Goal: Task Accomplishment & Management: Manage account settings

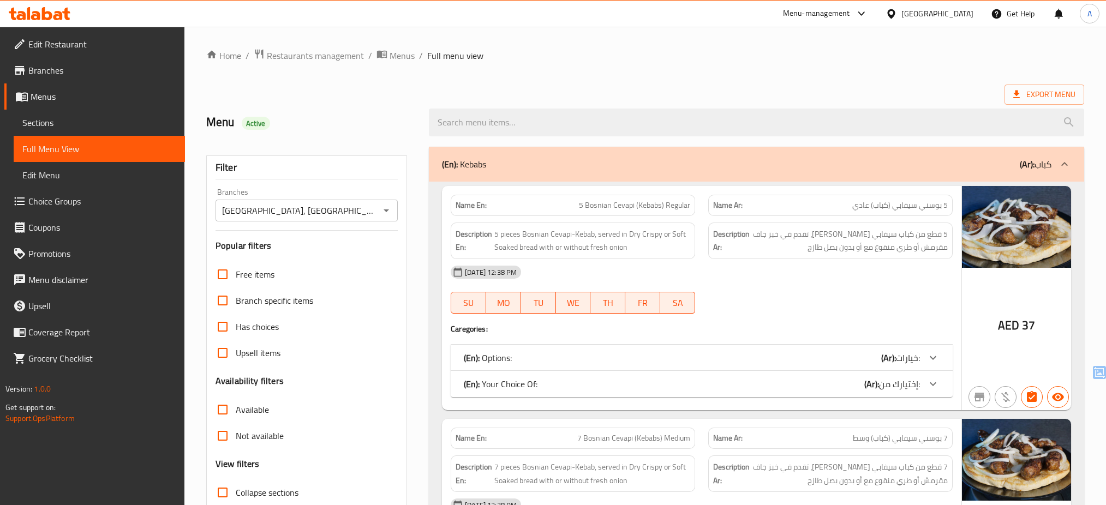
scroll to position [1603, 0]
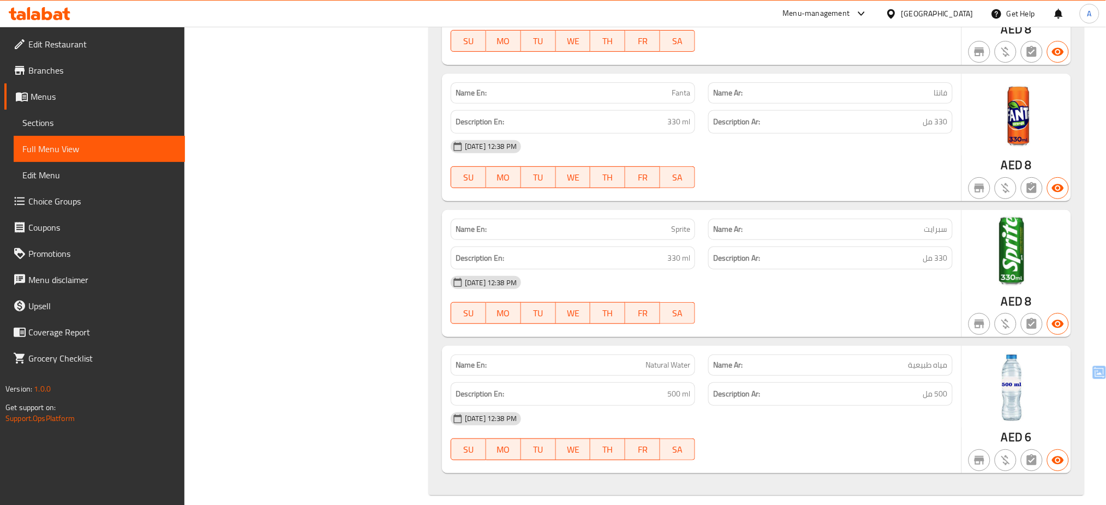
click at [55, 21] on div at bounding box center [39, 14] width 79 height 22
click at [53, 14] on icon at bounding box center [40, 13] width 62 height 13
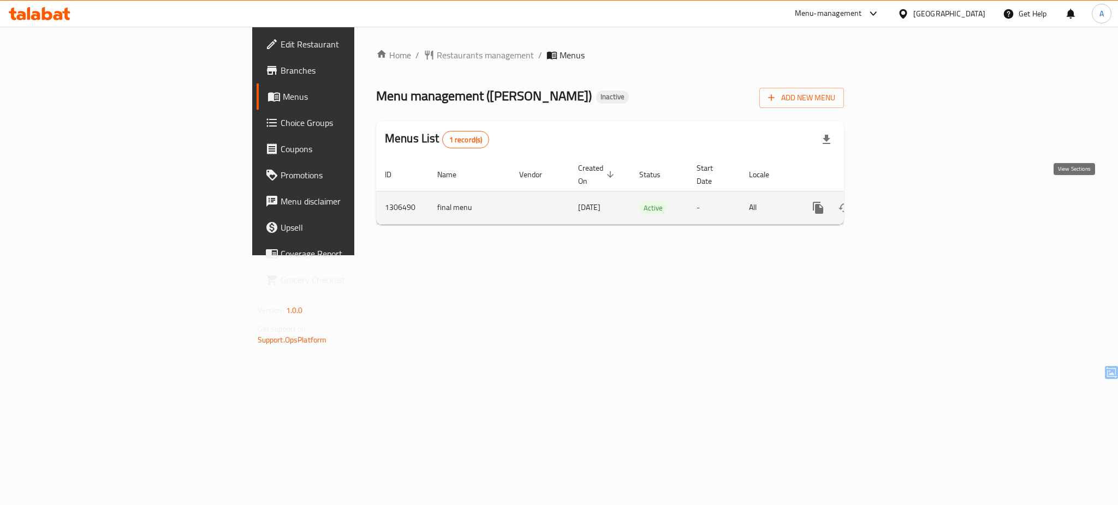
click at [903, 201] on icon "enhanced table" at bounding box center [896, 207] width 13 height 13
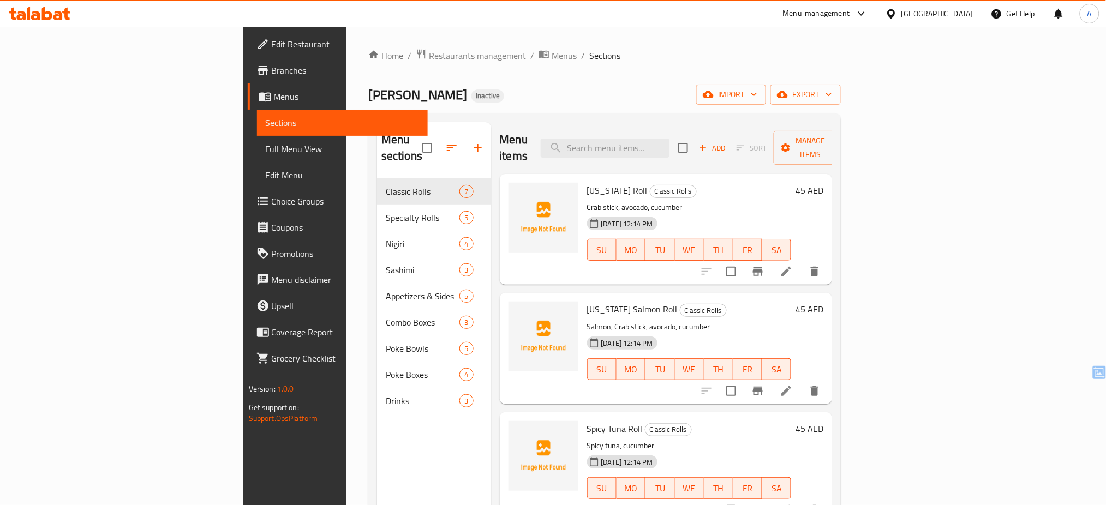
click at [841, 81] on div "Home / Restaurants management / Menus / Sections Yalla Sushi Inactive import ex…" at bounding box center [604, 343] width 473 height 588
click at [757, 93] on span "import" at bounding box center [731, 95] width 52 height 14
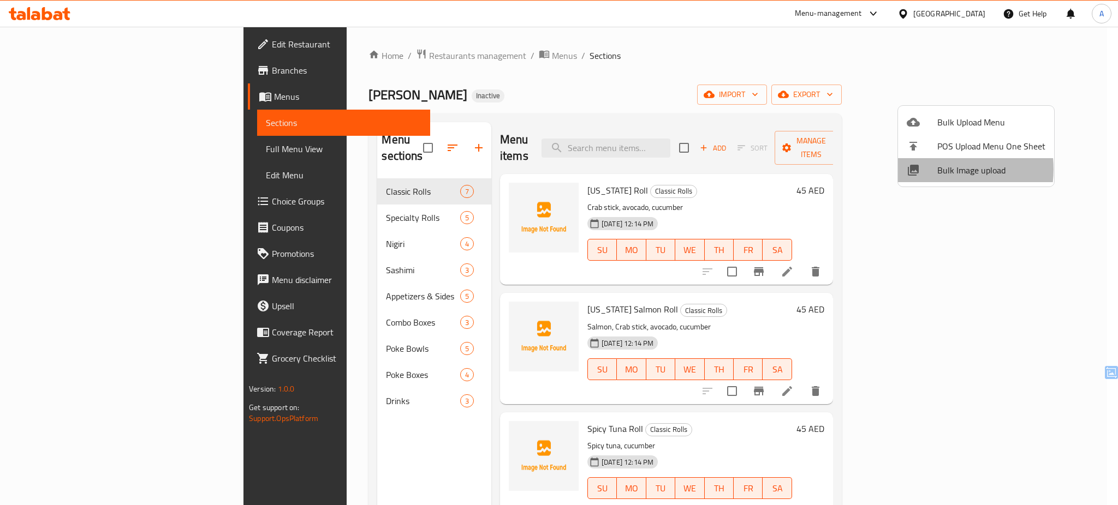
click at [935, 169] on div at bounding box center [921, 170] width 31 height 13
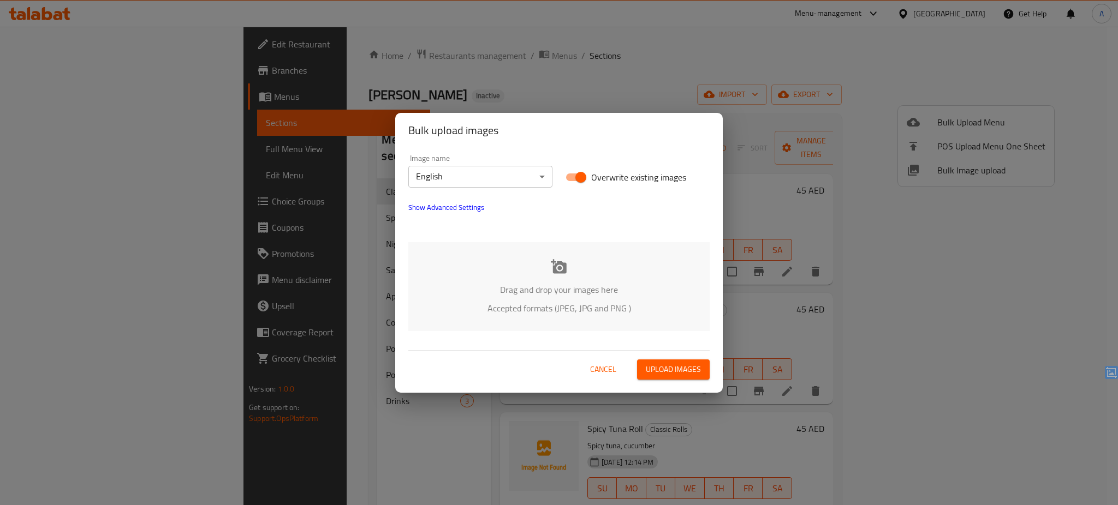
click at [622, 175] on span "Overwrite existing images" at bounding box center [638, 177] width 95 height 13
click at [612, 175] on input "Overwrite existing images" at bounding box center [581, 177] width 62 height 21
checkbox input "false"
click at [527, 280] on div "Drag and drop your images here Accepted formats (JPEG, JPG and PNG )" at bounding box center [558, 286] width 301 height 89
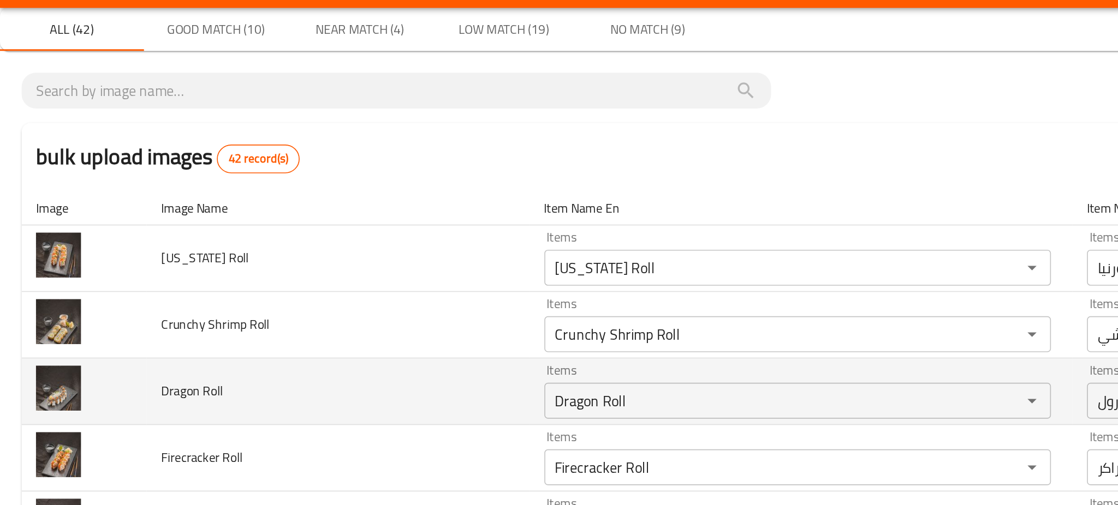
click at [207, 266] on td "Dragon Roll" at bounding box center [205, 268] width 232 height 40
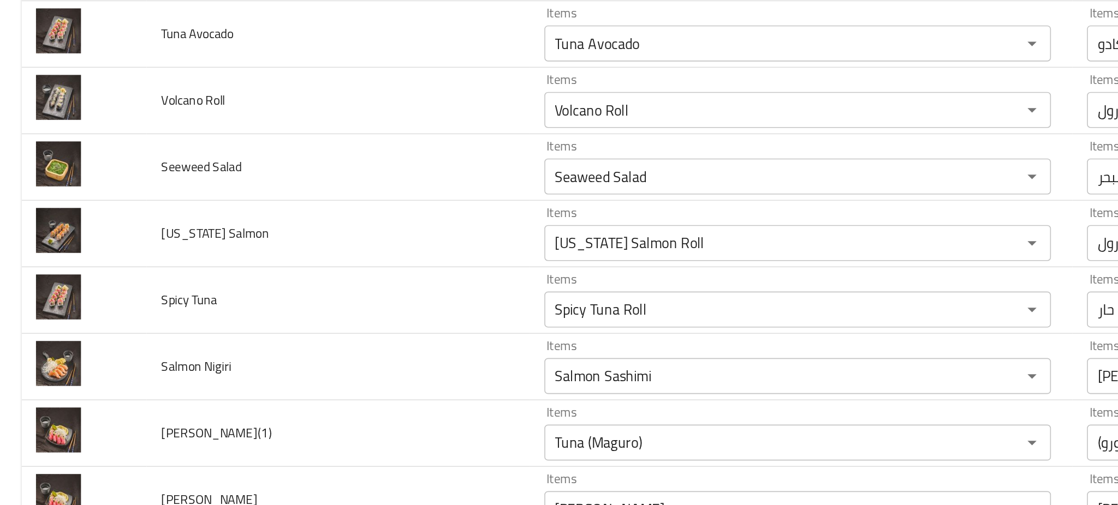
scroll to position [407, 0]
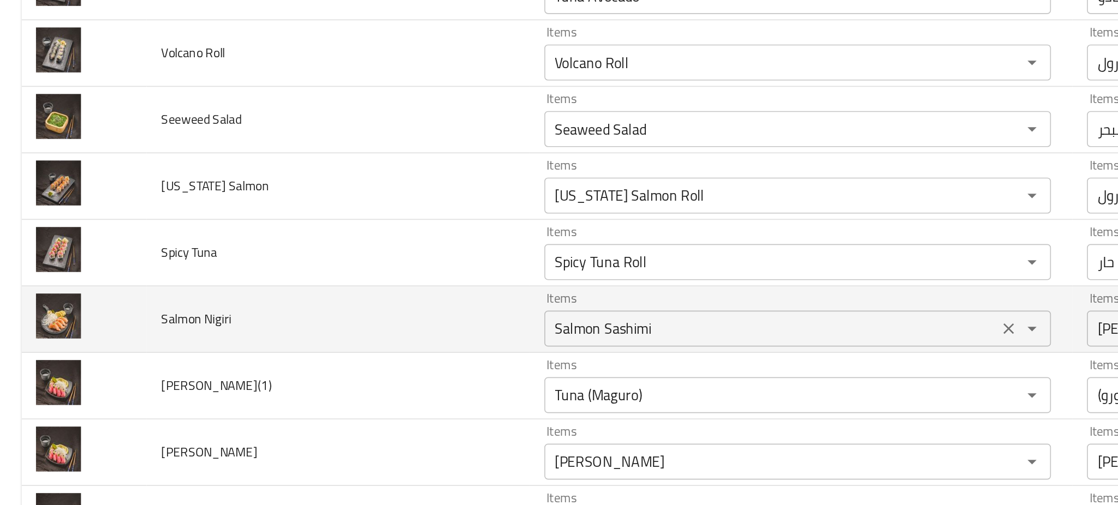
click at [355, 235] on Nigiri "Salmon Sashimi" at bounding box center [467, 229] width 268 height 15
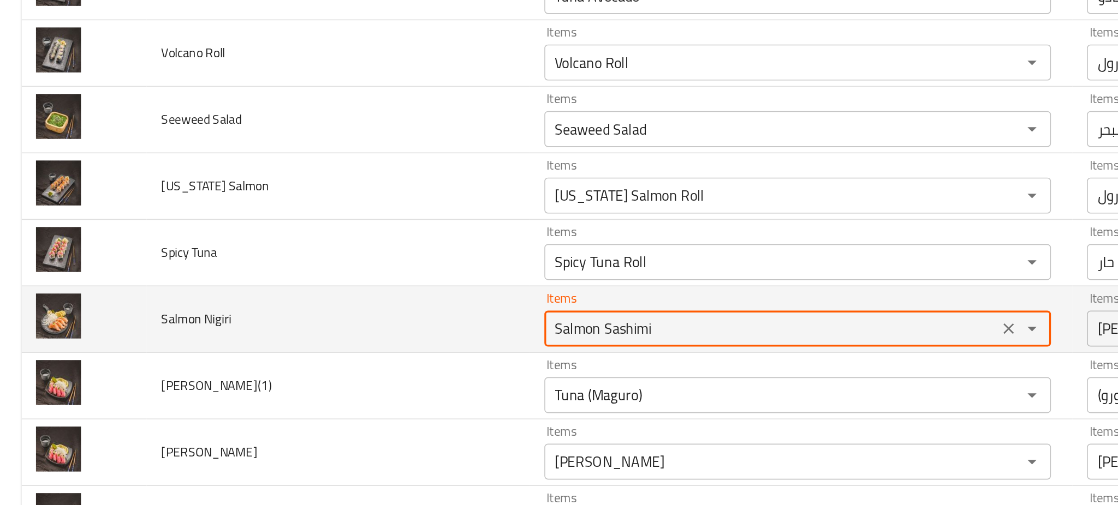
click at [355, 235] on Nigiri "Salmon Sashimi" at bounding box center [467, 229] width 268 height 15
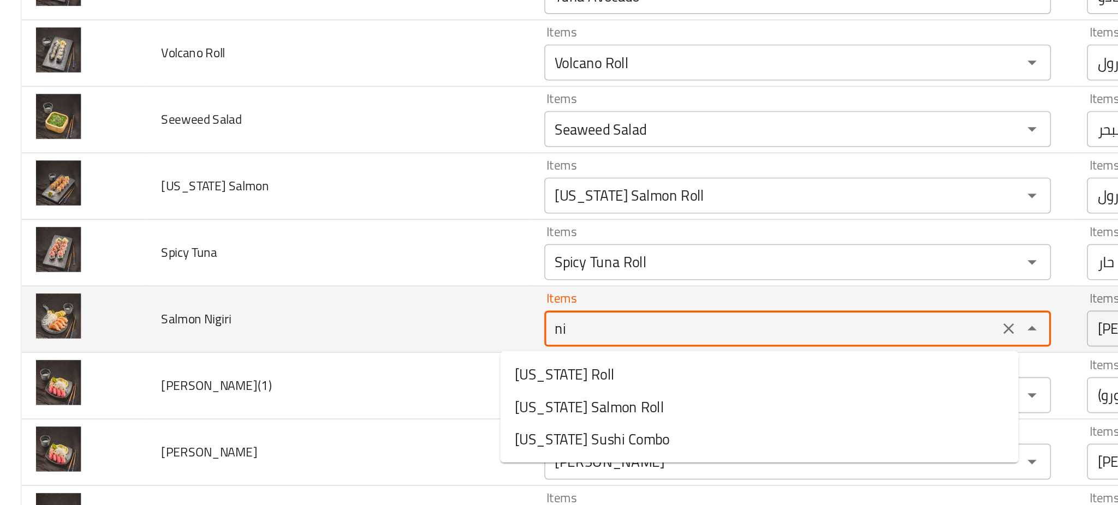
type Nigiri "Salmon Sashimi"
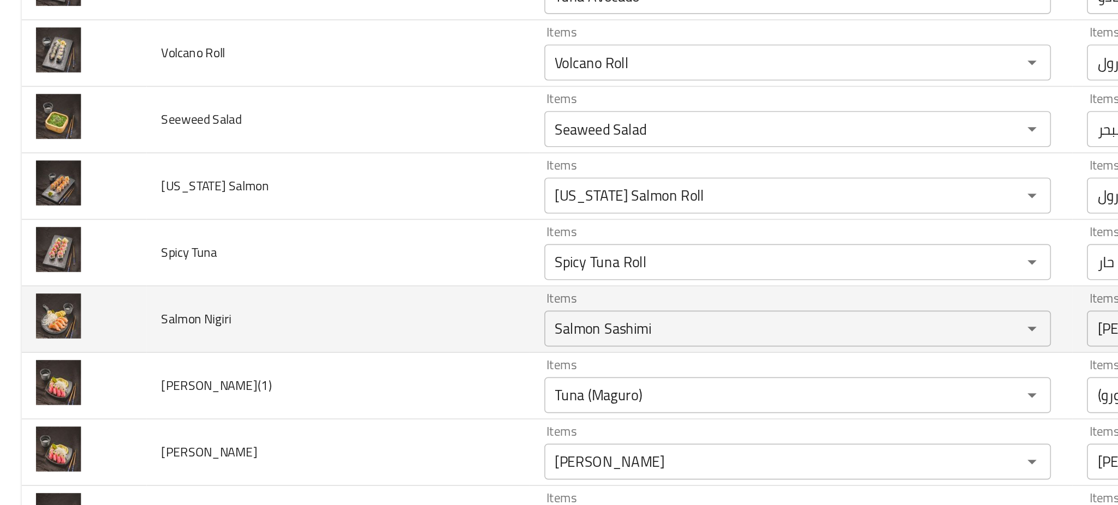
click at [266, 223] on td "Salmon Nigiri" at bounding box center [205, 224] width 232 height 40
click at [608, 232] on icon "Clear" at bounding box center [611, 229] width 7 height 7
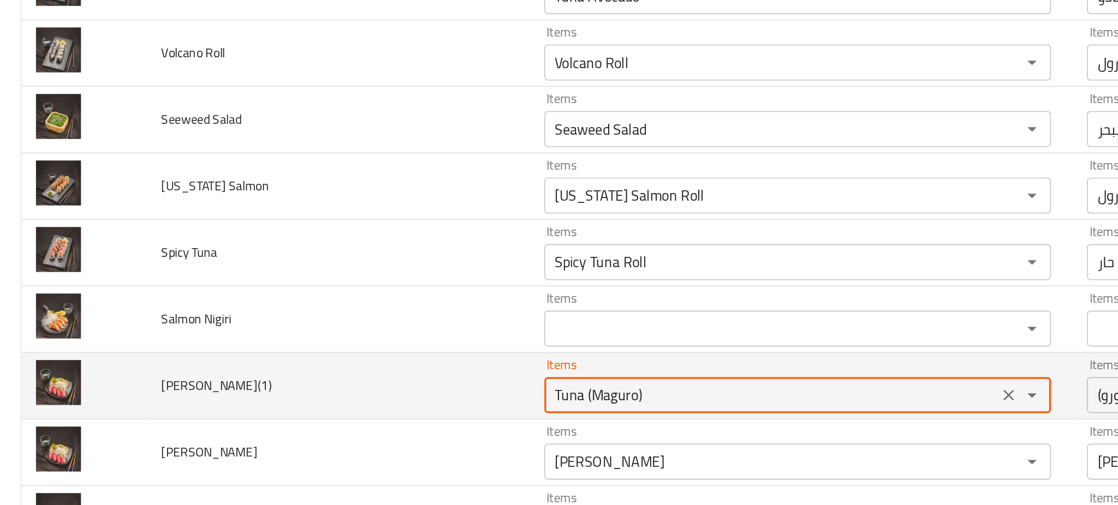
click at [472, 272] on Nigiri\(1\) "Tuna (Maguro)" at bounding box center [467, 269] width 268 height 15
type Nigiri\(1\) "Tuna (Maguro)"
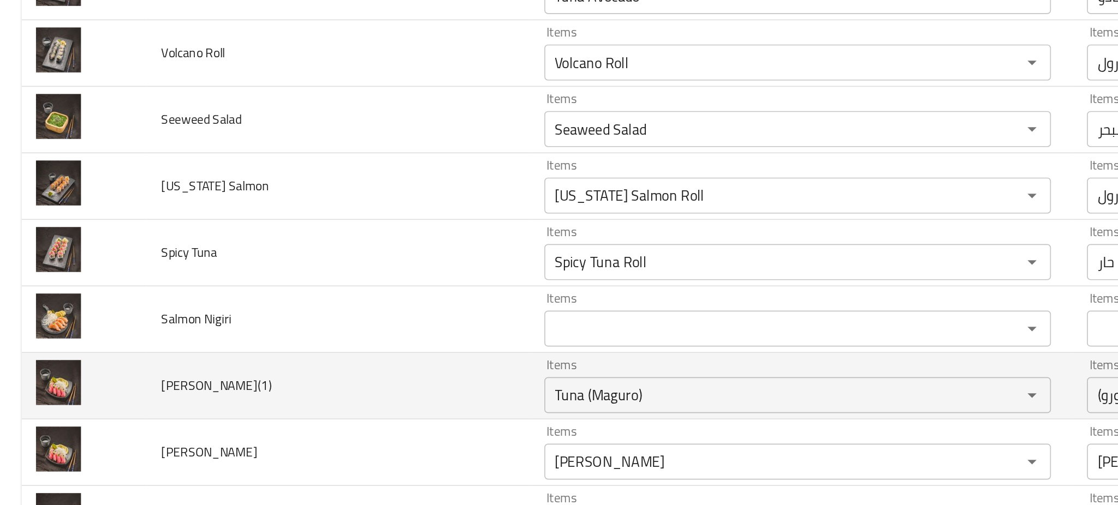
click at [230, 260] on td "Tuna Nigiri(1)" at bounding box center [205, 264] width 232 height 40
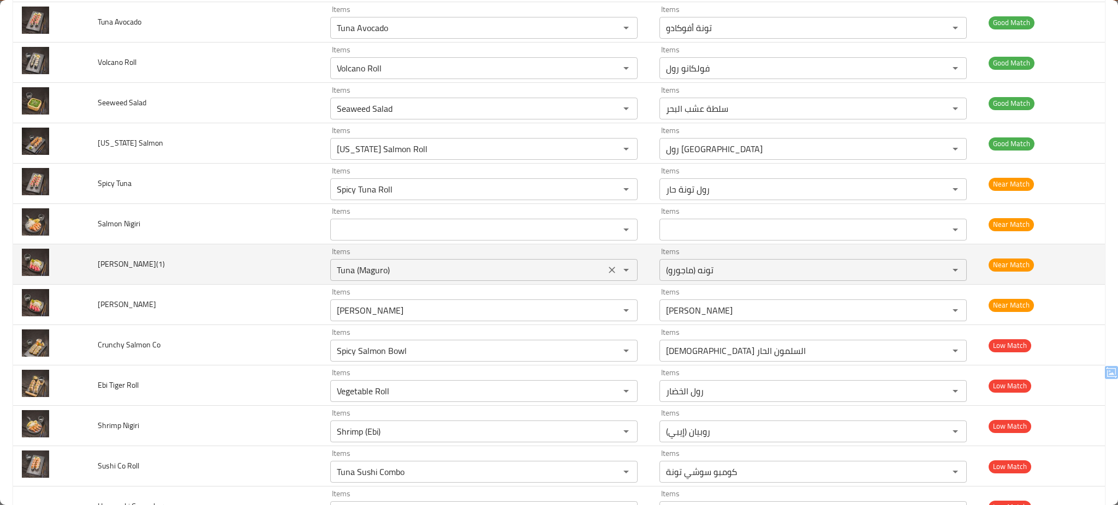
click at [606, 271] on icon "Clear" at bounding box center [611, 270] width 11 height 11
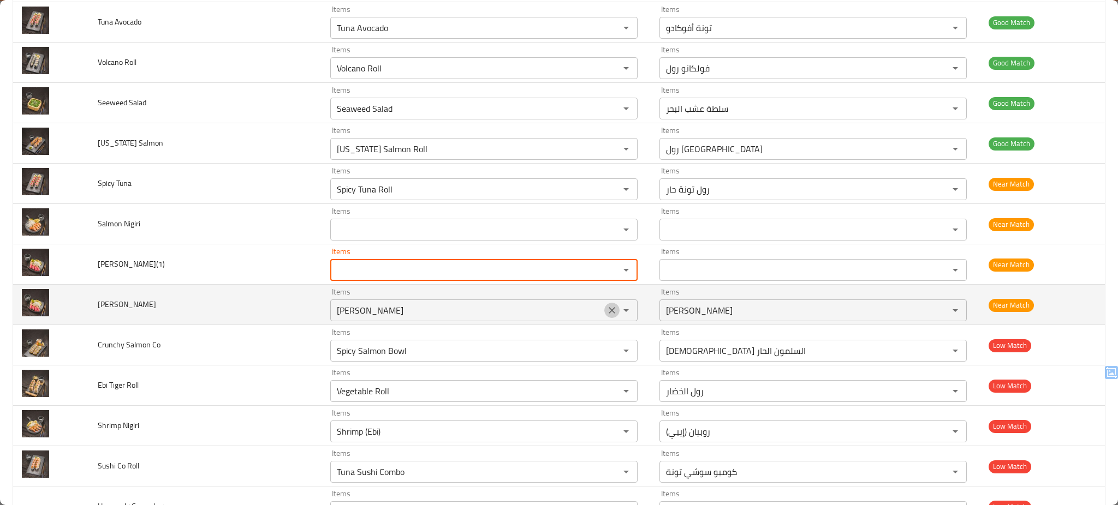
click at [606, 315] on icon "Clear" at bounding box center [611, 310] width 11 height 11
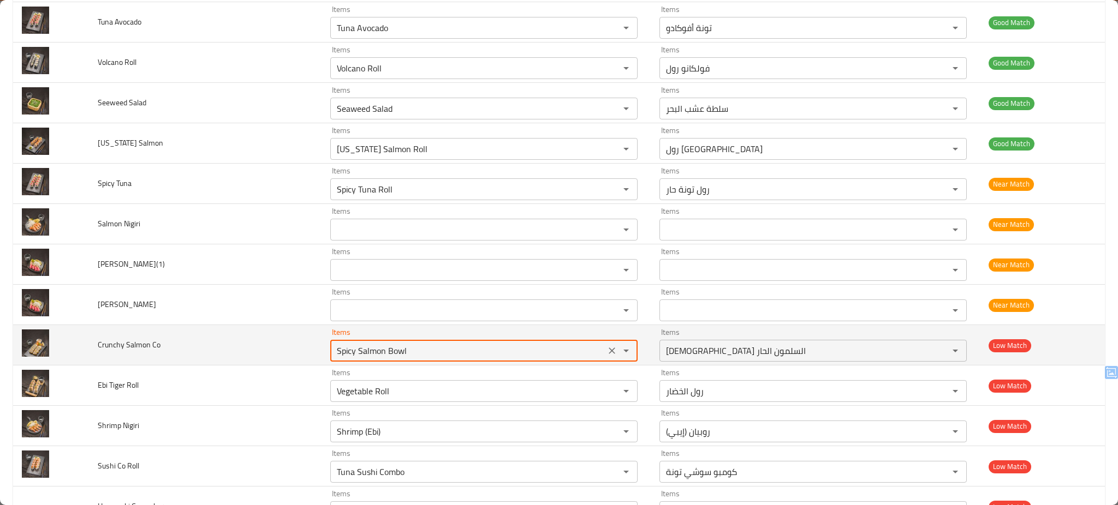
click at [502, 354] on Co "Spicy Salmon Bowl" at bounding box center [467, 350] width 268 height 15
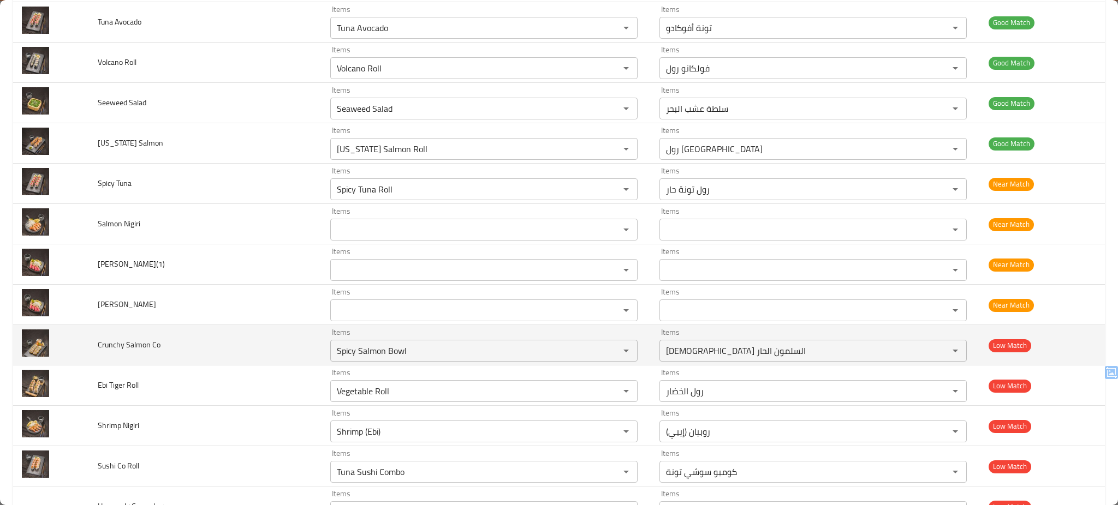
click at [238, 345] on td "Crunchy Salmon Co" at bounding box center [205, 345] width 232 height 40
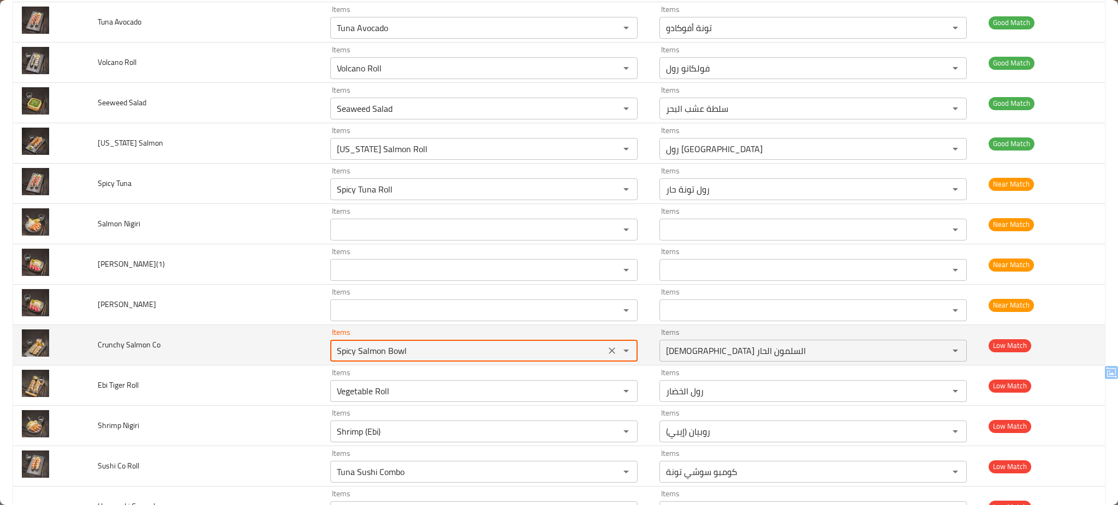
click at [511, 355] on Co "Spicy Salmon Bowl" at bounding box center [467, 350] width 268 height 15
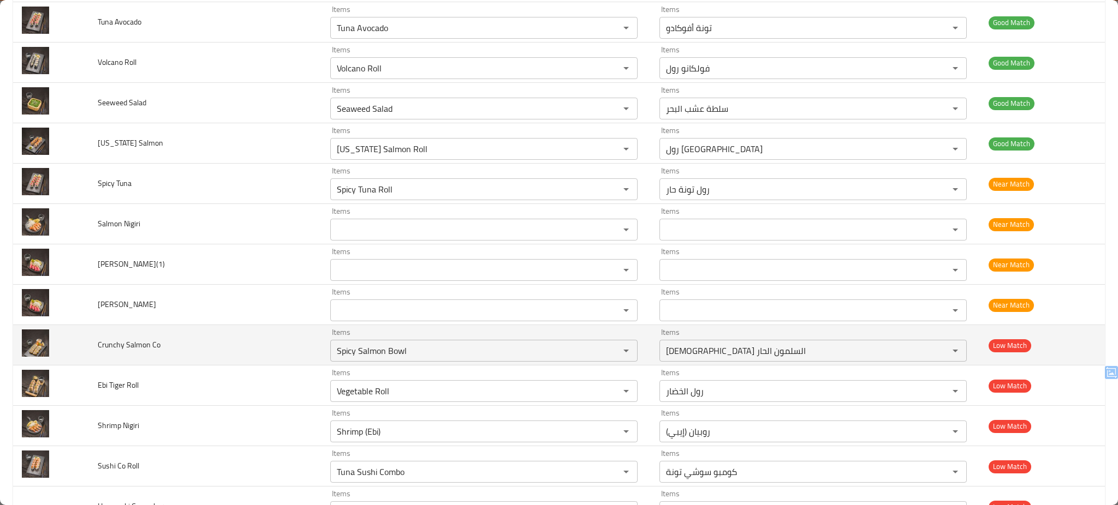
click at [266, 343] on td "Crunchy Salmon Co" at bounding box center [205, 345] width 232 height 40
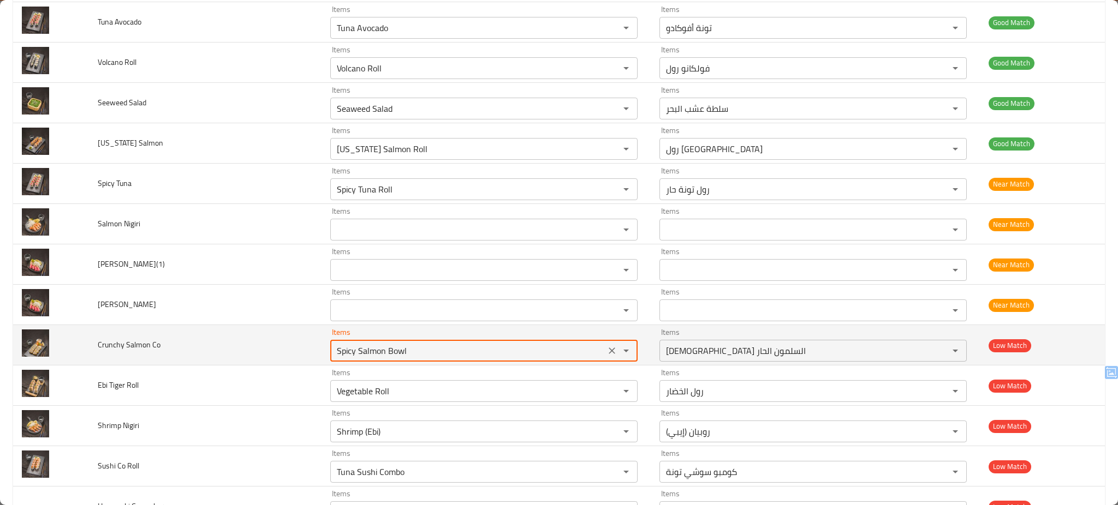
click at [536, 347] on Co "Spicy Salmon Bowl" at bounding box center [467, 350] width 268 height 15
type Co "Spicy Salmon Bowl"
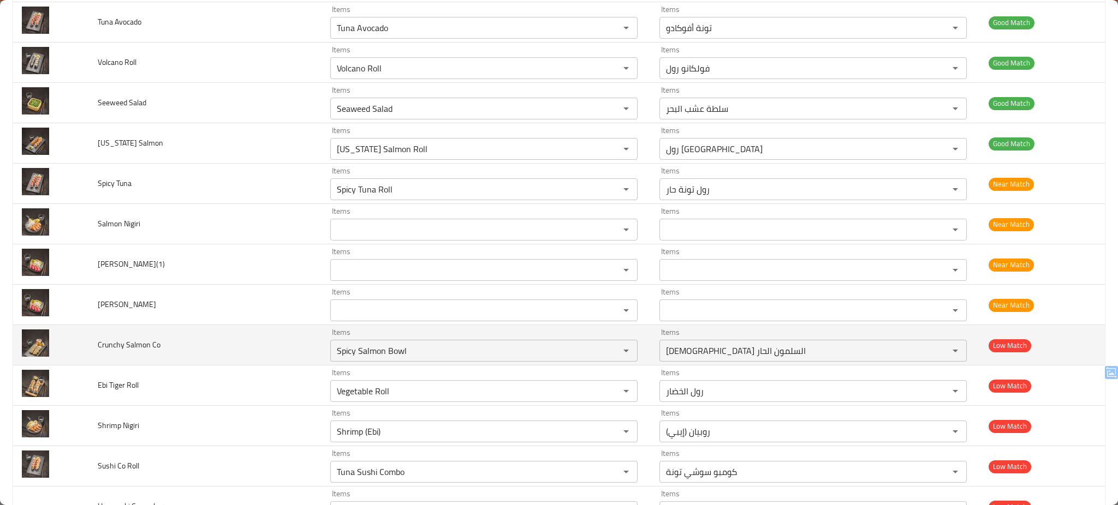
click at [260, 337] on td "Crunchy Salmon Co" at bounding box center [205, 345] width 232 height 40
click at [606, 348] on icon "Clear" at bounding box center [611, 350] width 11 height 11
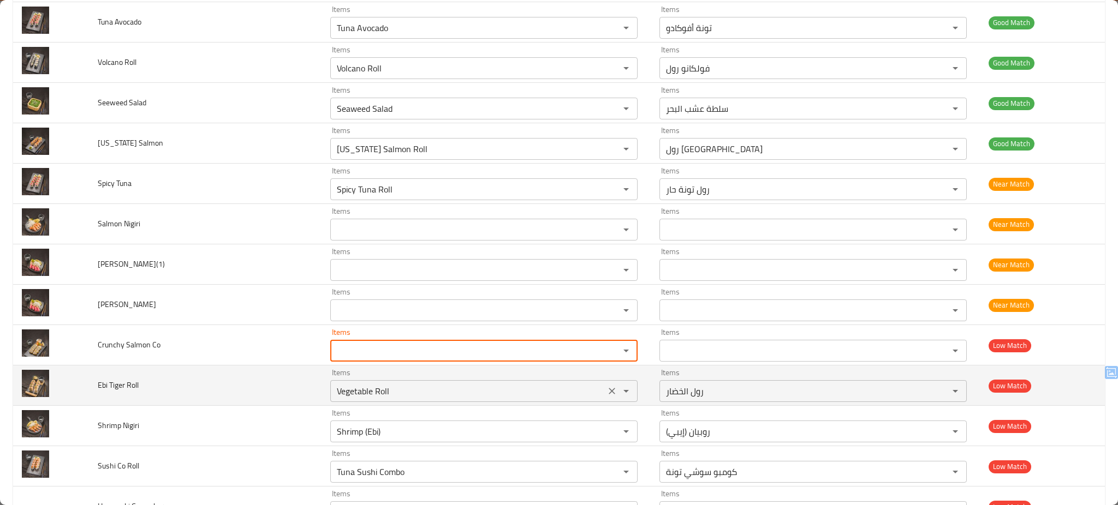
click at [433, 392] on Roll "Vegetable Roll" at bounding box center [467, 391] width 268 height 15
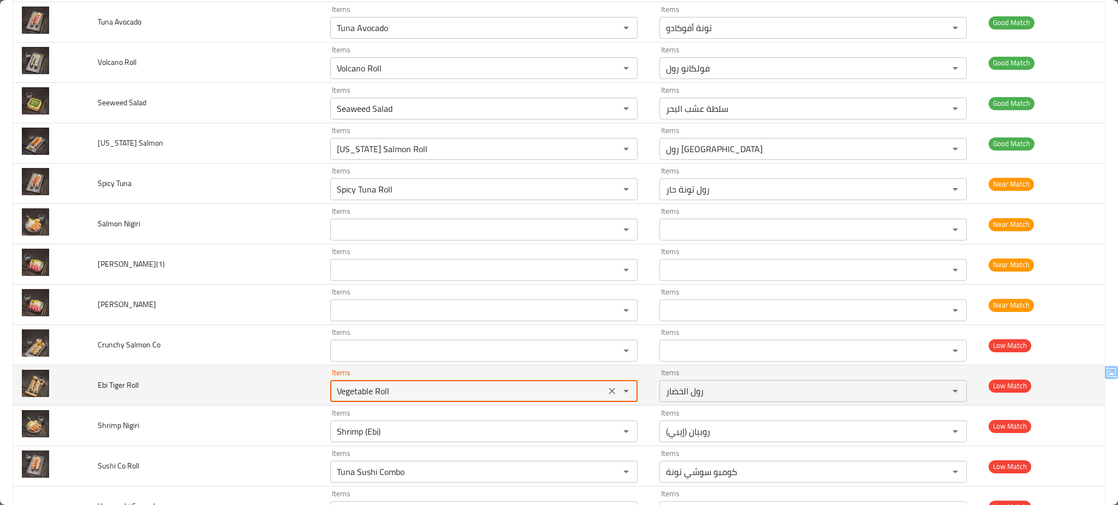
click at [433, 392] on Roll "Vegetable Roll" at bounding box center [467, 391] width 268 height 15
type Roll "Vegetable Roll"
click at [238, 380] on td "Ebi Tiger Roll" at bounding box center [205, 386] width 232 height 40
click at [606, 391] on icon "Clear" at bounding box center [611, 391] width 11 height 11
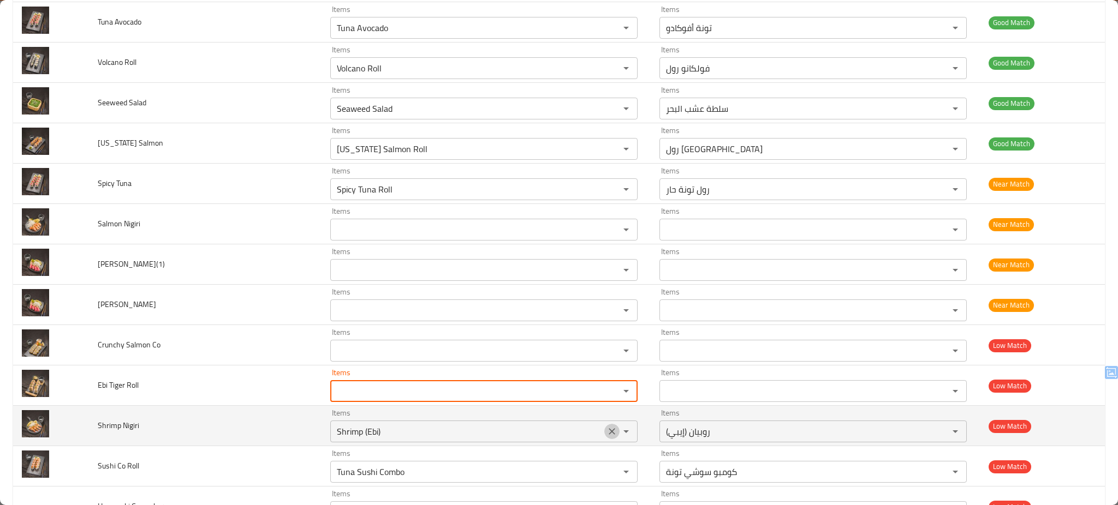
click at [606, 432] on icon "Clear" at bounding box center [611, 431] width 11 height 11
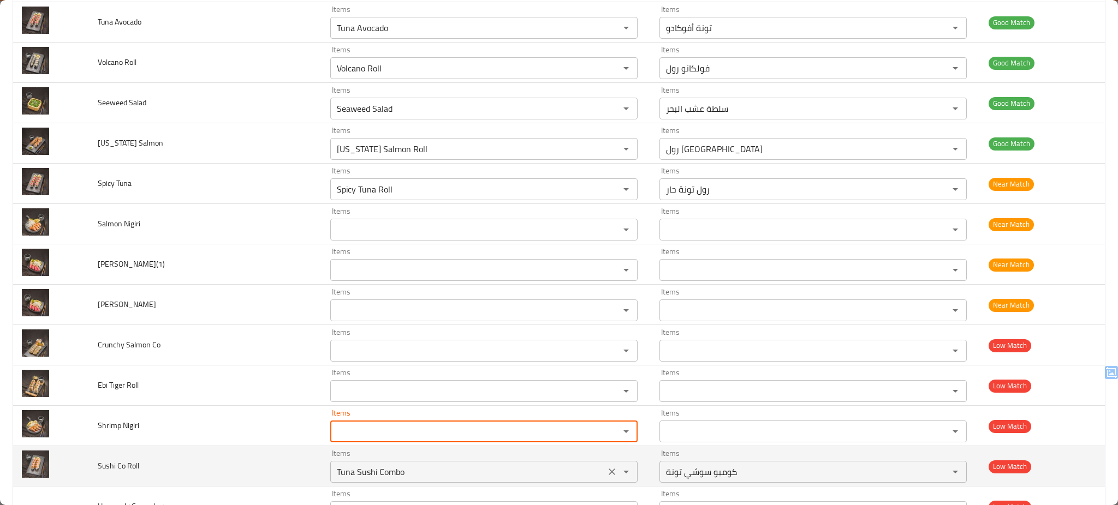
click at [494, 483] on div "Tuna Sushi Combo Items" at bounding box center [483, 472] width 307 height 22
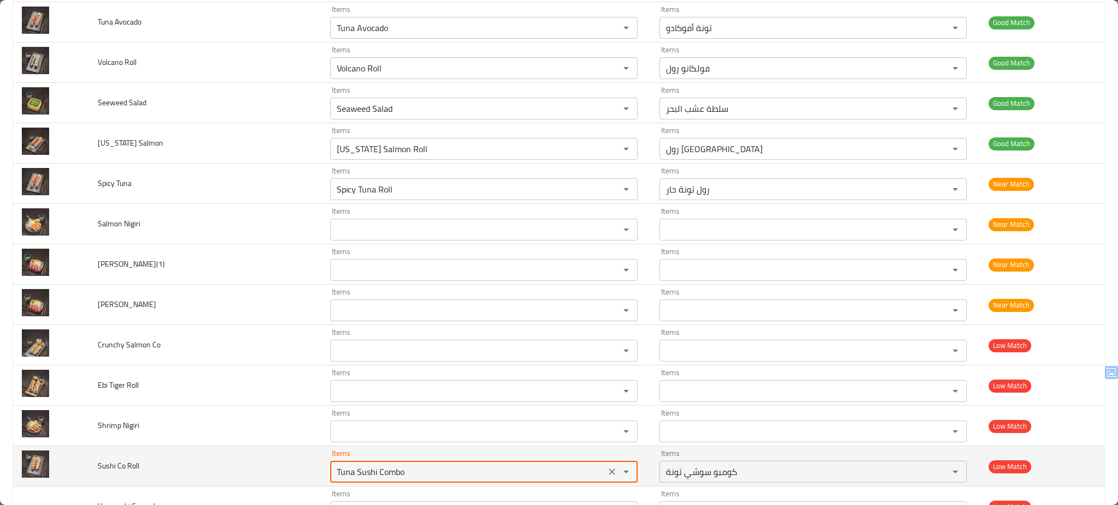
click at [494, 483] on div "Tuna Sushi Combo Items" at bounding box center [483, 472] width 307 height 22
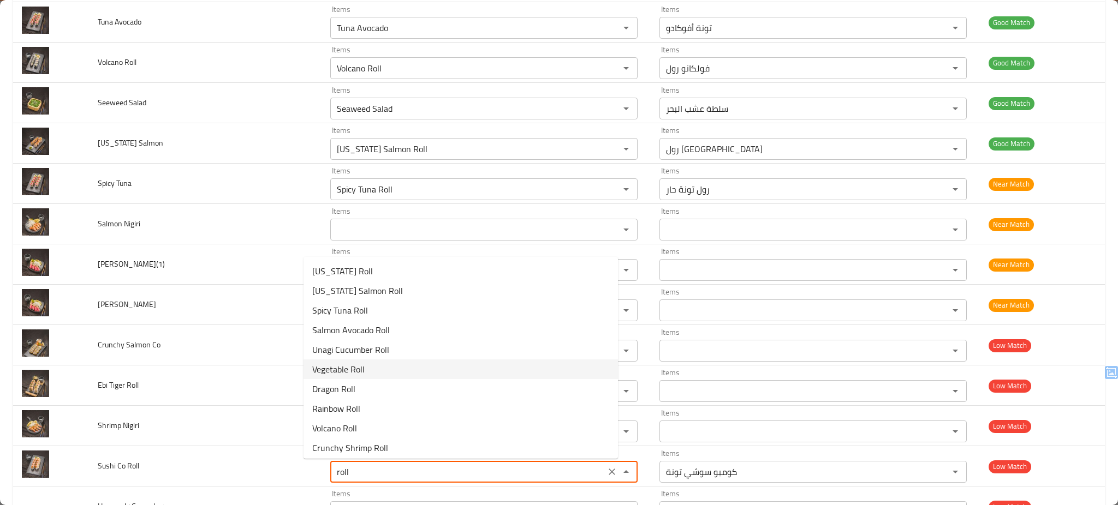
scroll to position [22, 0]
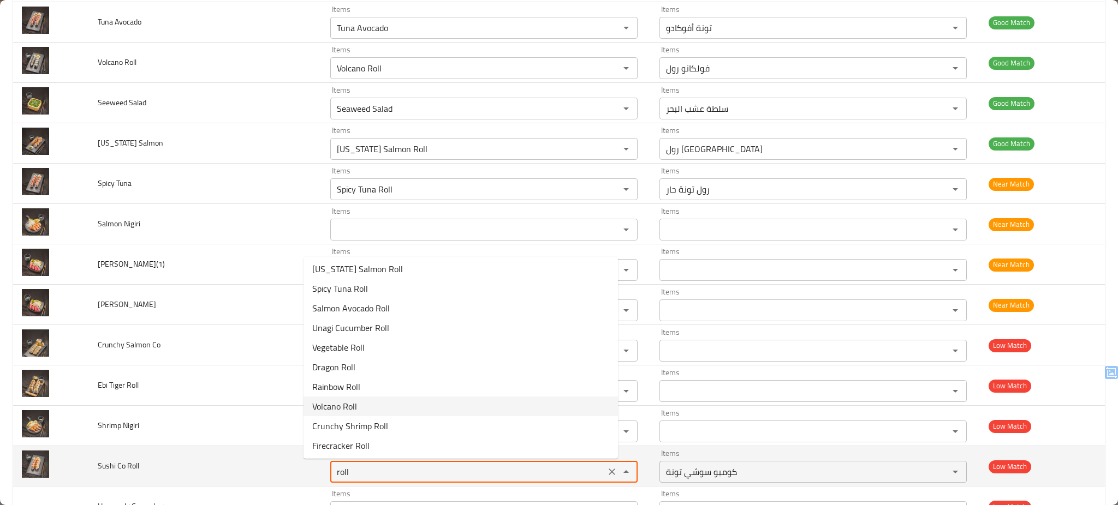
type Roll "Tuna Sushi Combo"
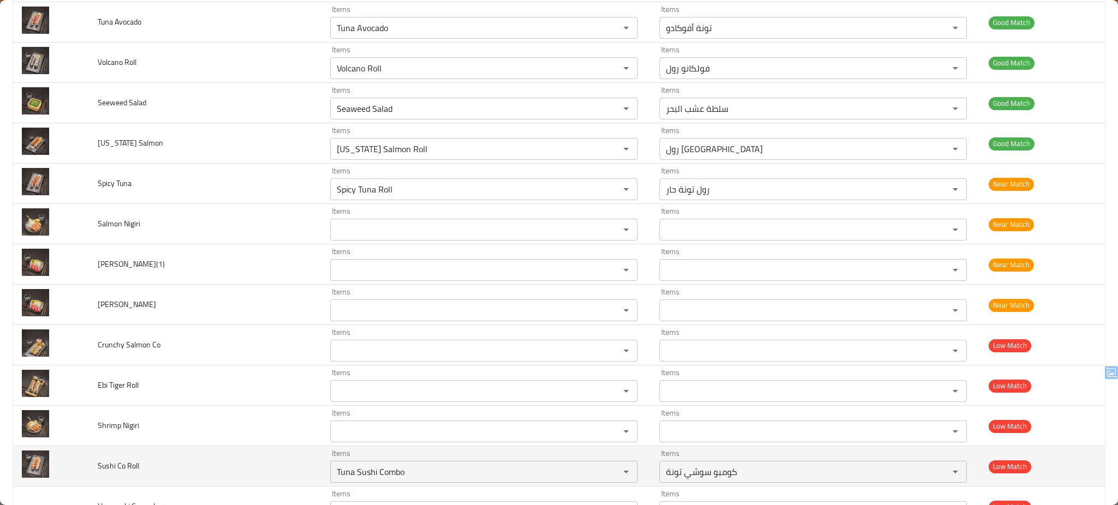
click at [237, 472] on td "Sushi Co Roll" at bounding box center [205, 466] width 232 height 40
click at [606, 474] on icon "Clear" at bounding box center [611, 472] width 11 height 11
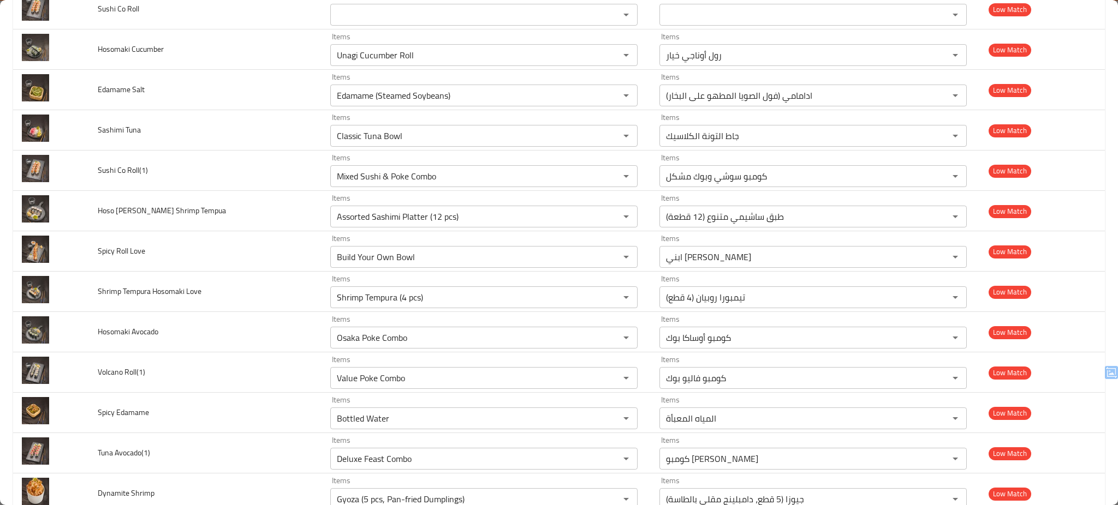
scroll to position [871, 0]
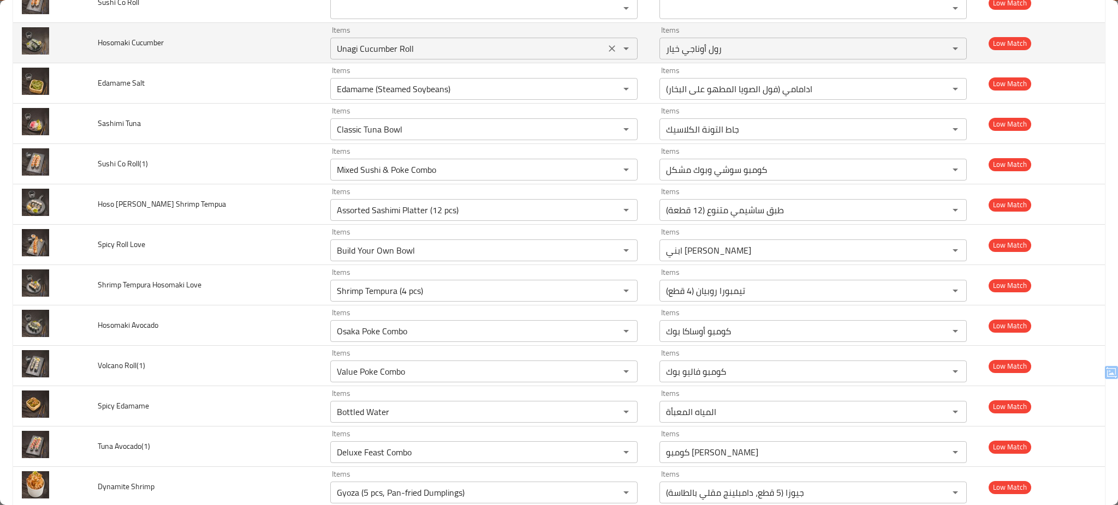
click at [447, 49] on Cucumber "Unagi Cucumber Roll" at bounding box center [467, 48] width 268 height 15
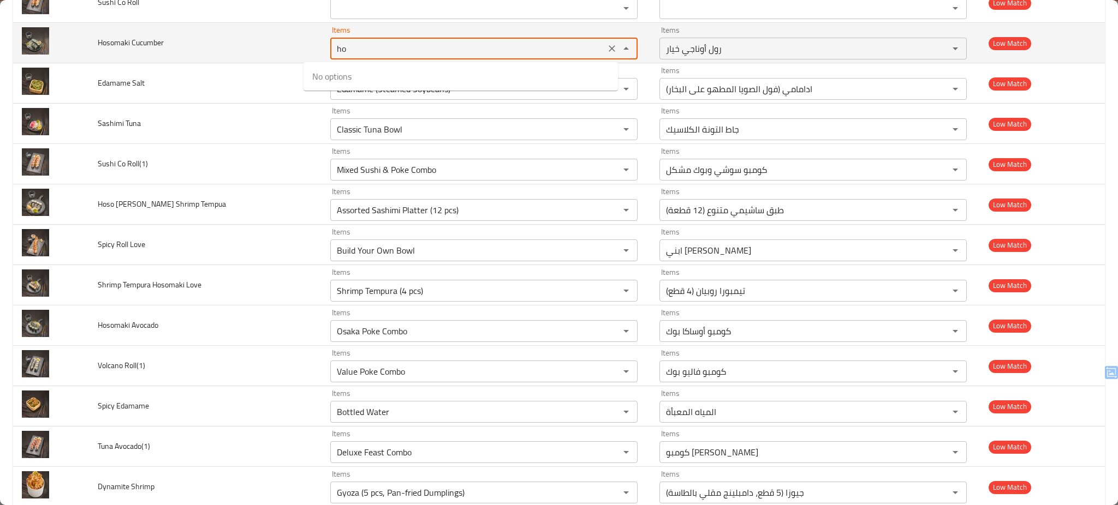
type Cucumber "h"
type Cucumber "cu"
click at [258, 43] on td "Hosomaki Cucumber" at bounding box center [205, 43] width 232 height 40
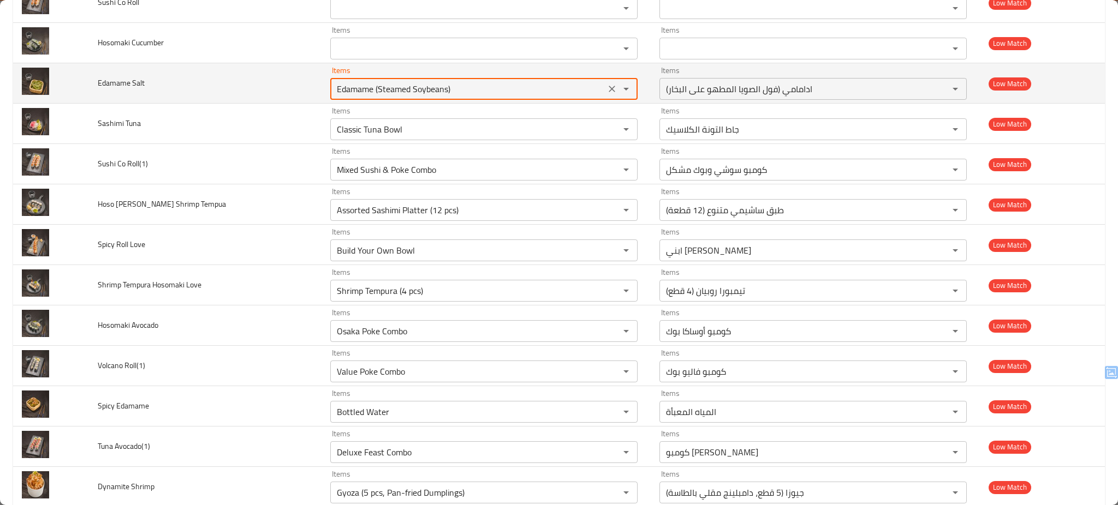
click at [400, 90] on Salt "Edamame (Steamed Soybeans)" at bounding box center [467, 88] width 268 height 15
click at [451, 92] on Salt "Edamame (Steamed Soybeans)" at bounding box center [467, 88] width 268 height 15
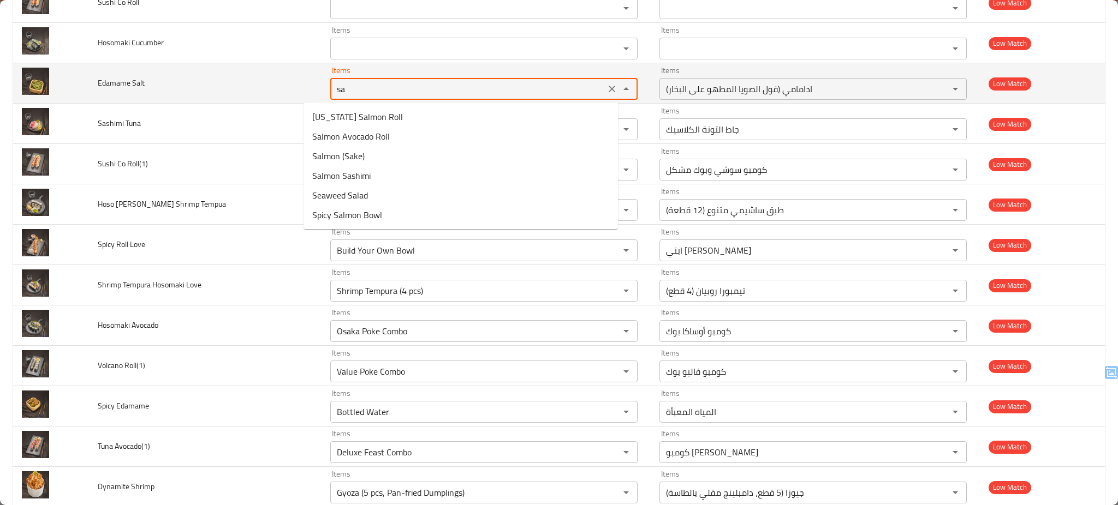
type Salt "s"
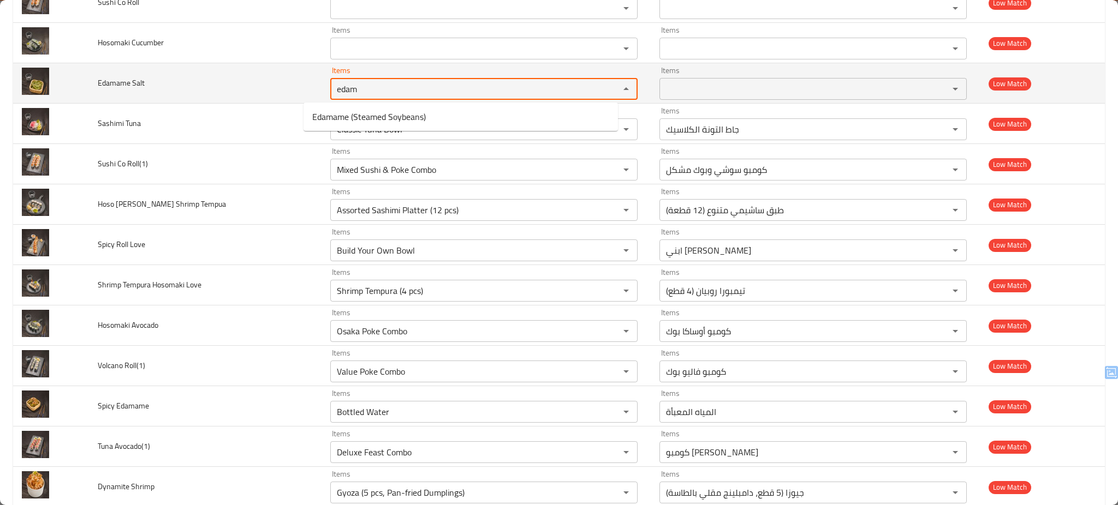
type Salt "edam"
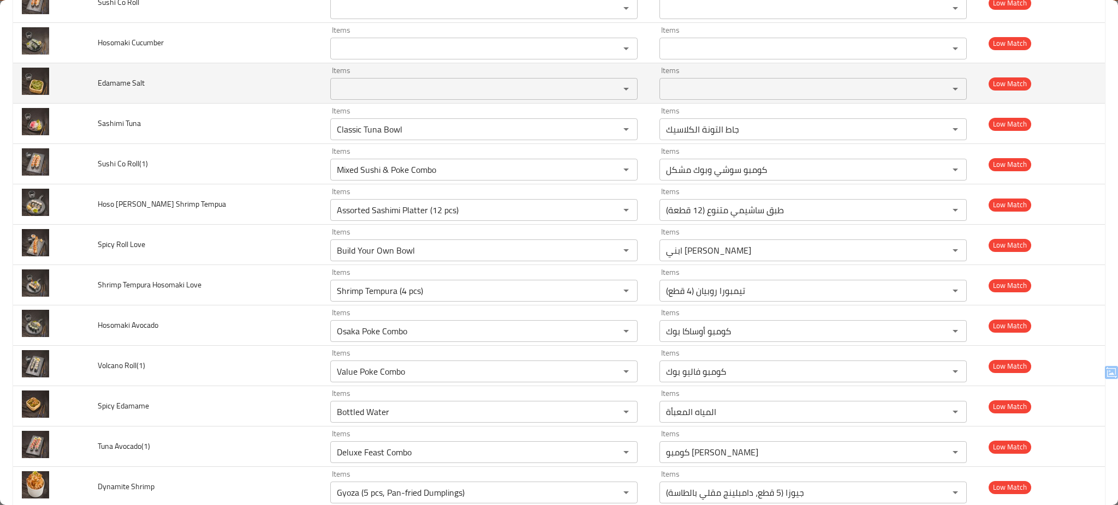
click at [272, 78] on td "Edamame Salt" at bounding box center [205, 83] width 232 height 40
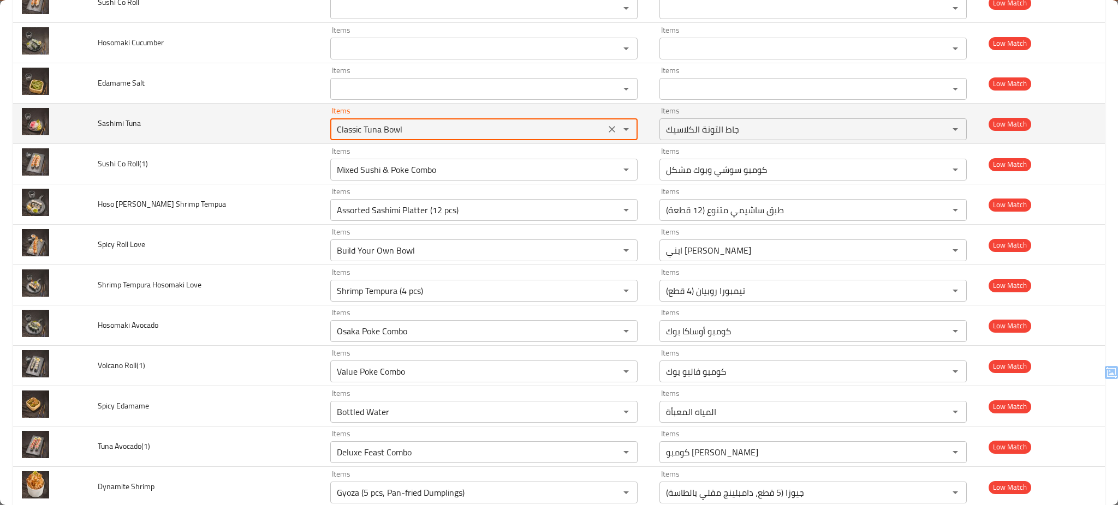
click at [404, 137] on Tuna "Classic Tuna Bowl" at bounding box center [467, 129] width 268 height 15
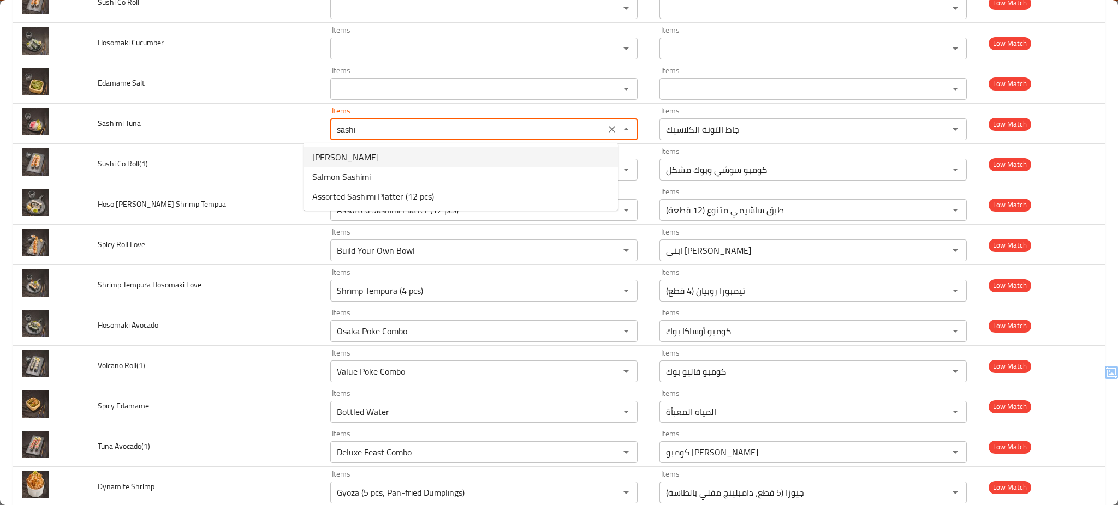
click at [352, 153] on span "Tuna Sashimi" at bounding box center [345, 157] width 67 height 13
type Tuna "Tuna Sashimi"
type Tuna-ar "تونه ساشيمي"
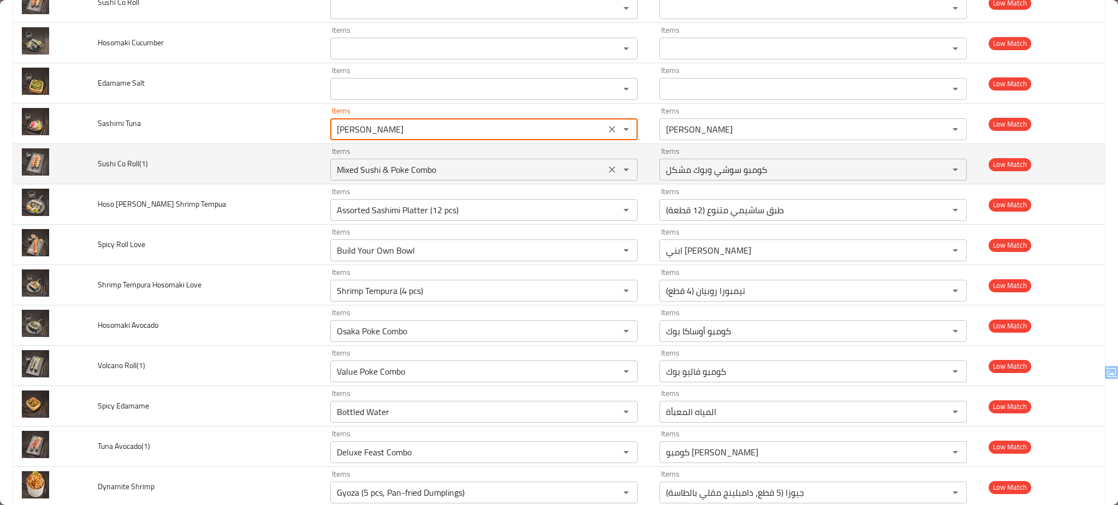
click at [402, 178] on div "Mixed Sushi & Poke Combo Items" at bounding box center [483, 170] width 307 height 22
type Tuna "Tuna Sashimi"
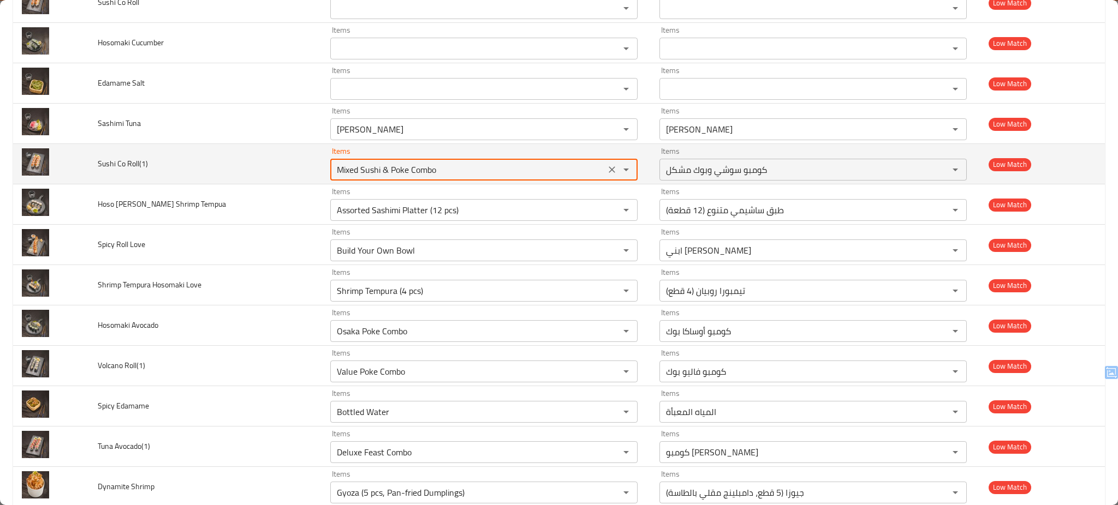
click at [402, 178] on div "Mixed Sushi & Poke Combo Items" at bounding box center [483, 170] width 307 height 22
type Roll\(1\) "Mixed Sushi & Poke Combo"
click at [248, 174] on td "Sushi Co Roll(1)" at bounding box center [205, 164] width 232 height 40
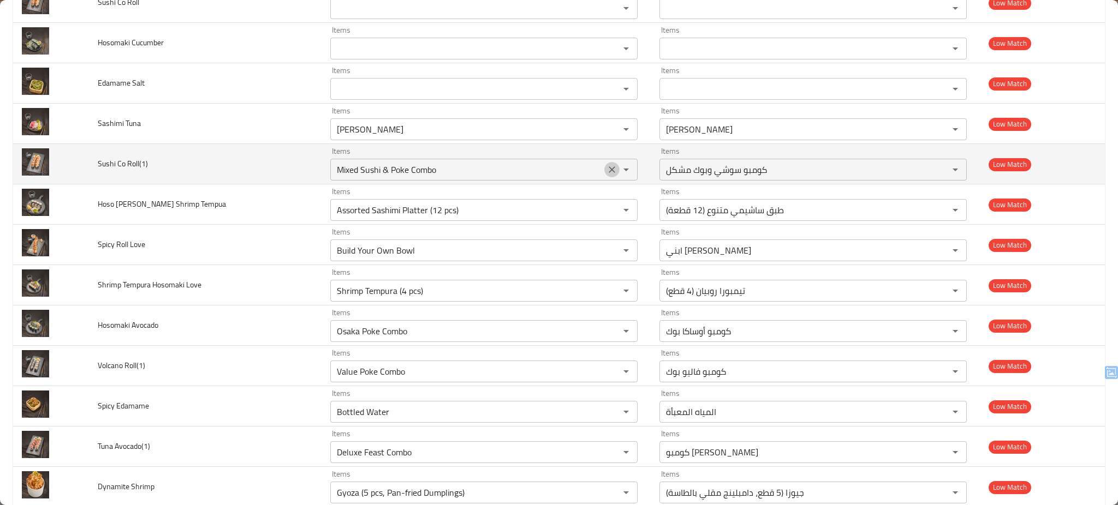
click at [604, 170] on button "Clear" at bounding box center [611, 169] width 15 height 15
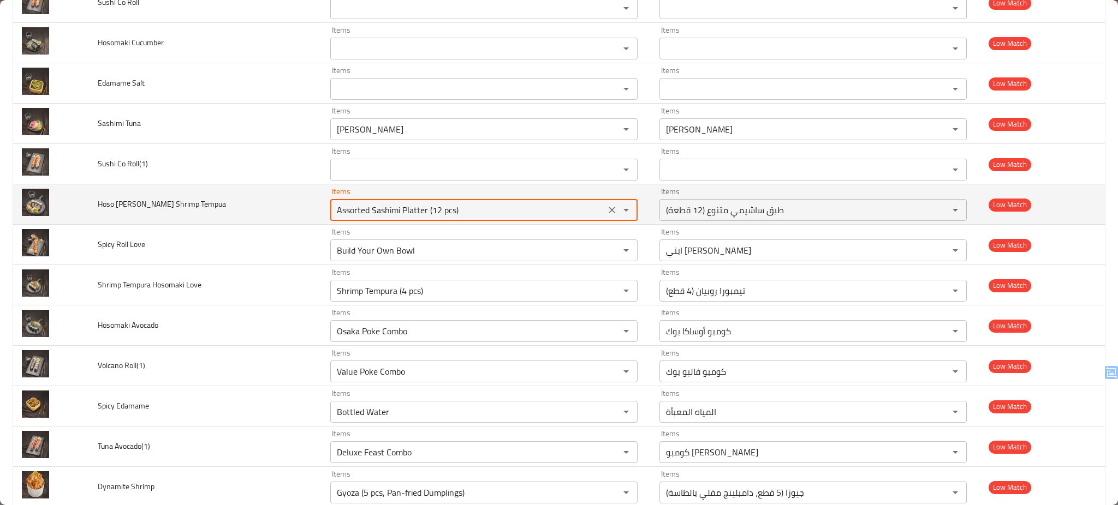
click at [500, 217] on Tempua "Assorted Sashimi Platter (12 pcs)" at bounding box center [467, 209] width 268 height 15
type Tempua "s"
type Tempua "h"
type Tempua "m"
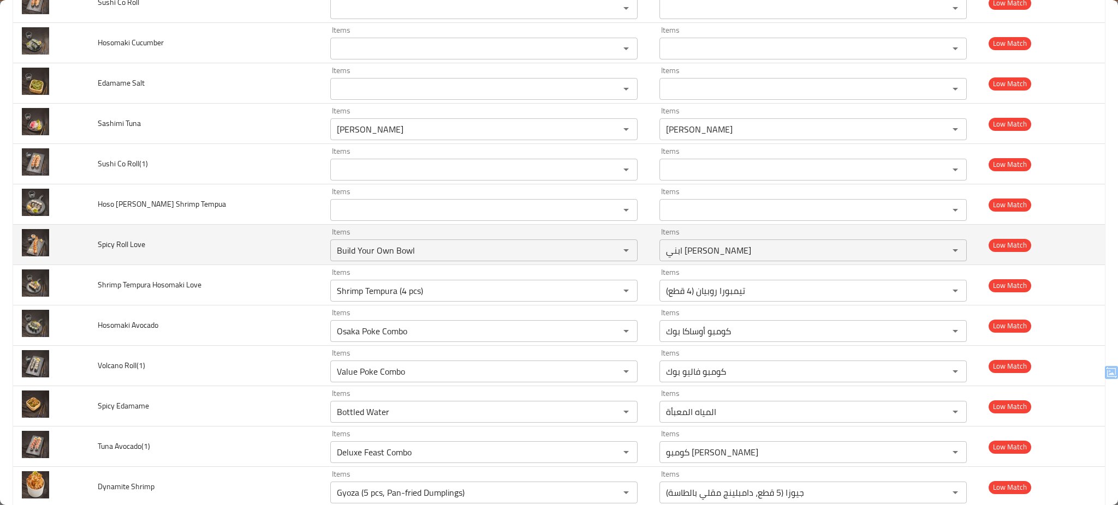
click at [248, 236] on td "Spicy Roll Love" at bounding box center [205, 245] width 232 height 40
click at [423, 254] on Love "Build Your Own Bowl" at bounding box center [467, 250] width 268 height 15
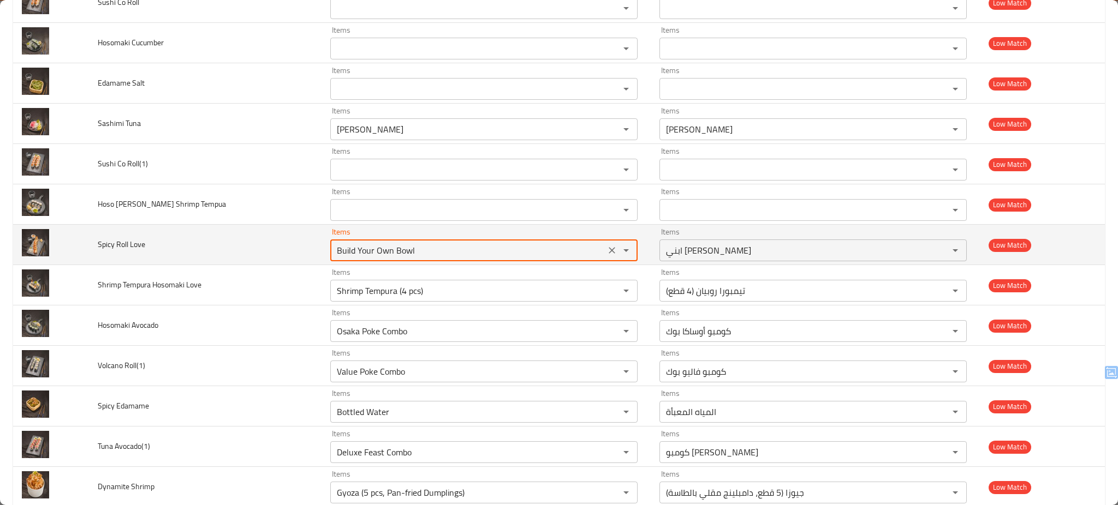
click at [423, 254] on Love "Build Your Own Bowl" at bounding box center [467, 250] width 268 height 15
type Love "l"
type Love "spi"
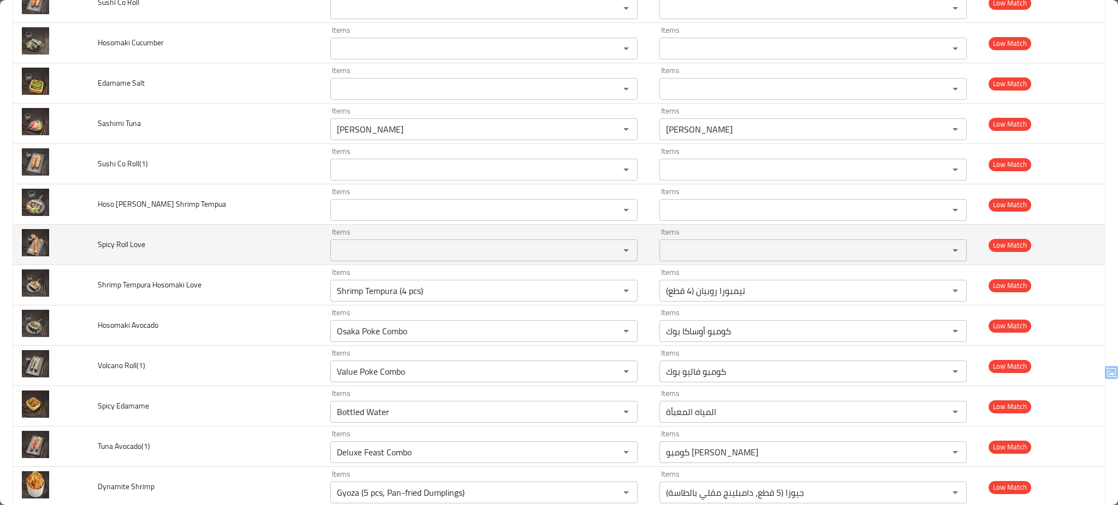
click at [232, 255] on td "Spicy Roll Love" at bounding box center [205, 245] width 232 height 40
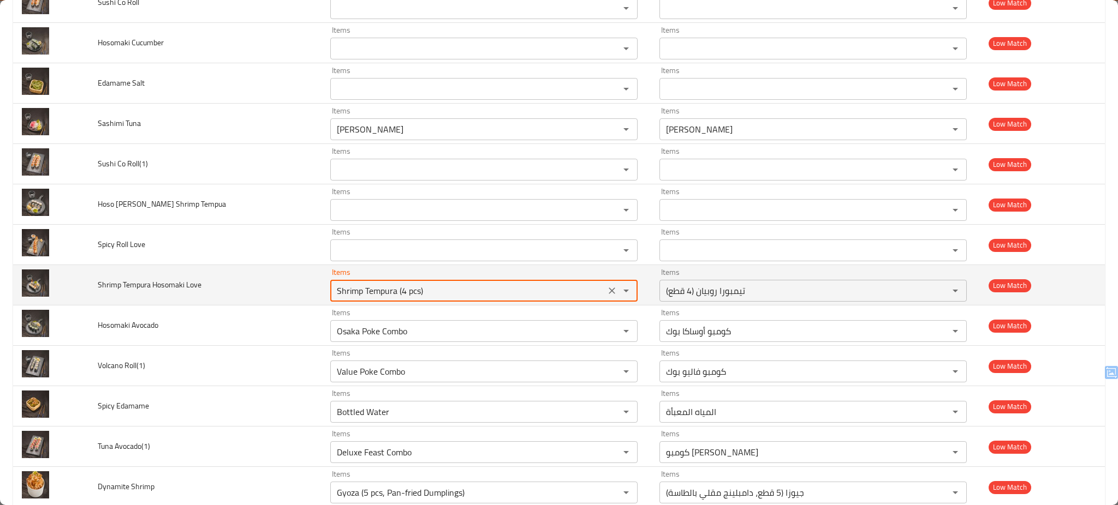
click at [398, 296] on Love "Shrimp Tempura (4 pcs)" at bounding box center [467, 290] width 268 height 15
type Love "Shrimp Tempura (4 pcs)"
click at [229, 280] on td "Shrimp Tempura Hosomaki Love" at bounding box center [205, 285] width 232 height 40
click at [608, 294] on icon "Clear" at bounding box center [611, 291] width 7 height 7
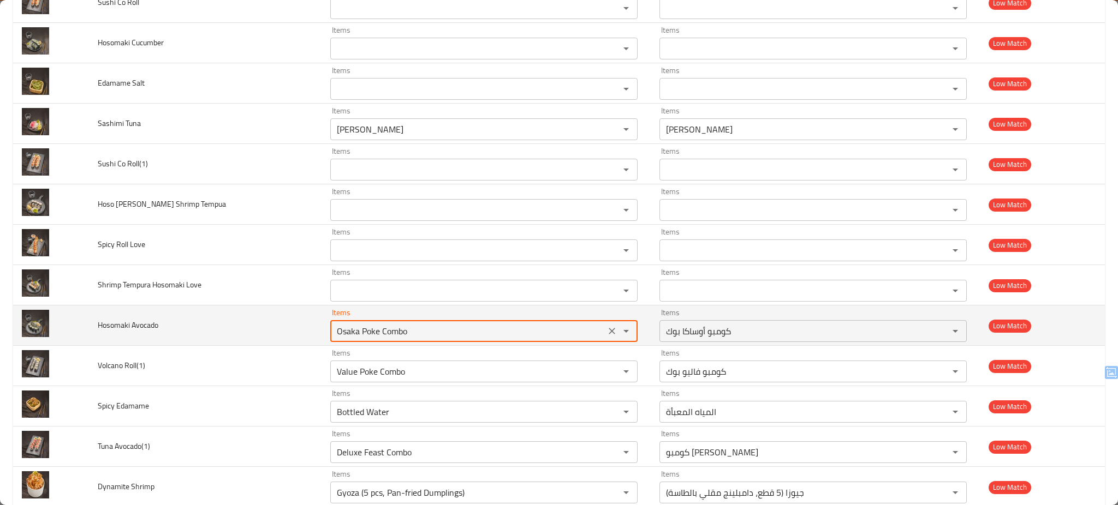
click at [502, 338] on Avocado "Osaka Poke Combo" at bounding box center [467, 331] width 268 height 15
type Avocado "Osaka Poke Combo"
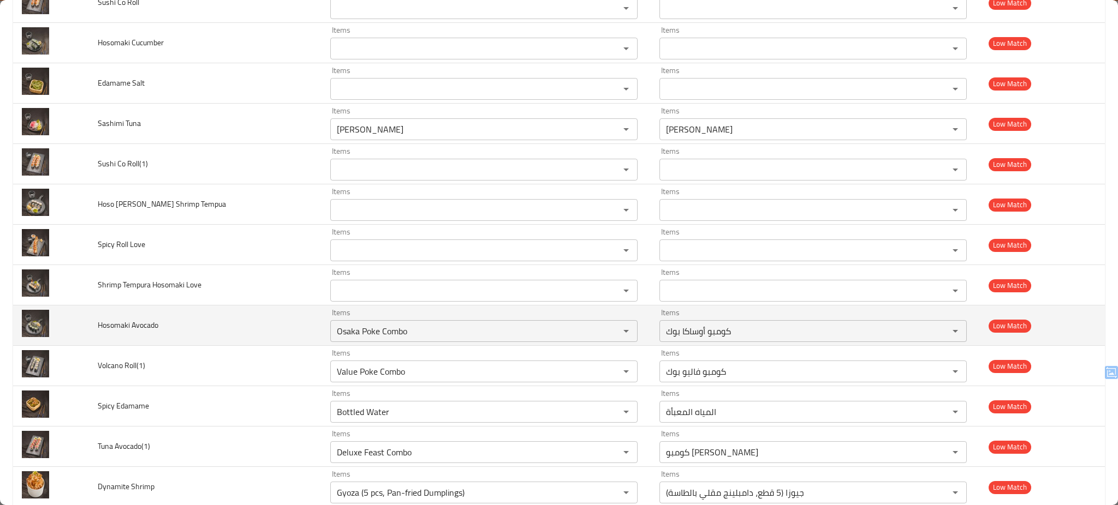
click at [278, 326] on td "Hosomaki Avocado" at bounding box center [205, 326] width 232 height 40
click at [606, 336] on icon "Clear" at bounding box center [611, 331] width 11 height 11
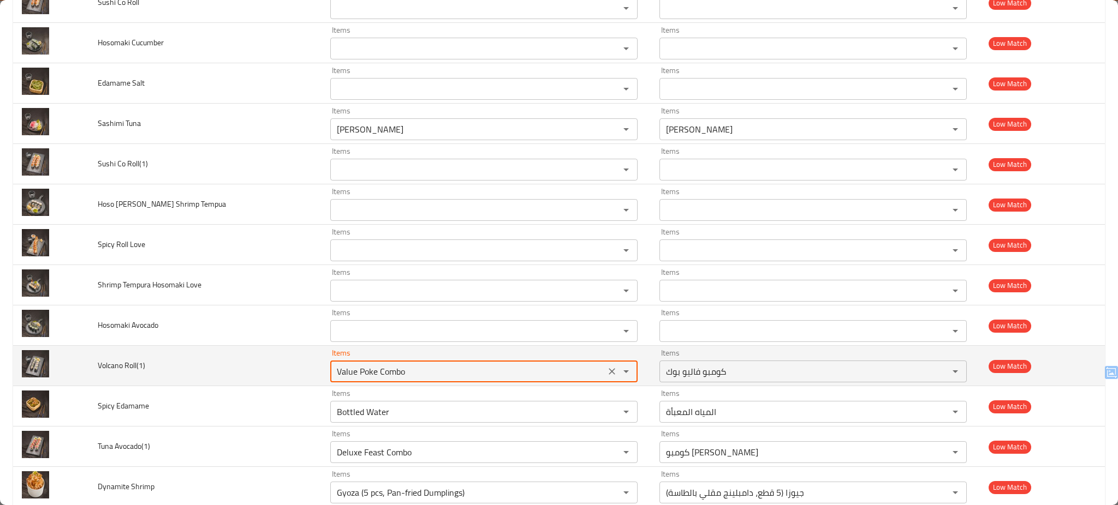
click at [514, 378] on Roll\(1\) "Value Poke Combo" at bounding box center [467, 371] width 268 height 15
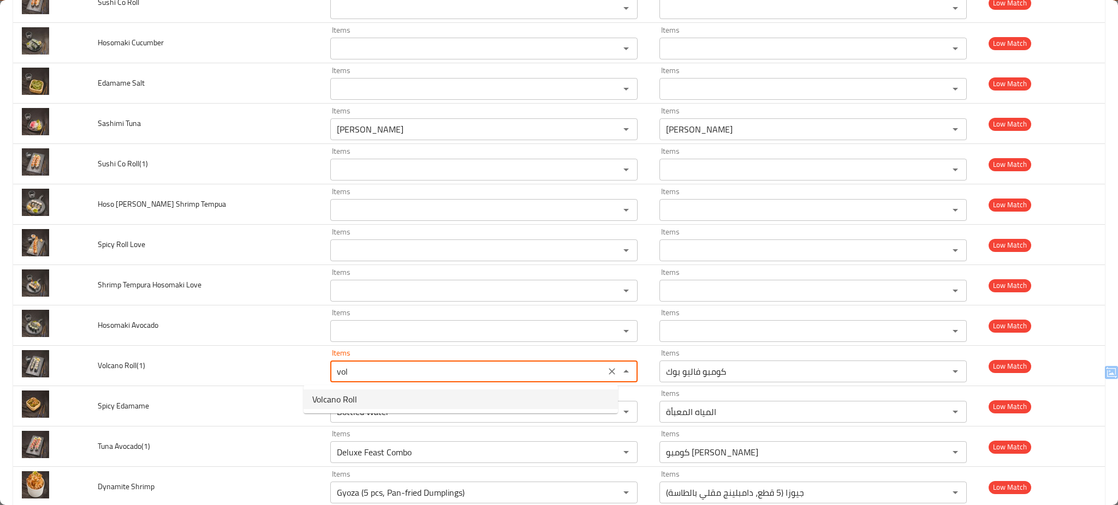
click at [386, 403] on Roll\(1\)-option-0 "Volcano Roll" at bounding box center [460, 400] width 314 height 20
type Roll\(1\) "Volcano Roll"
type Roll\(1\)-ar "فولكانو رول"
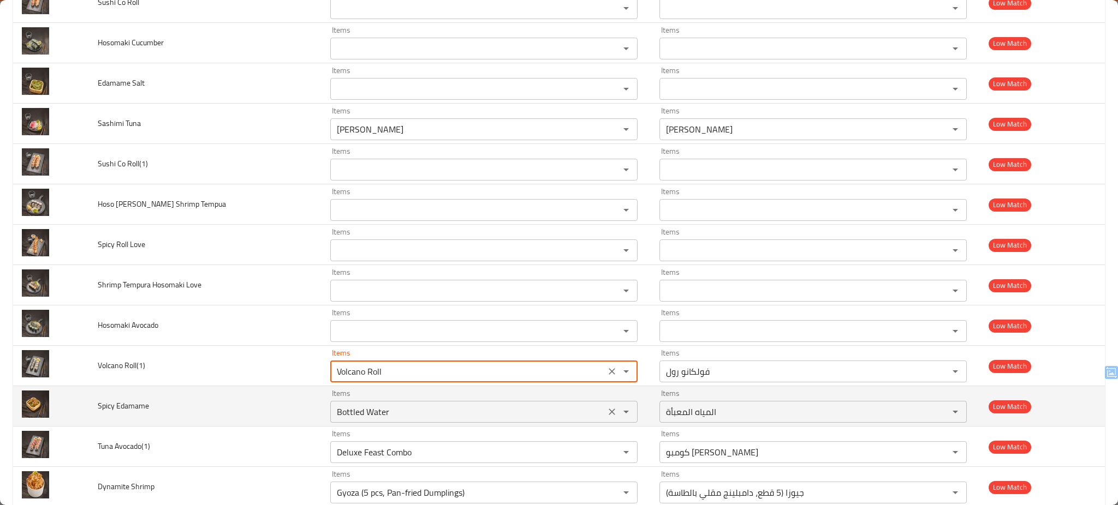
type Roll\(1\) "Volcano Roll"
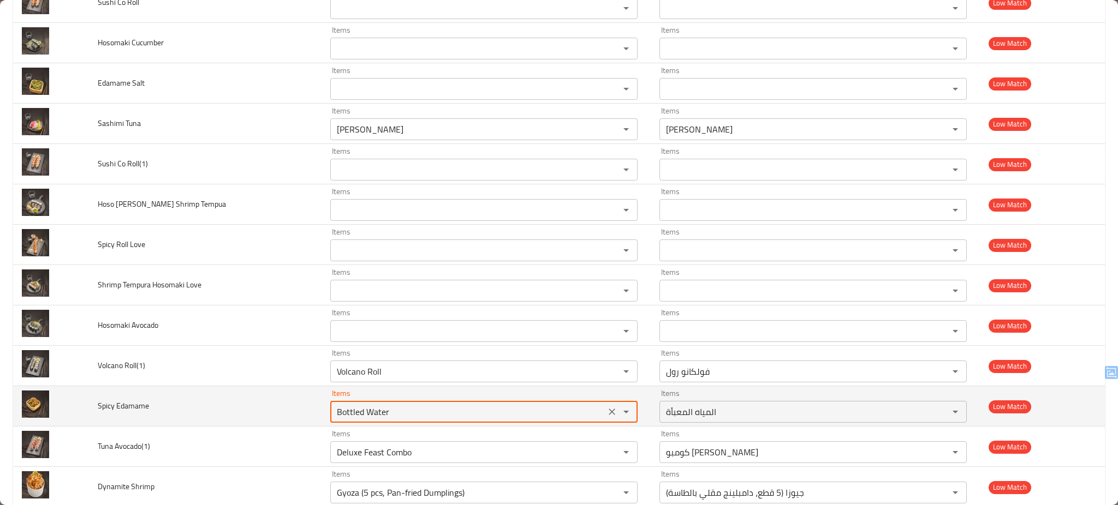
click at [396, 415] on Edamame "Bottled Water" at bounding box center [467, 411] width 268 height 15
type Edamame "s"
type Edamame "e"
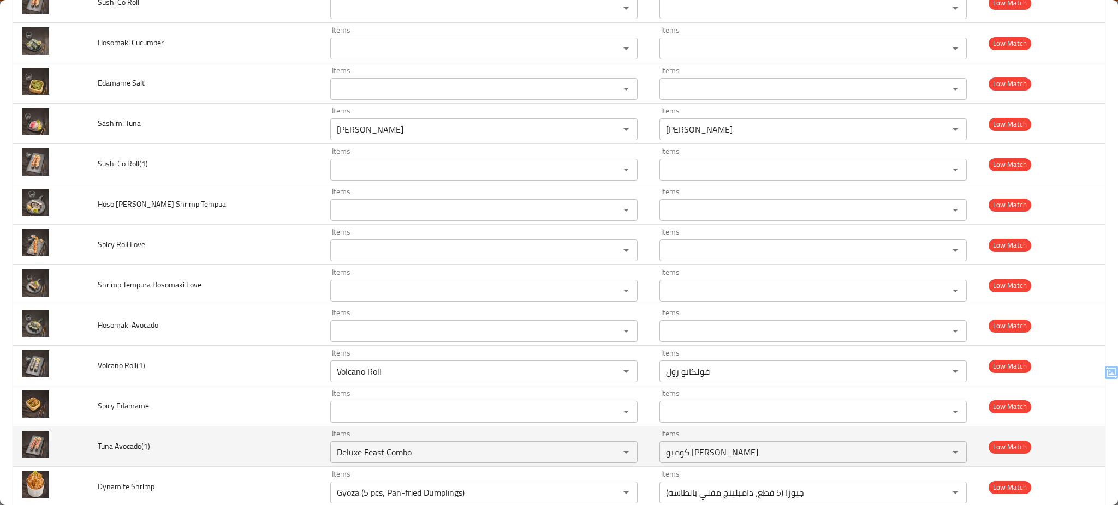
click at [321, 445] on td "Items Deluxe Feast Combo Items" at bounding box center [485, 447] width 329 height 40
click at [356, 446] on Avocado\(1\) "Deluxe Feast Combo" at bounding box center [467, 452] width 268 height 15
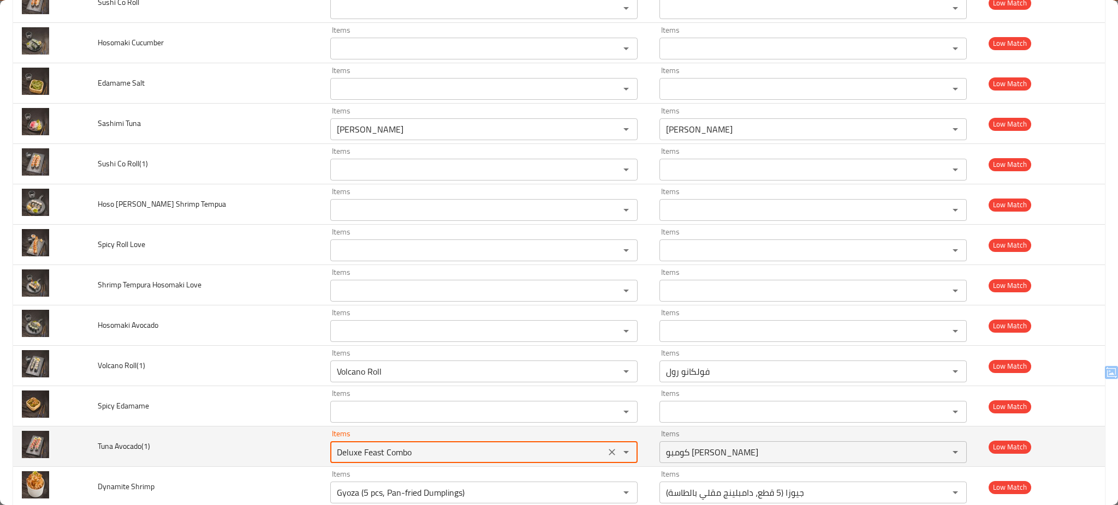
click at [356, 446] on Avocado\(1\) "Deluxe Feast Combo" at bounding box center [467, 452] width 268 height 15
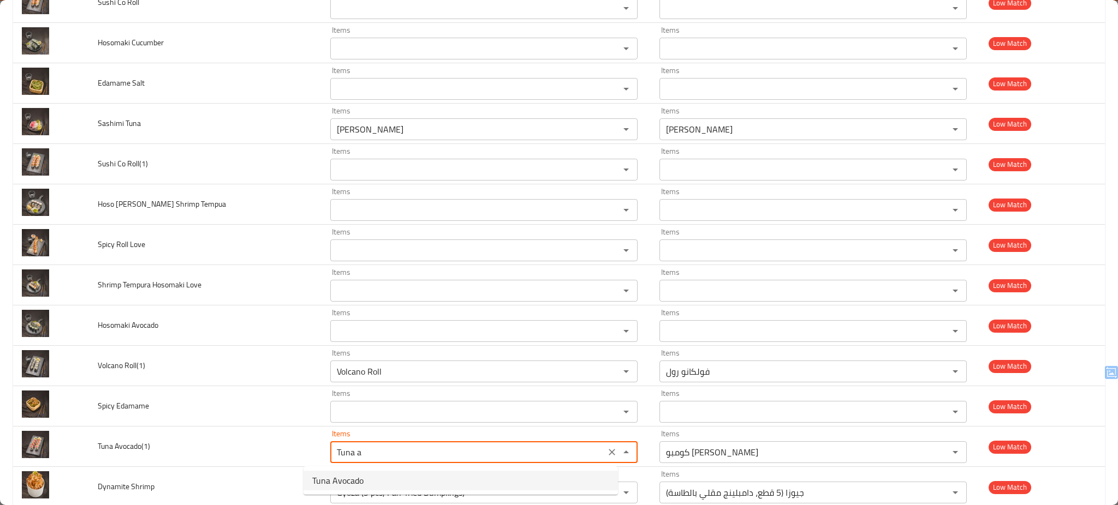
click at [330, 484] on span "Tuna Avocado" at bounding box center [337, 480] width 51 height 13
type Avocado\(1\) "Tuna Avocado"
type Avocado\(1\)-ar "تونة أفوكادو"
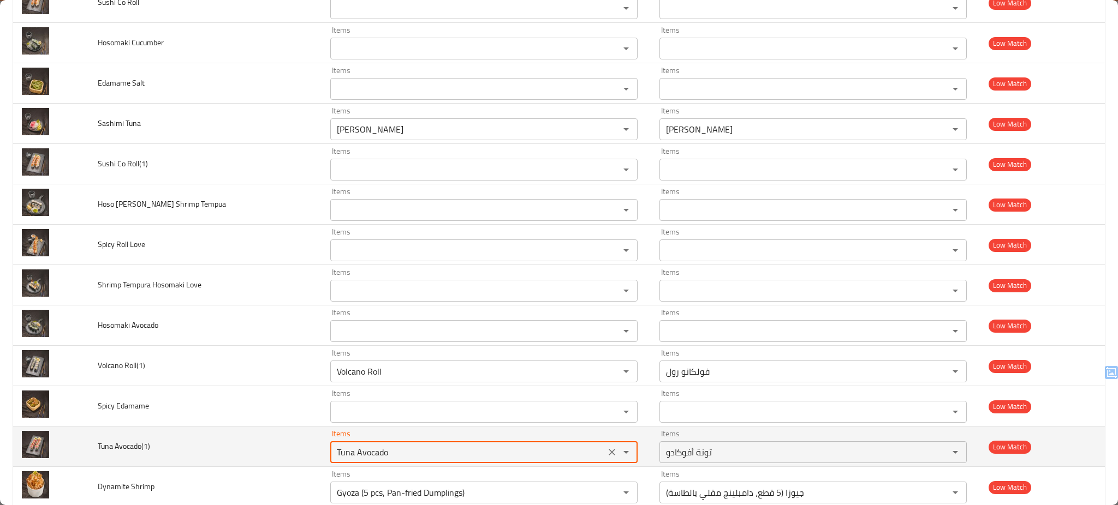
type Avocado\(1\) "Tuna Avocado"
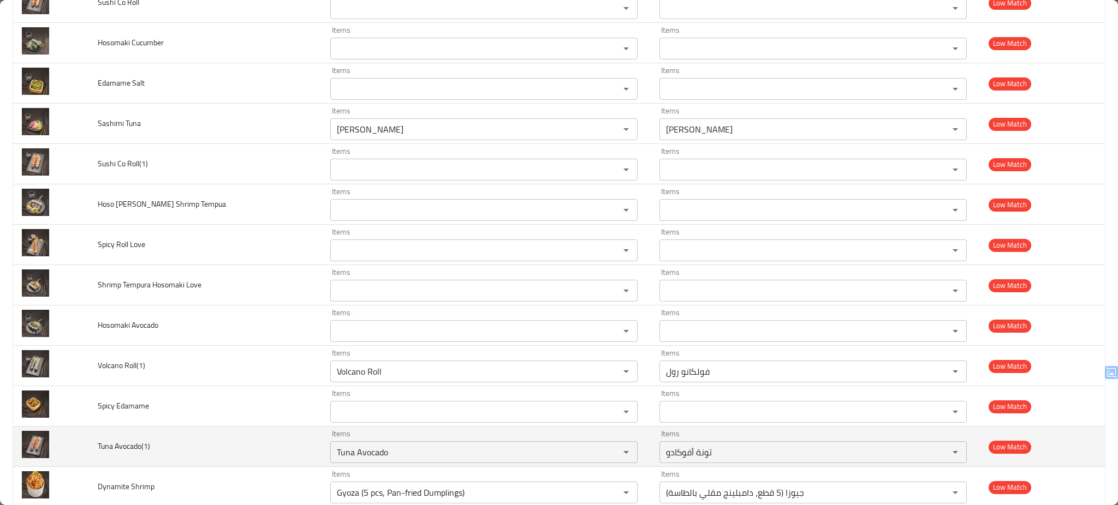
click at [258, 453] on td "Tuna Avocado(1)" at bounding box center [205, 447] width 232 height 40
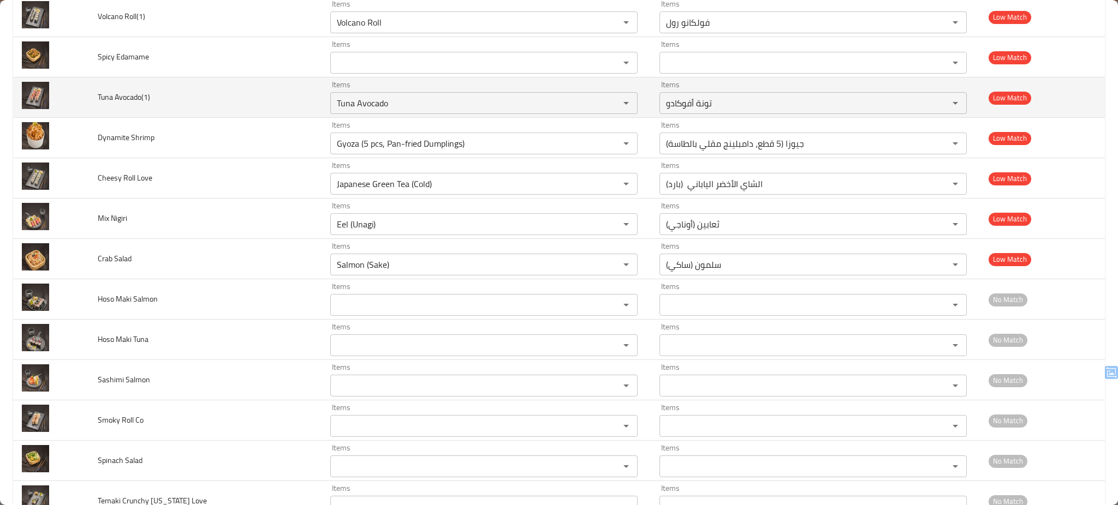
scroll to position [1250, 0]
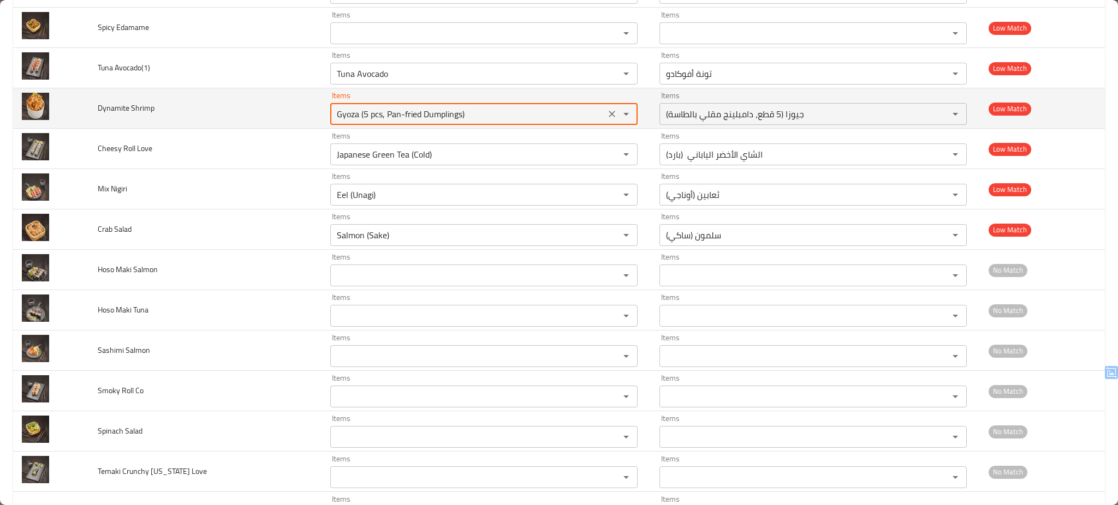
click at [424, 108] on Shrimp "Gyoza (5 pcs, Pan-fried Dumplings)" at bounding box center [467, 113] width 268 height 15
type Shrimp "d"
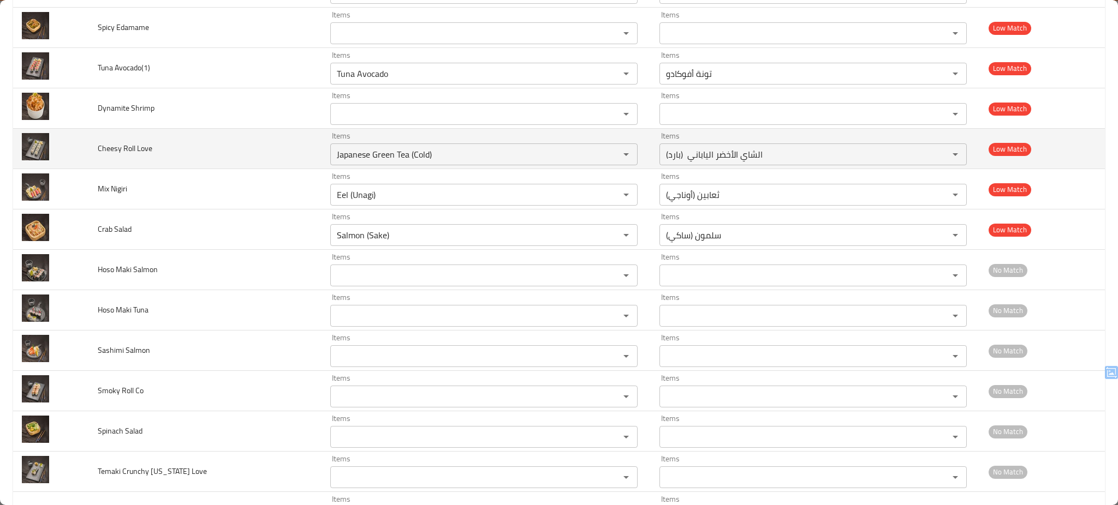
click at [250, 140] on td "Cheesy Roll Love" at bounding box center [205, 149] width 232 height 40
click at [390, 154] on Love "Japanese Green Tea (Cold)" at bounding box center [467, 154] width 268 height 15
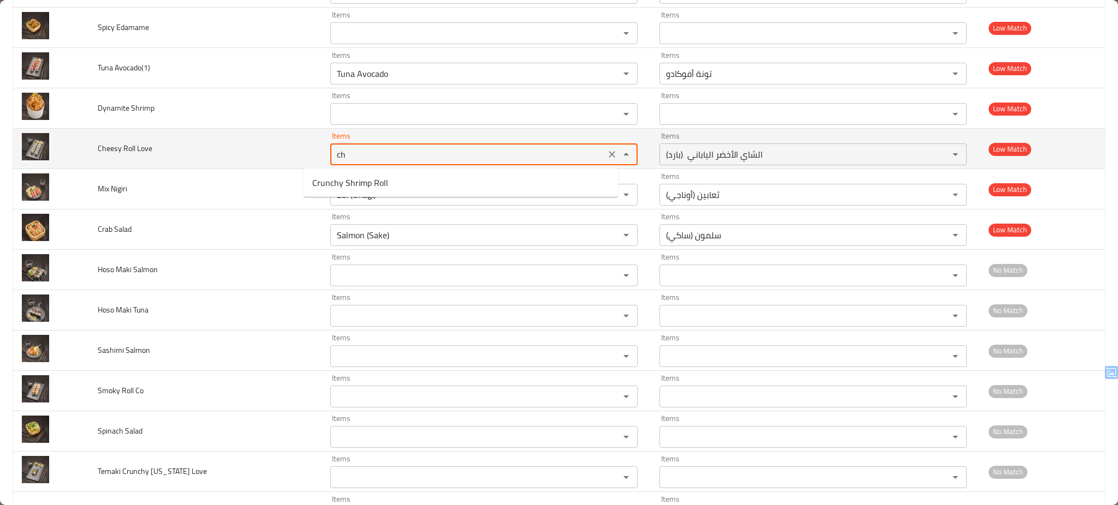
type Love "c"
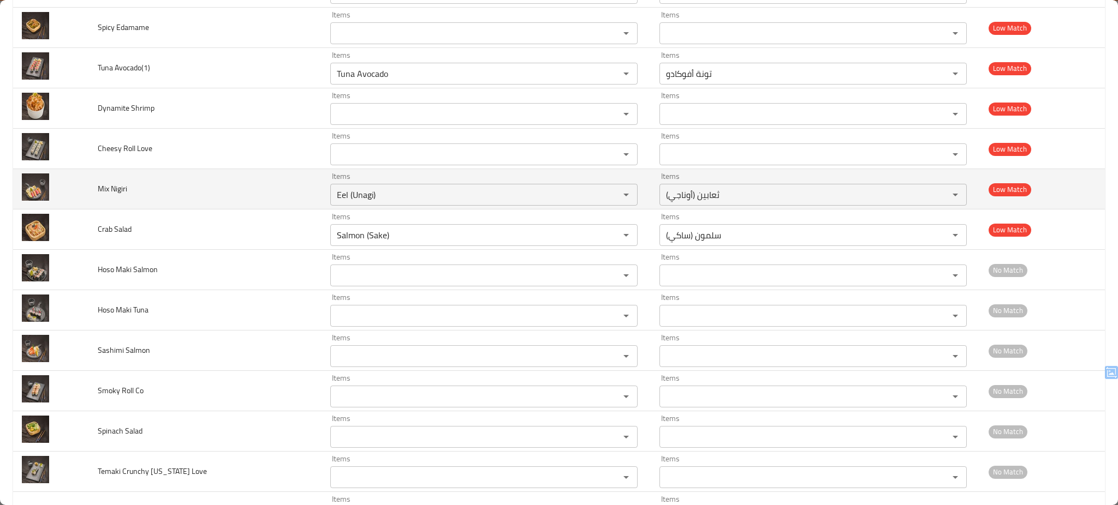
click at [247, 190] on td "Mix Nigiri" at bounding box center [205, 189] width 232 height 40
click at [359, 187] on div "Eel (Unagi) Items" at bounding box center [483, 195] width 307 height 22
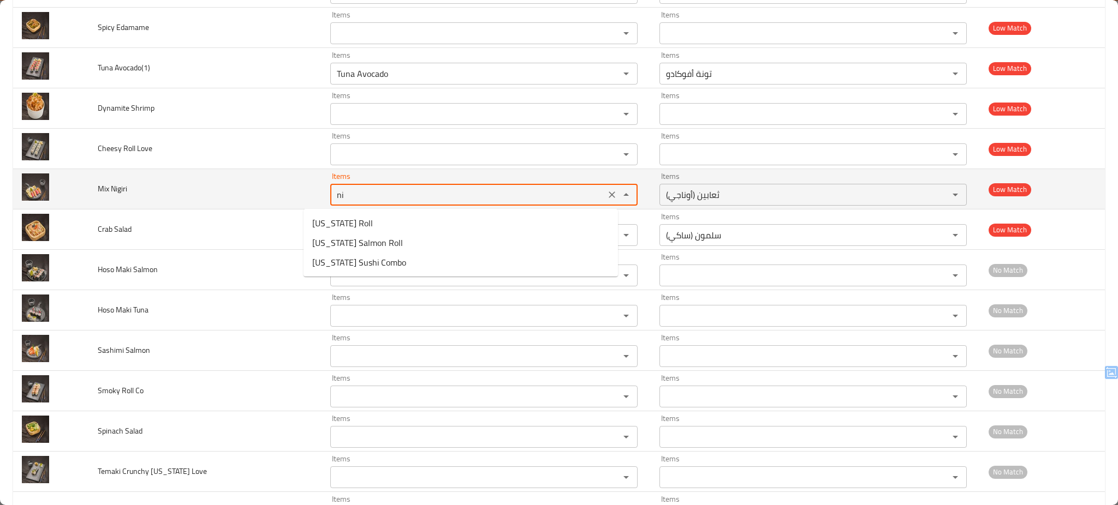
type Nigiri "Eel (Unagi)"
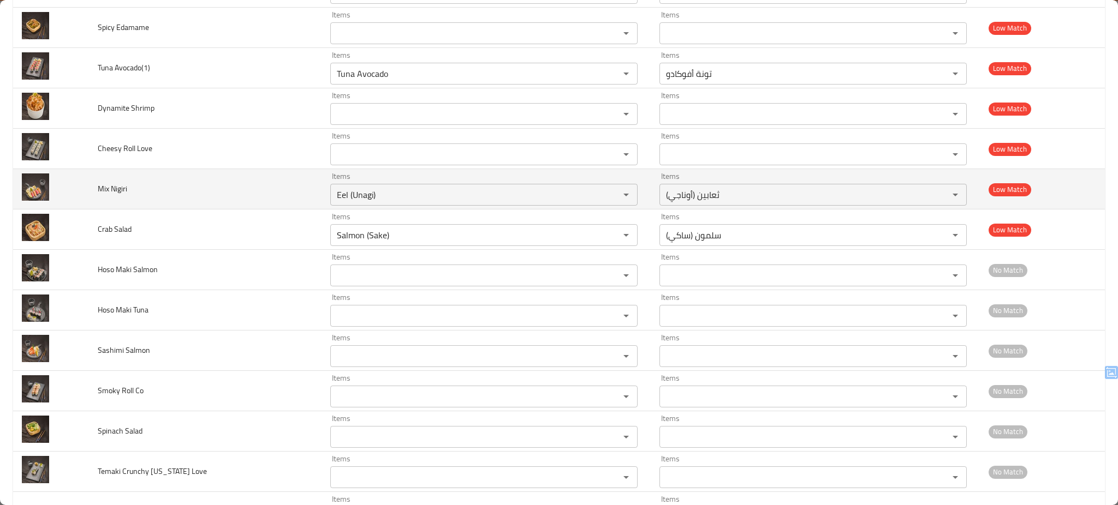
click at [247, 181] on td "Mix Nigiri" at bounding box center [205, 189] width 232 height 40
click at [606, 196] on icon "Clear" at bounding box center [611, 194] width 11 height 11
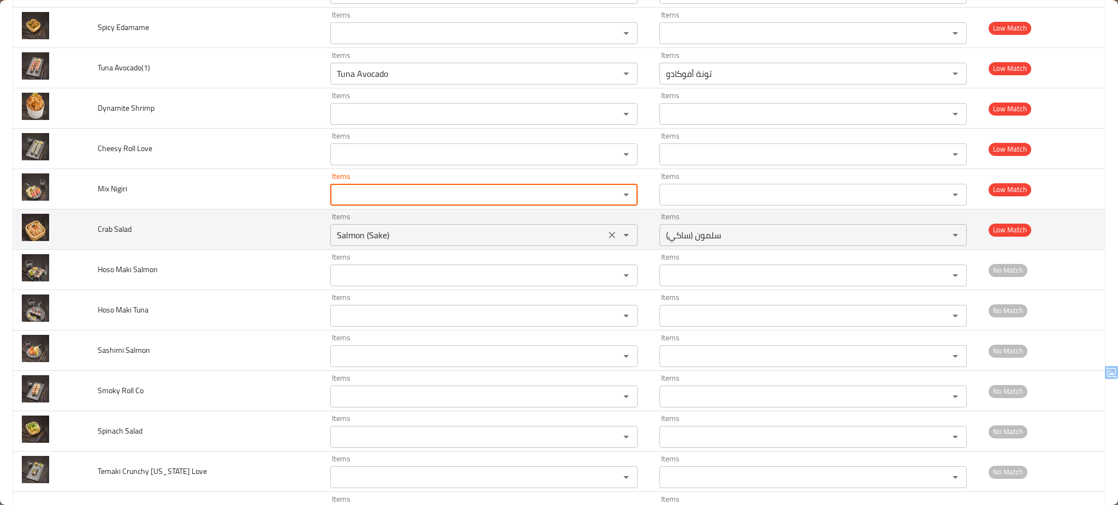
click at [514, 237] on Salad "Salmon (Sake)" at bounding box center [467, 235] width 268 height 15
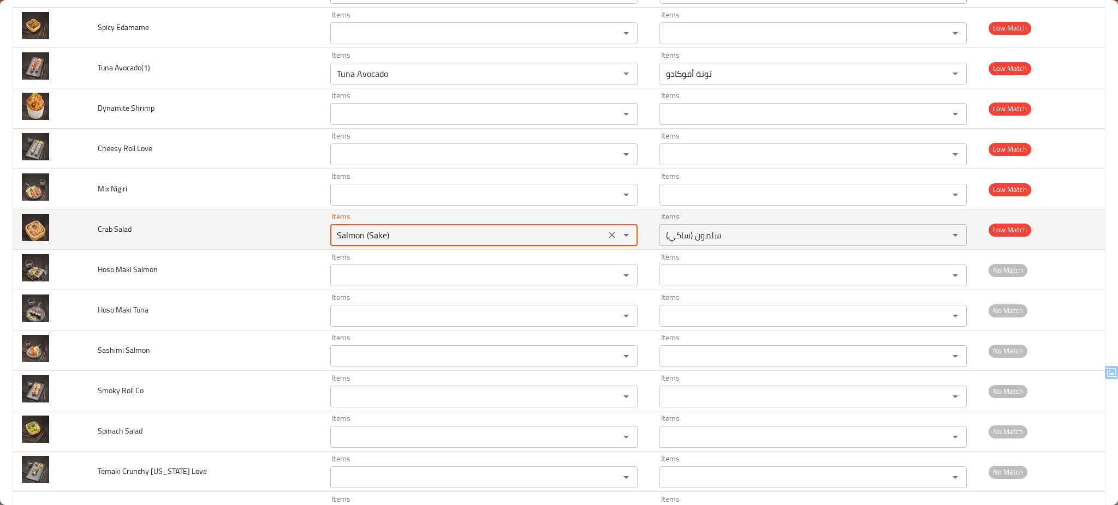
click at [514, 237] on Salad "Salmon (Sake)" at bounding box center [467, 235] width 268 height 15
type Salad "Salmon (Sake)"
click at [220, 235] on td "Crab Salad" at bounding box center [205, 230] width 232 height 40
click at [606, 232] on icon "Clear" at bounding box center [611, 235] width 11 height 11
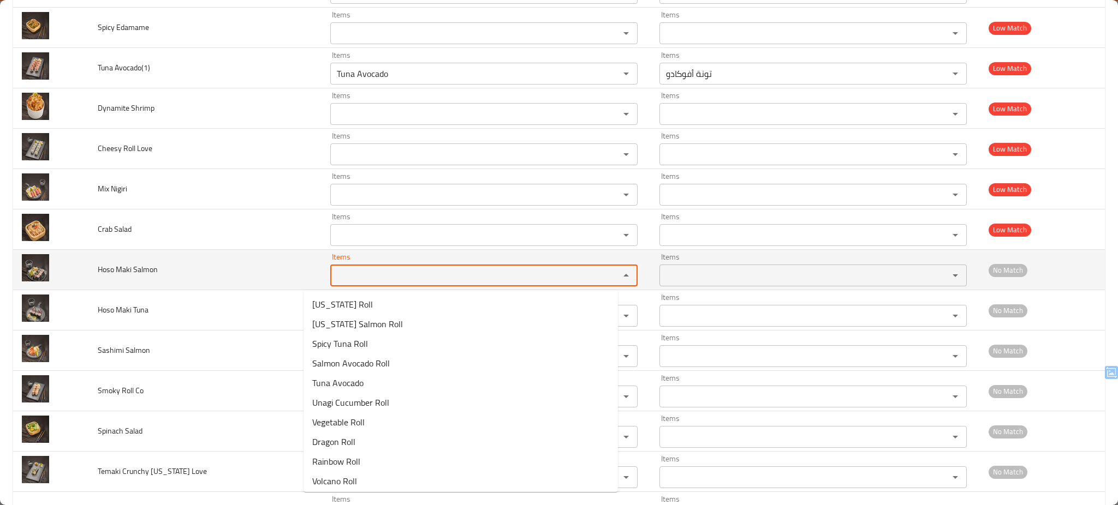
click at [491, 272] on Salmon "Items" at bounding box center [467, 275] width 268 height 15
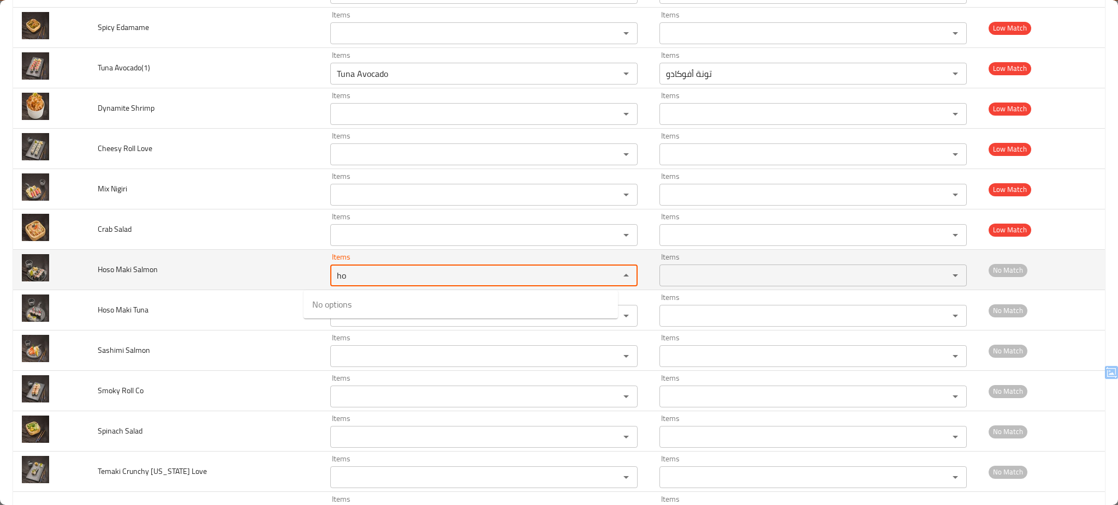
type Salmon "h"
type Salmon "m"
type Salmon "sal"
click at [266, 259] on td "Hoso Maki Salmon" at bounding box center [205, 270] width 232 height 40
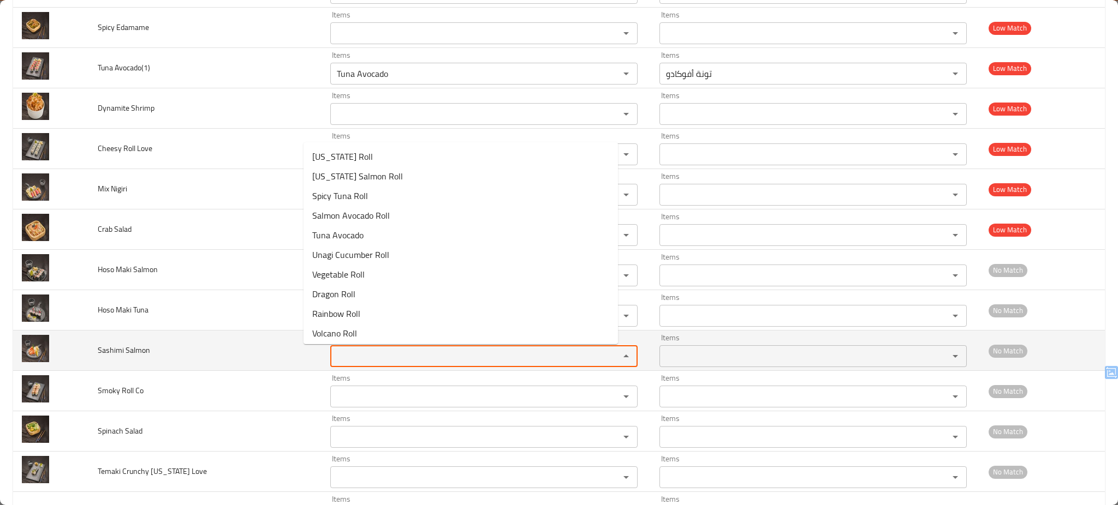
click at [412, 359] on Salmon "Items" at bounding box center [467, 356] width 268 height 15
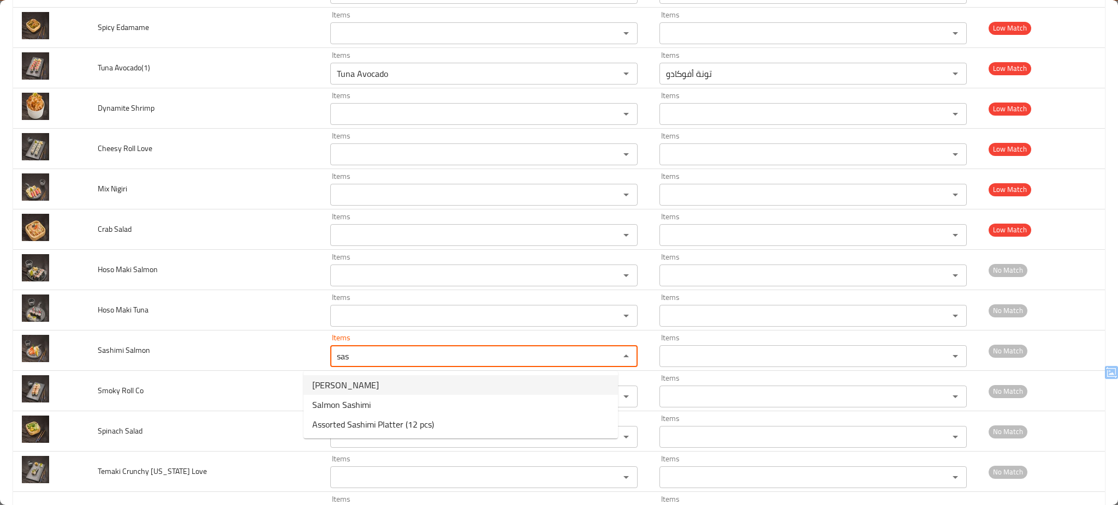
click at [350, 383] on span "Tuna Sashimi" at bounding box center [345, 385] width 67 height 13
type Salmon "Tuna Sashimi"
type Salmon-ar "تونه ساشيمي"
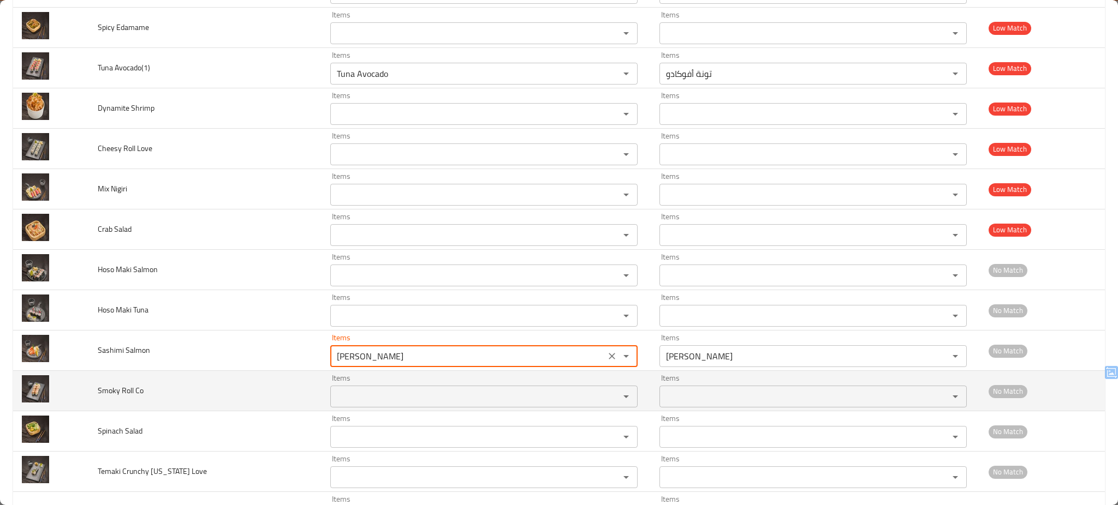
type Salmon "Tuna Sashimi"
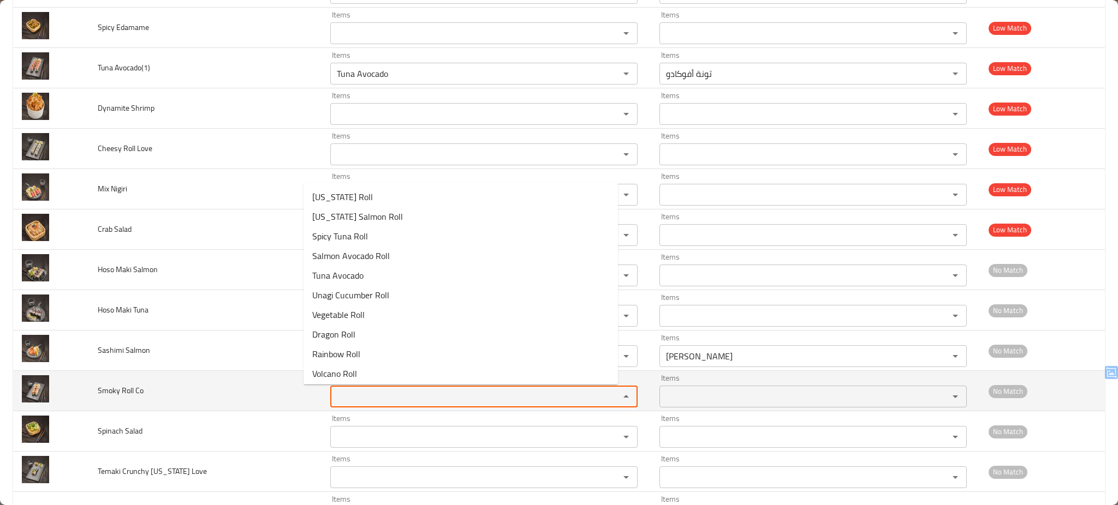
click at [348, 399] on Co "Items" at bounding box center [467, 396] width 268 height 15
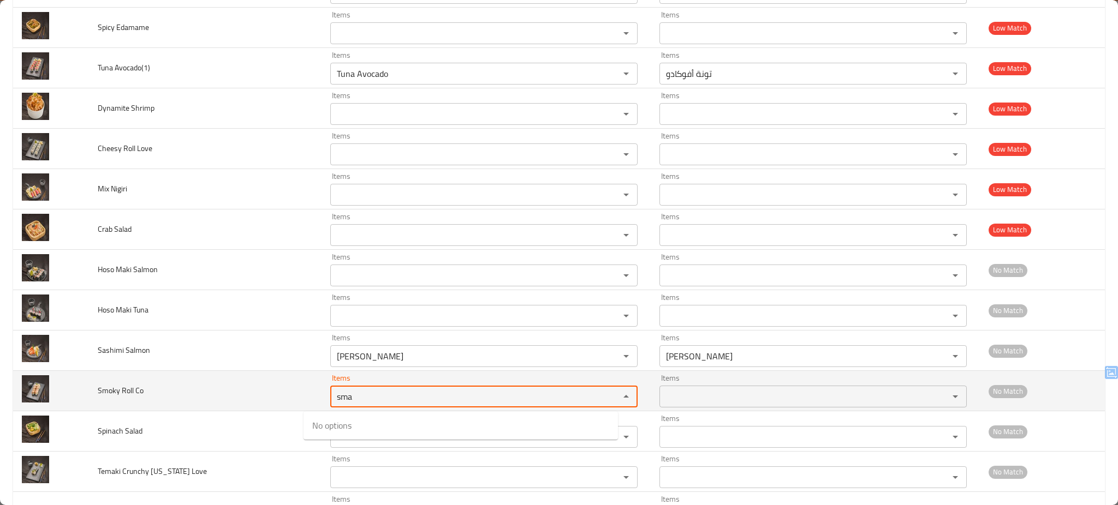
type Co "sma"
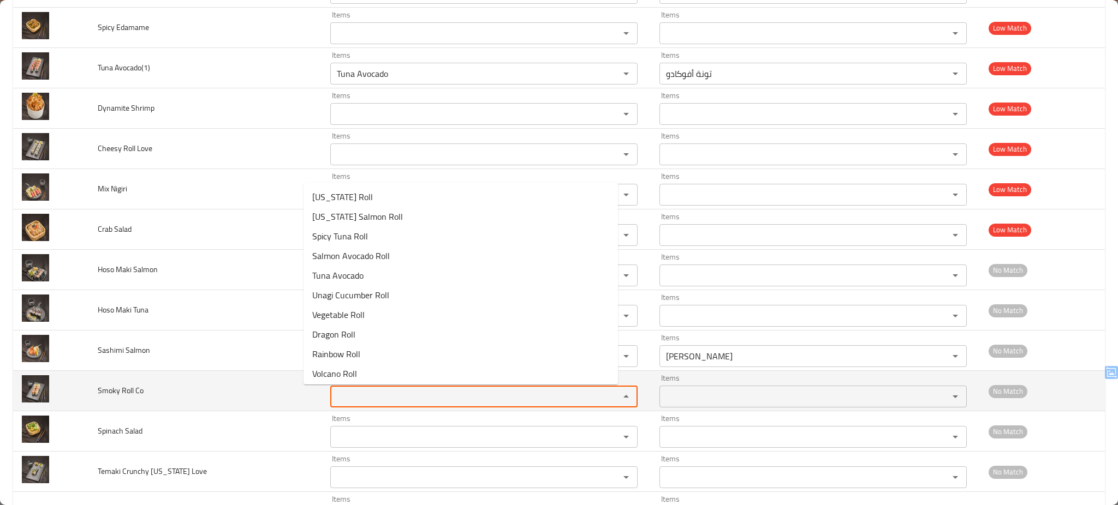
click at [348, 398] on Co "Items" at bounding box center [467, 396] width 268 height 15
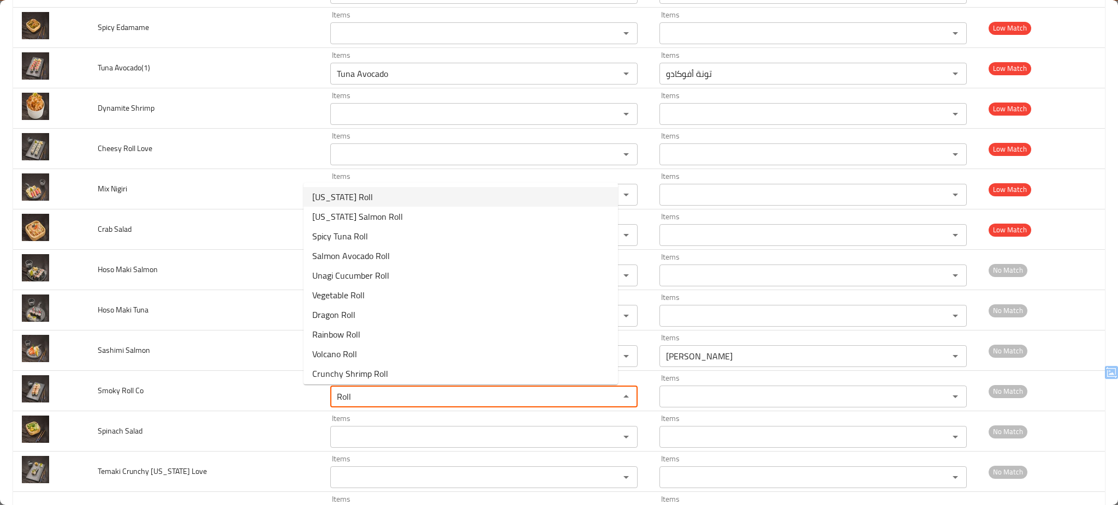
scroll to position [22, 0]
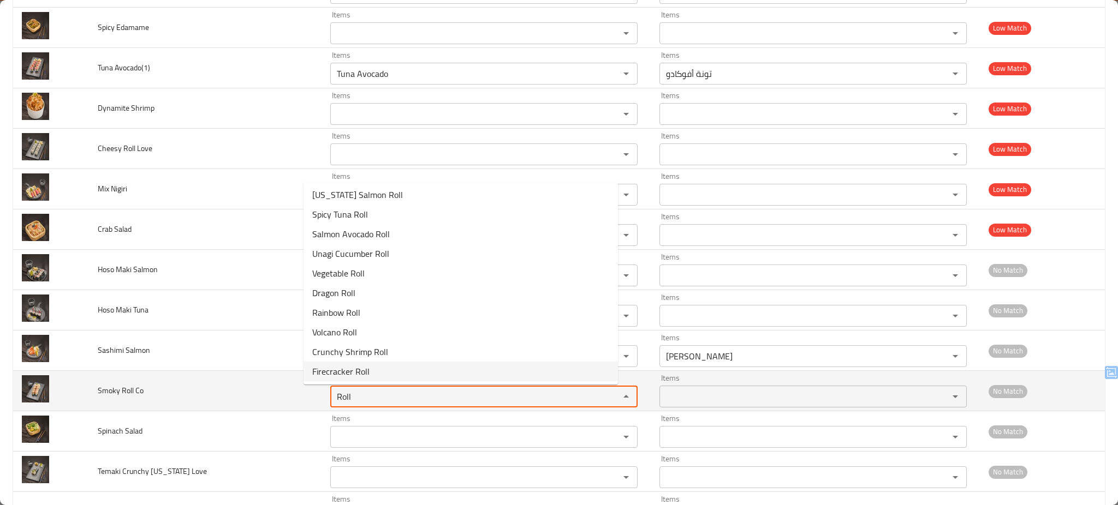
type Co "Roll"
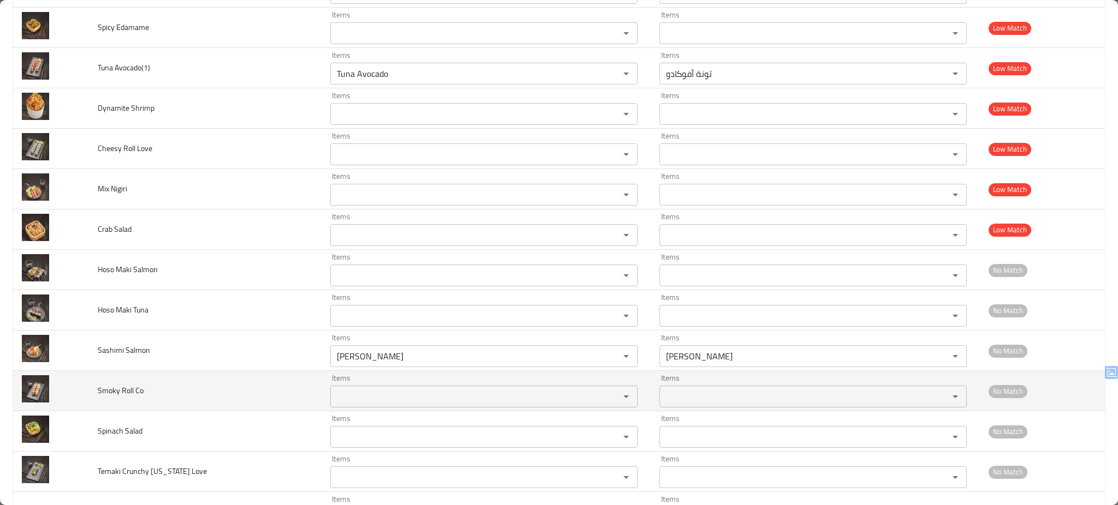
click at [282, 383] on td "Smoky Roll Co" at bounding box center [205, 391] width 232 height 40
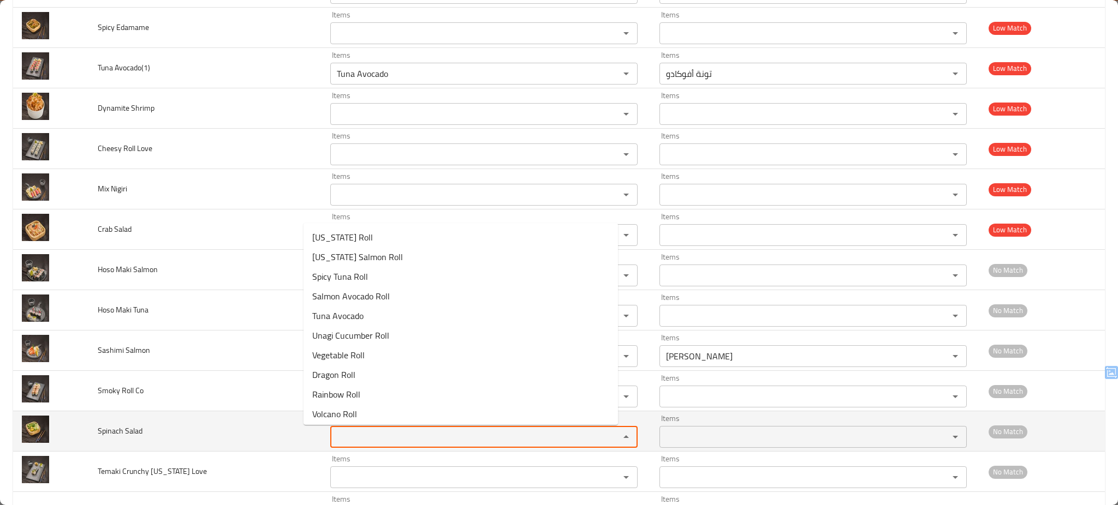
click at [358, 431] on Salad "Items" at bounding box center [467, 436] width 268 height 15
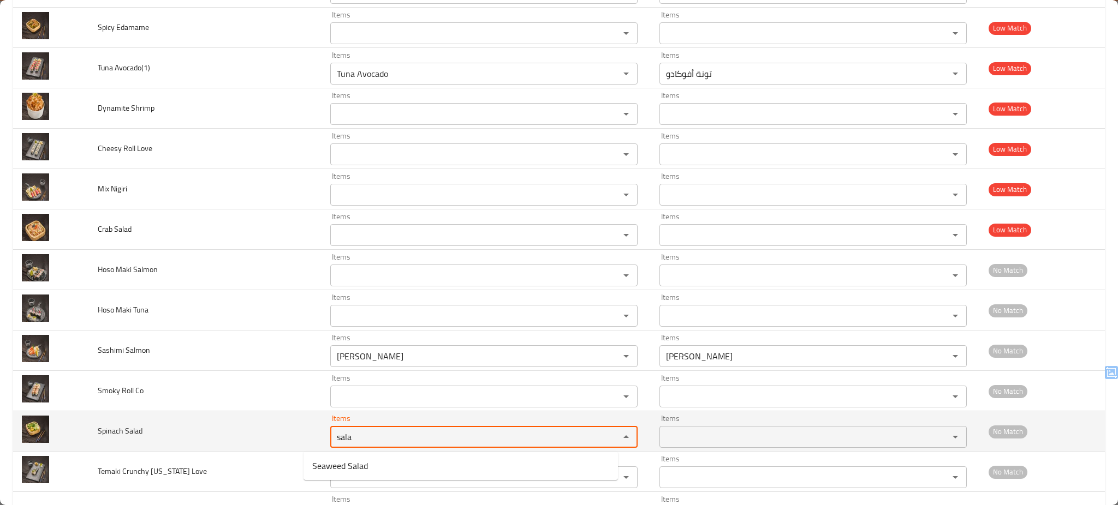
type Salad "sala"
click at [247, 426] on td "Spinach Salad" at bounding box center [205, 431] width 232 height 40
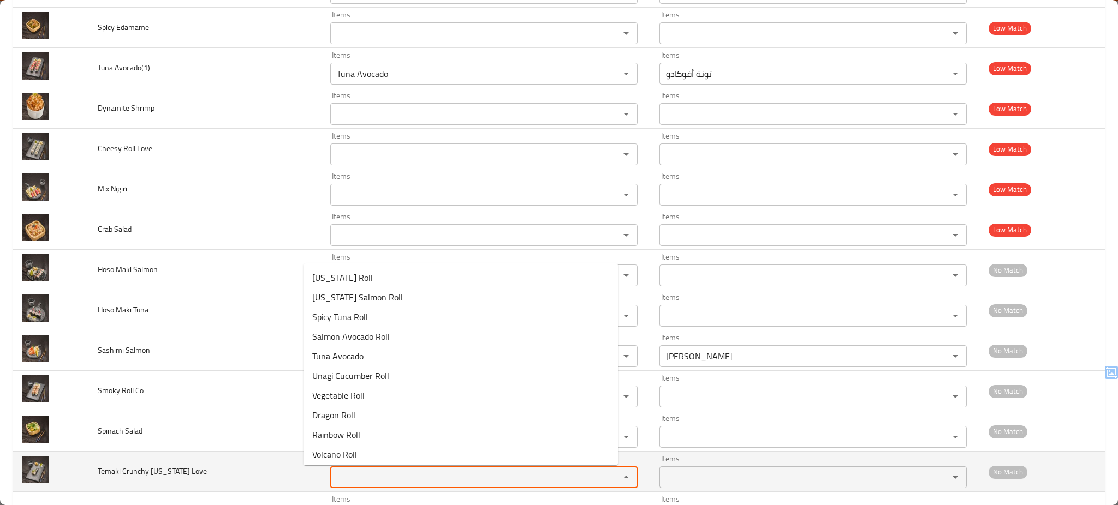
click at [357, 479] on Love "Items" at bounding box center [467, 477] width 268 height 15
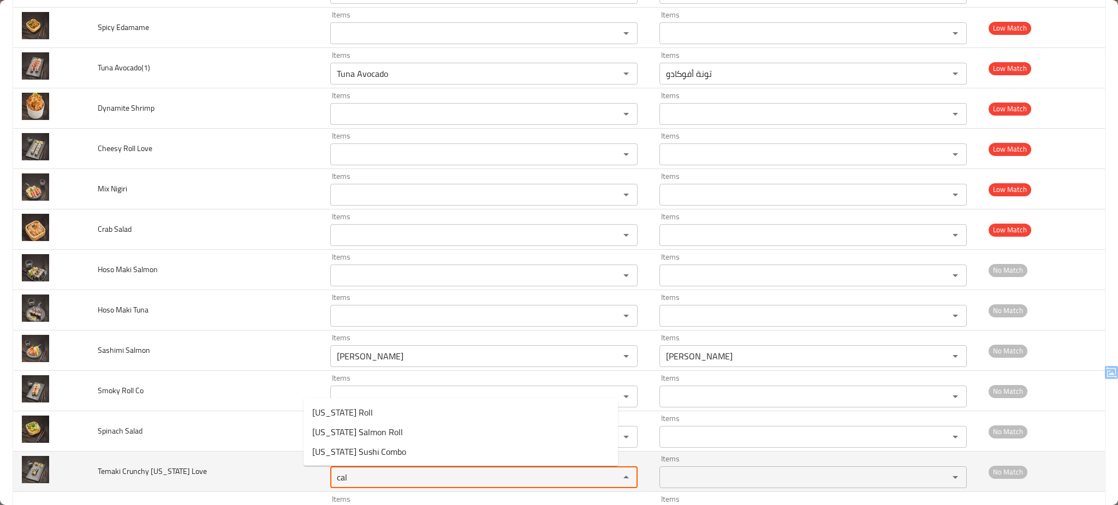
type Love "cal"
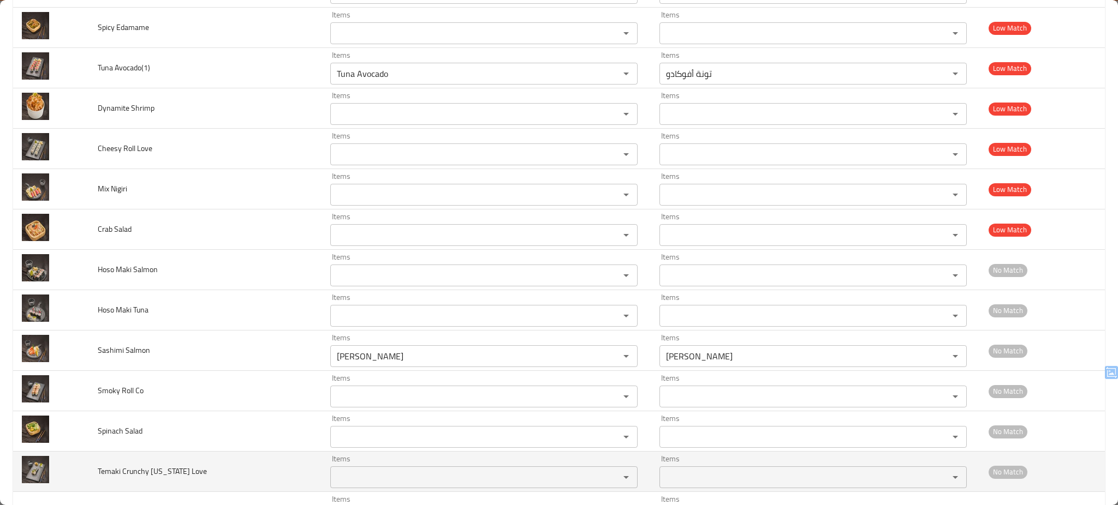
click at [268, 468] on td "Temaki Crunchy California Love" at bounding box center [205, 472] width 232 height 40
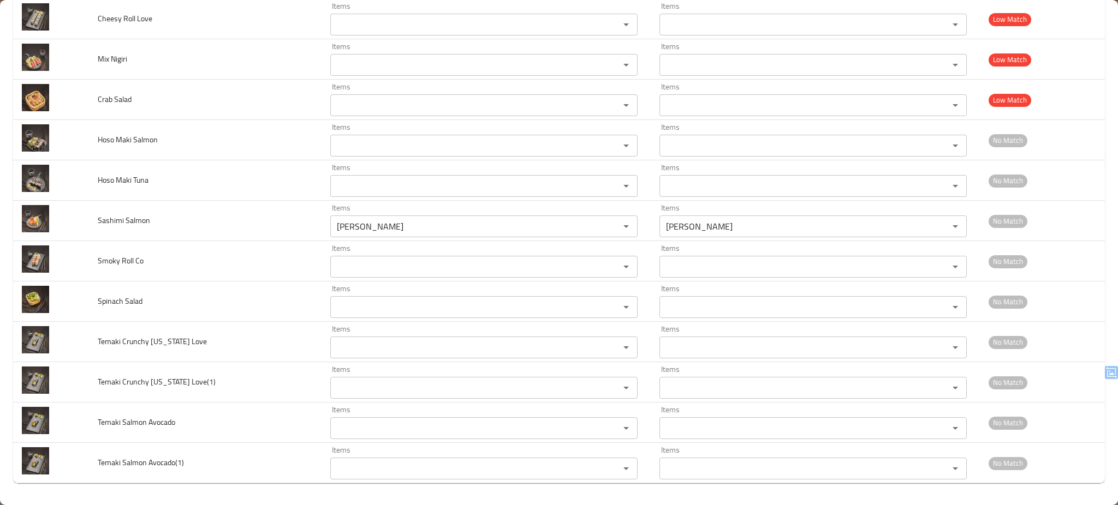
scroll to position [0, 0]
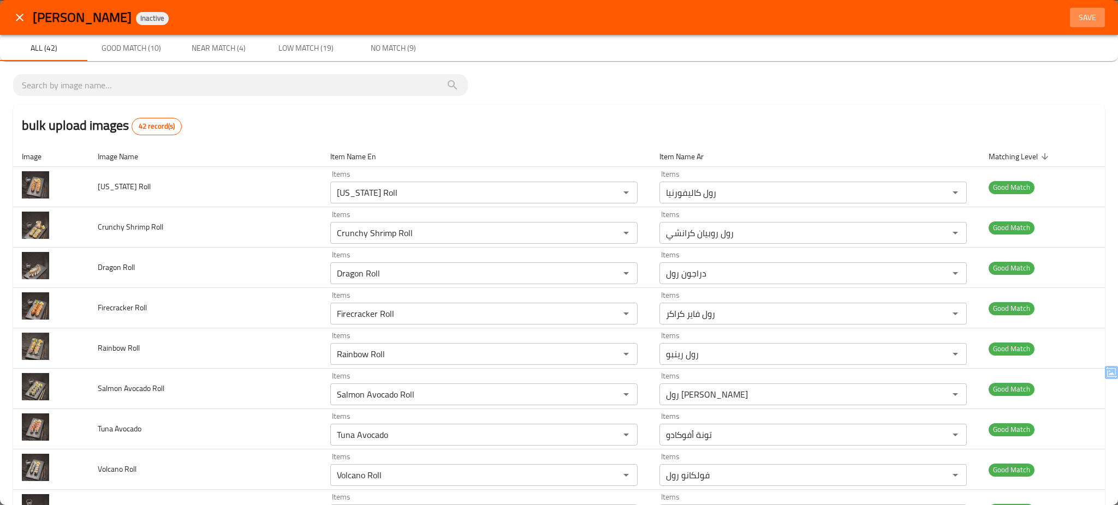
click at [1079, 16] on span "Save" at bounding box center [1087, 18] width 26 height 14
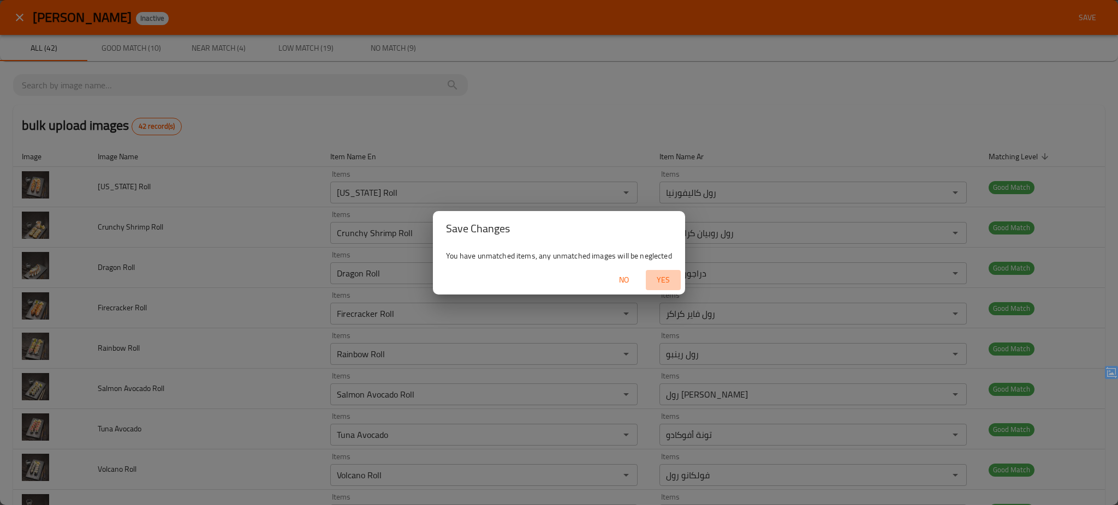
click at [660, 274] on span "Yes" at bounding box center [663, 280] width 26 height 14
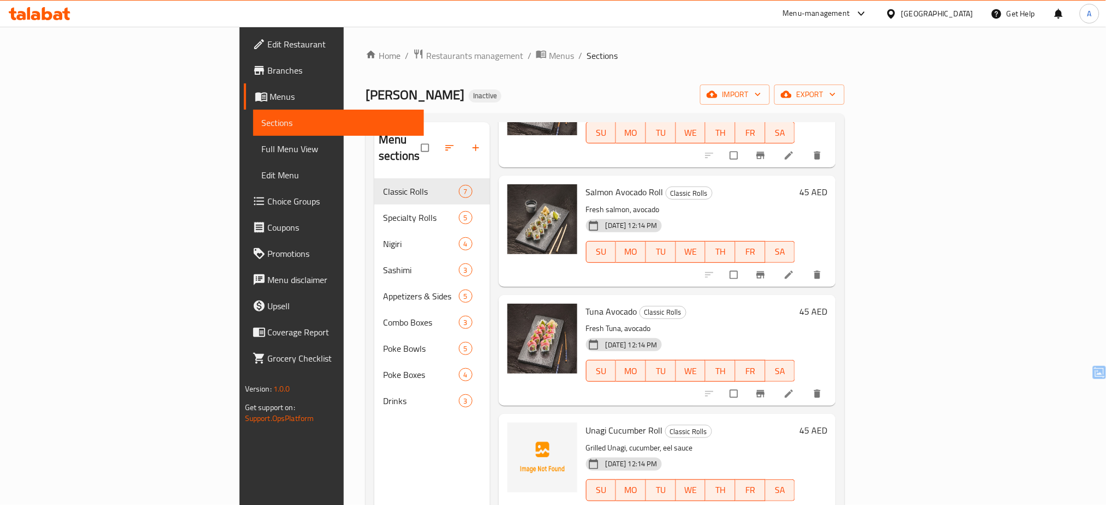
scroll to position [153, 0]
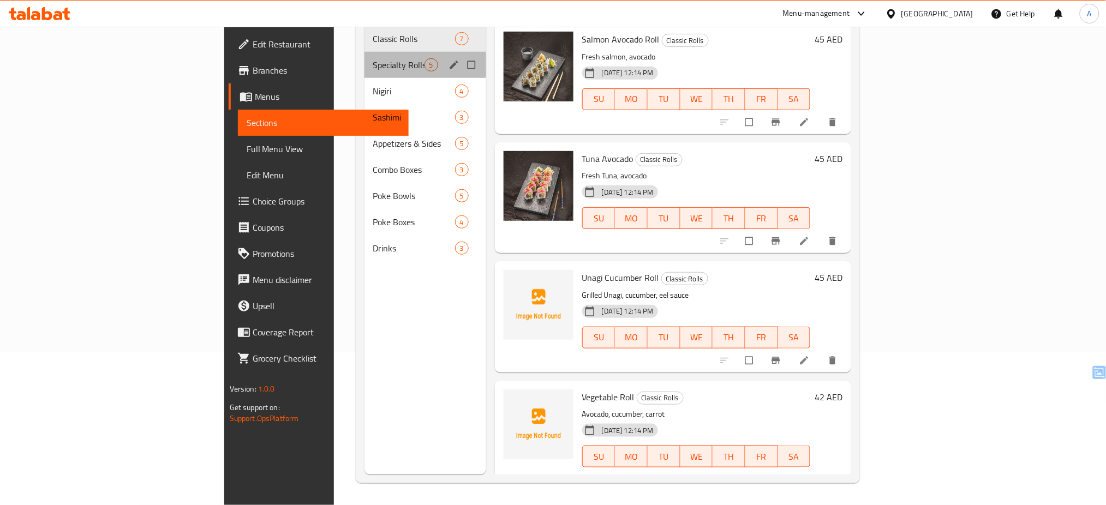
click at [365, 57] on div "Specialty Rolls 5" at bounding box center [426, 65] width 122 height 26
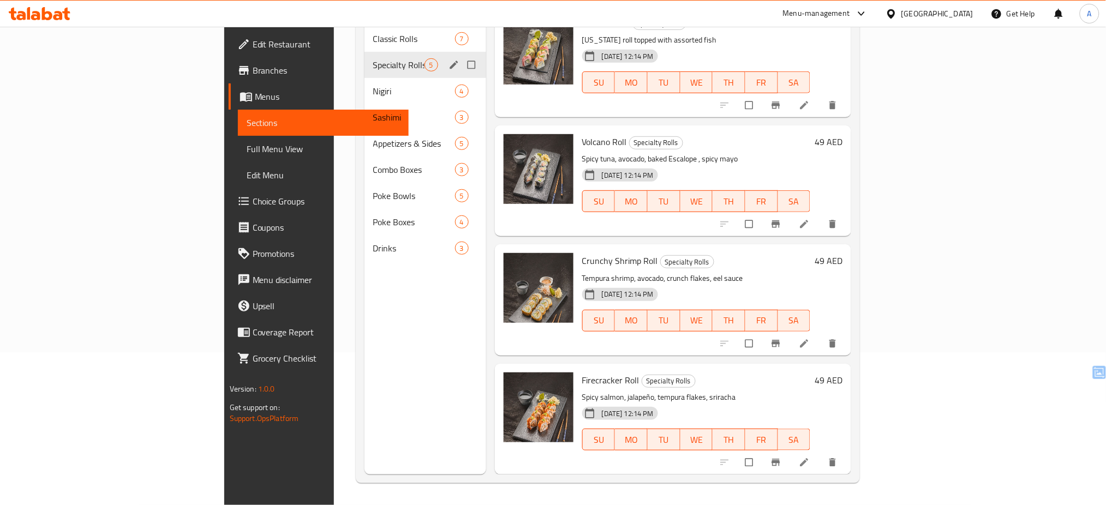
scroll to position [117, 0]
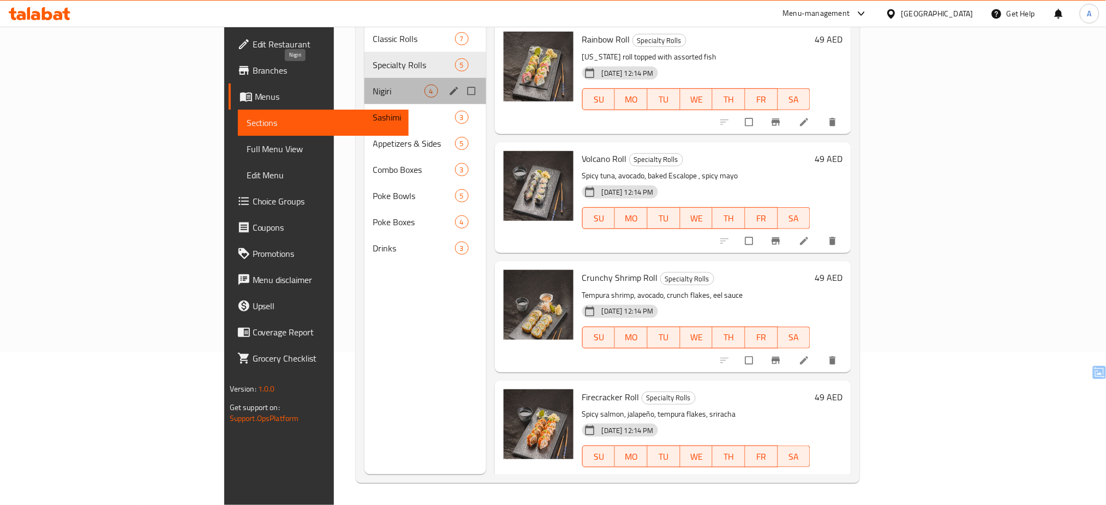
click at [373, 85] on span "Nigiri" at bounding box center [398, 91] width 51 height 13
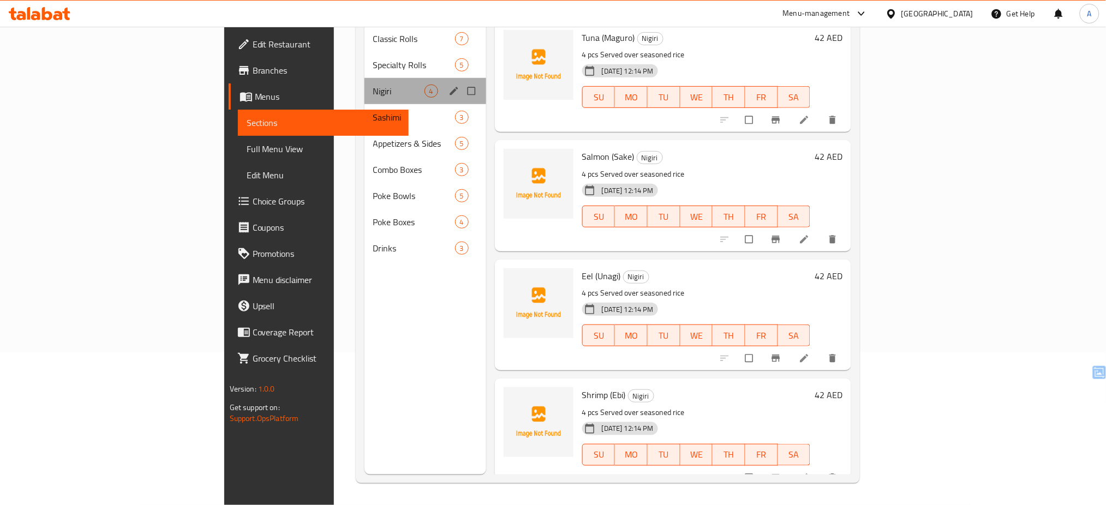
click at [365, 83] on div "Nigiri 4" at bounding box center [426, 91] width 122 height 26
click at [373, 111] on span "Sashimi" at bounding box center [398, 117] width 51 height 13
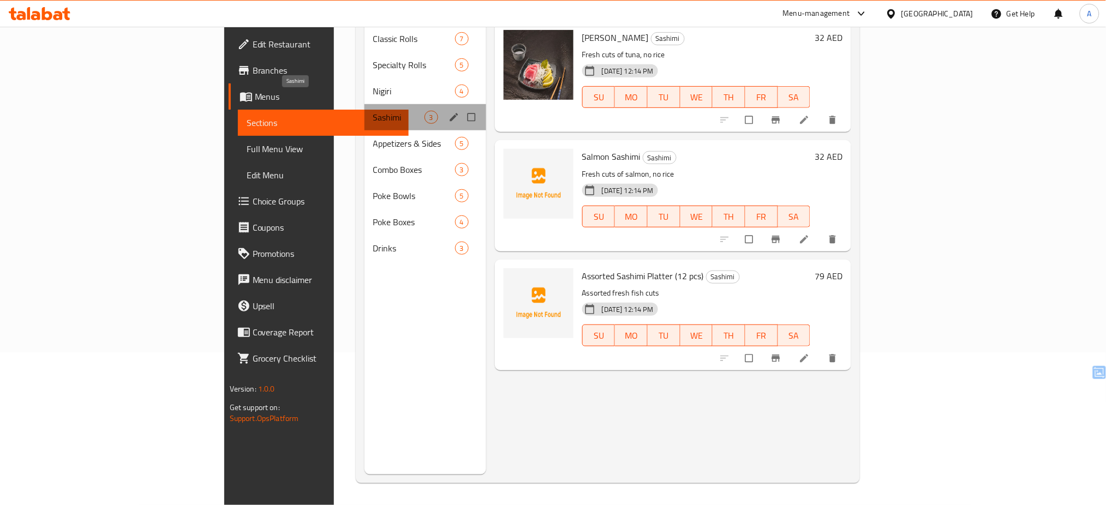
click at [373, 111] on span "Sashimi" at bounding box center [398, 117] width 51 height 13
drag, startPoint x: 264, startPoint y: 108, endPoint x: 268, endPoint y: 128, distance: 20.8
click at [365, 128] on div "Classic Rolls 7 Specialty Rolls 5 Nigiri 4 Sashimi 3 Appetizers & Sides 5 Combo…" at bounding box center [426, 144] width 122 height 236
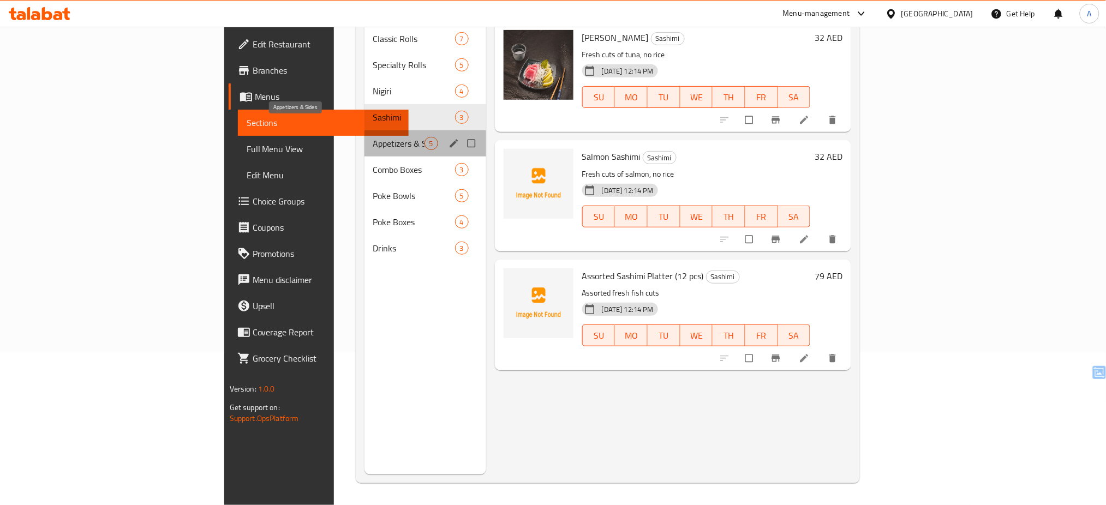
click at [373, 137] on span "Appetizers & Sides" at bounding box center [398, 143] width 51 height 13
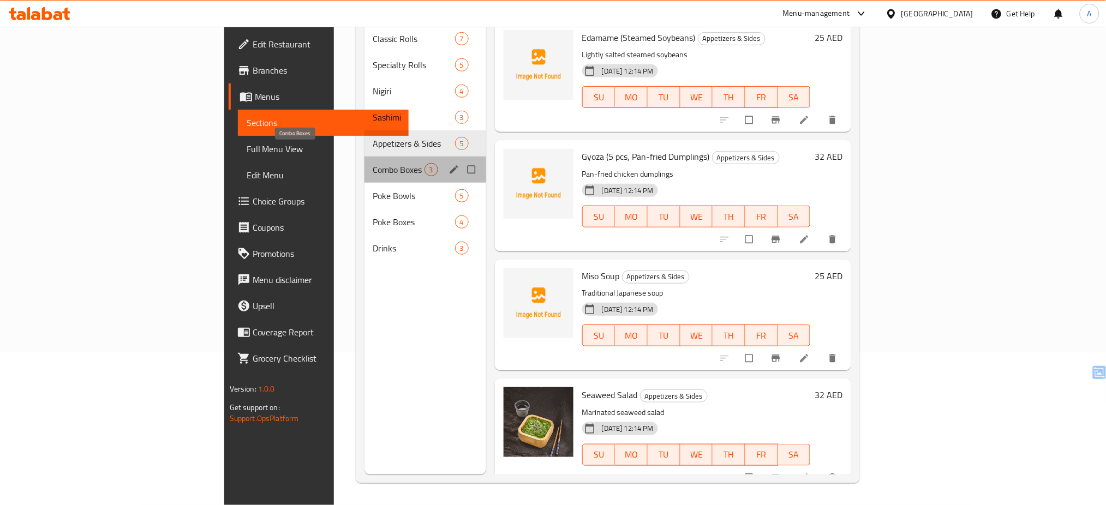
click at [373, 163] on span "Combo Boxes" at bounding box center [398, 169] width 51 height 13
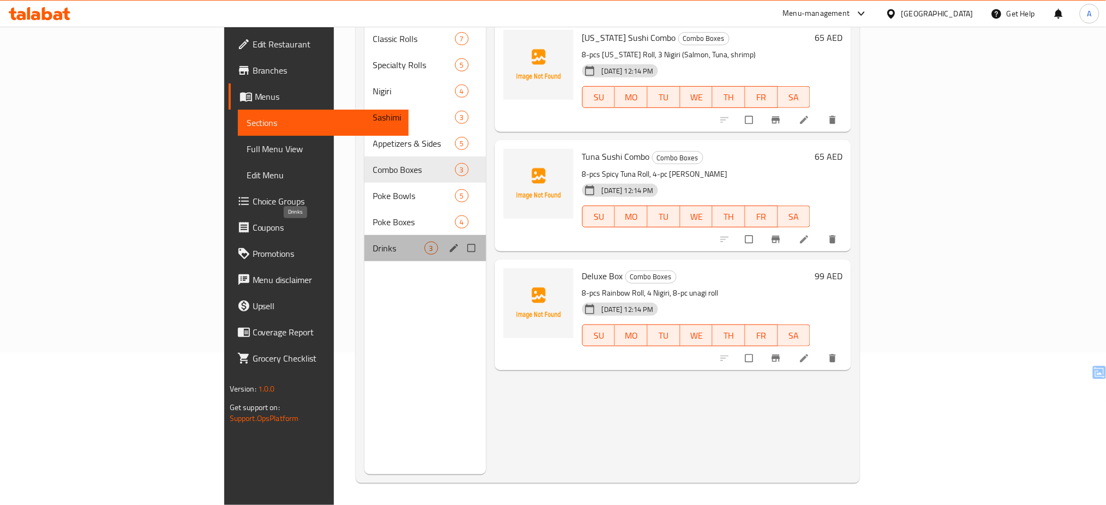
click at [373, 242] on span "Drinks" at bounding box center [398, 248] width 51 height 13
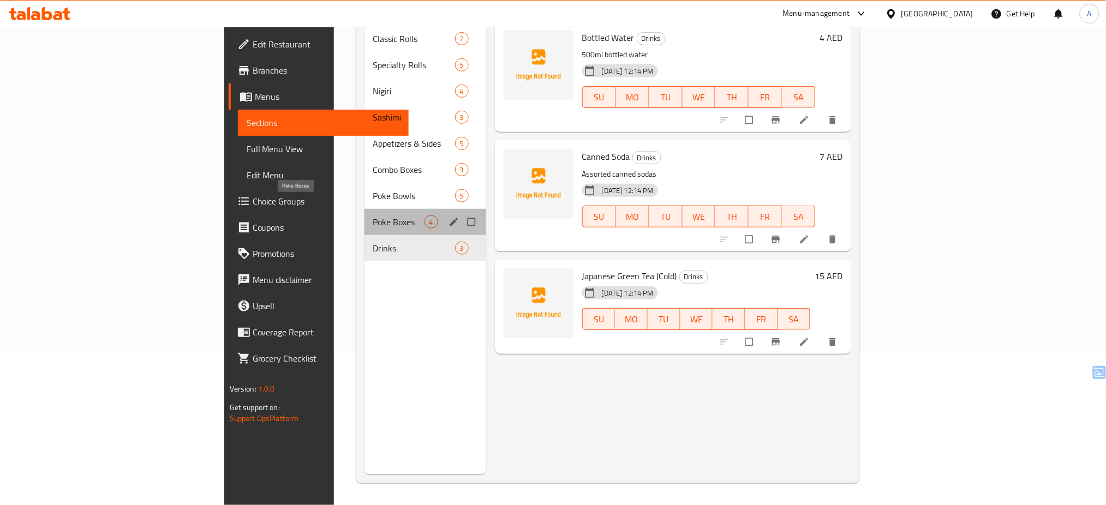
click at [373, 216] on span "Poke Boxes" at bounding box center [398, 222] width 51 height 13
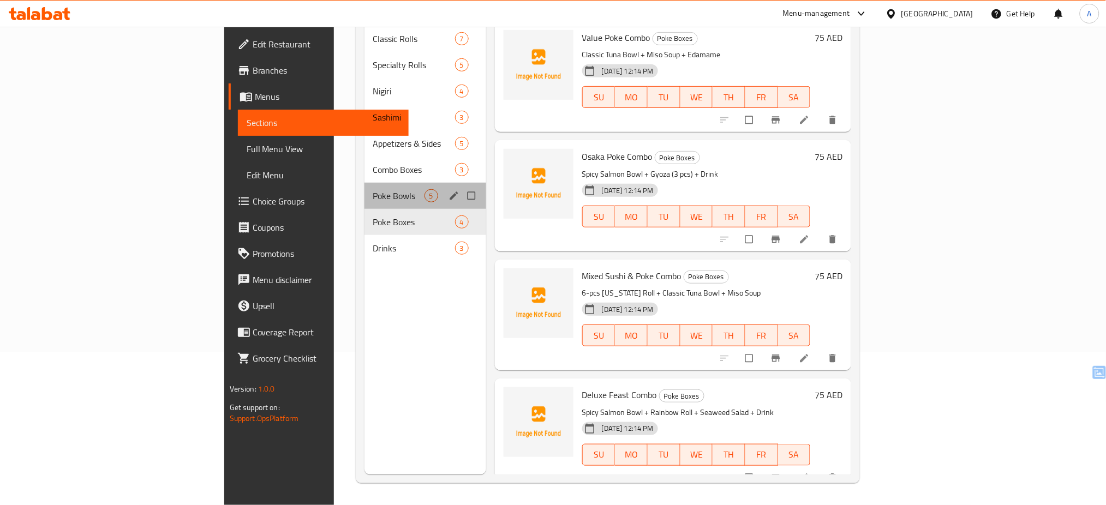
click at [365, 183] on div "Poke Bowls 5" at bounding box center [426, 196] width 122 height 26
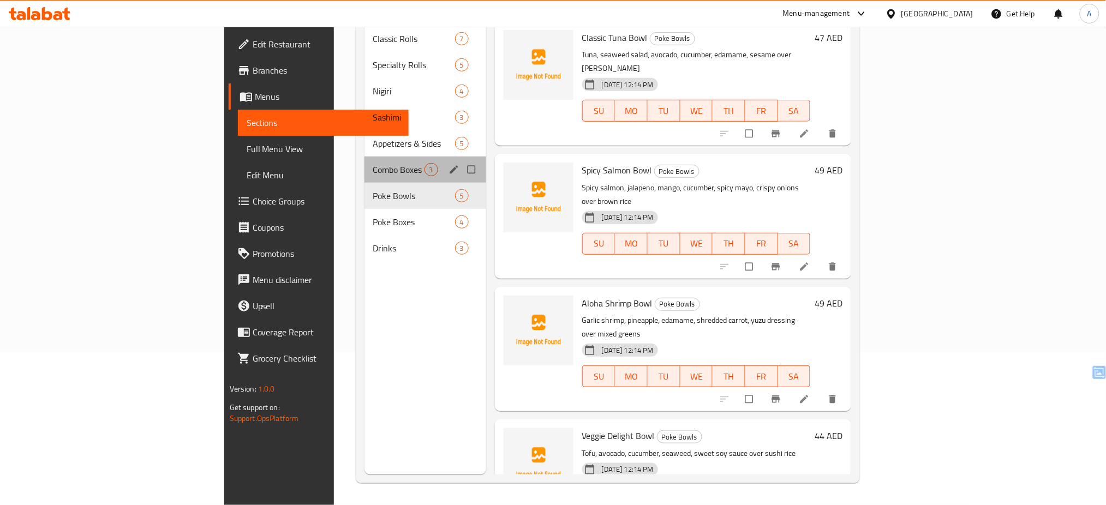
click at [365, 157] on div "Combo Boxes 3" at bounding box center [426, 170] width 122 height 26
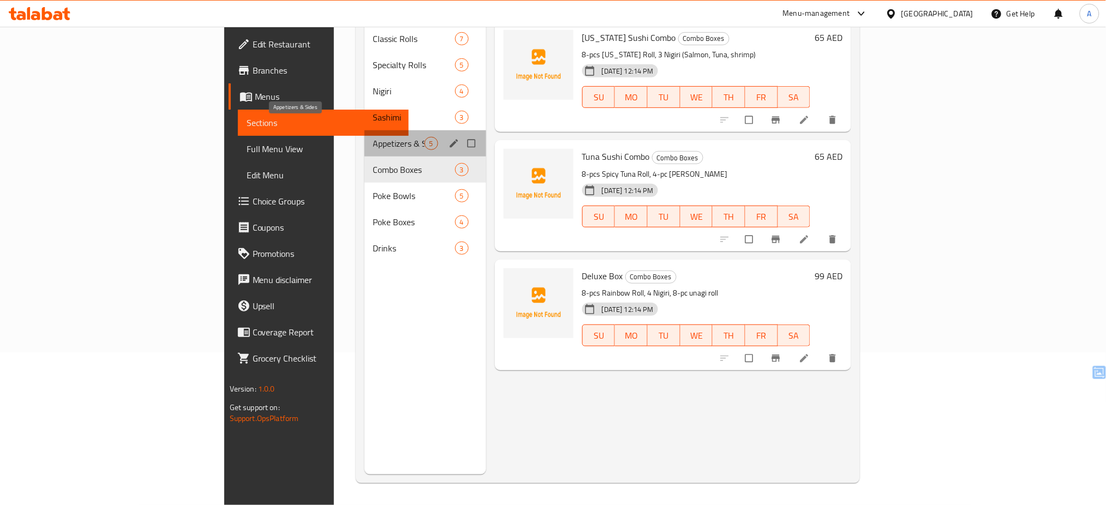
click at [373, 137] on span "Appetizers & Sides" at bounding box center [398, 143] width 51 height 13
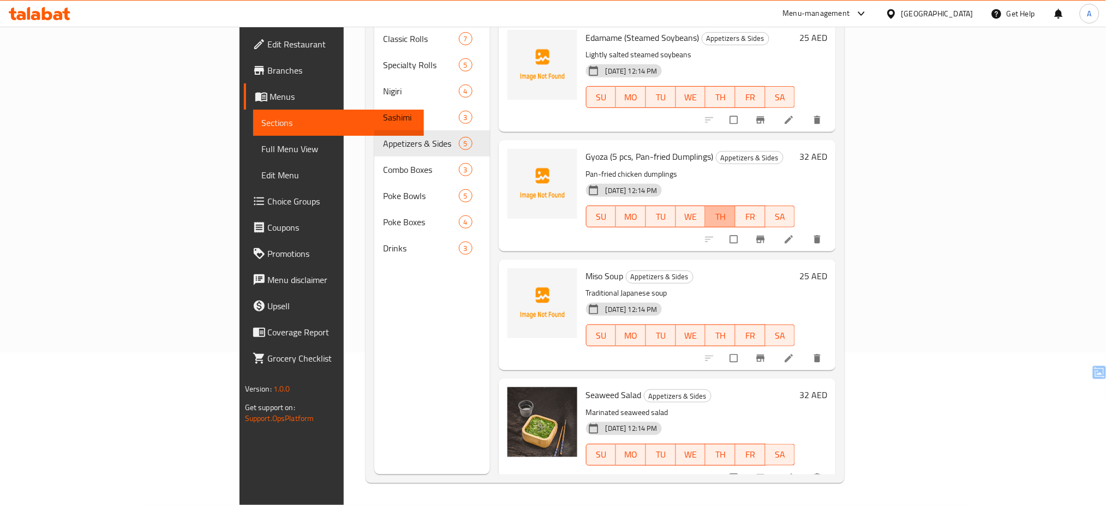
click at [736, 210] on button "TH" at bounding box center [721, 217] width 30 height 22
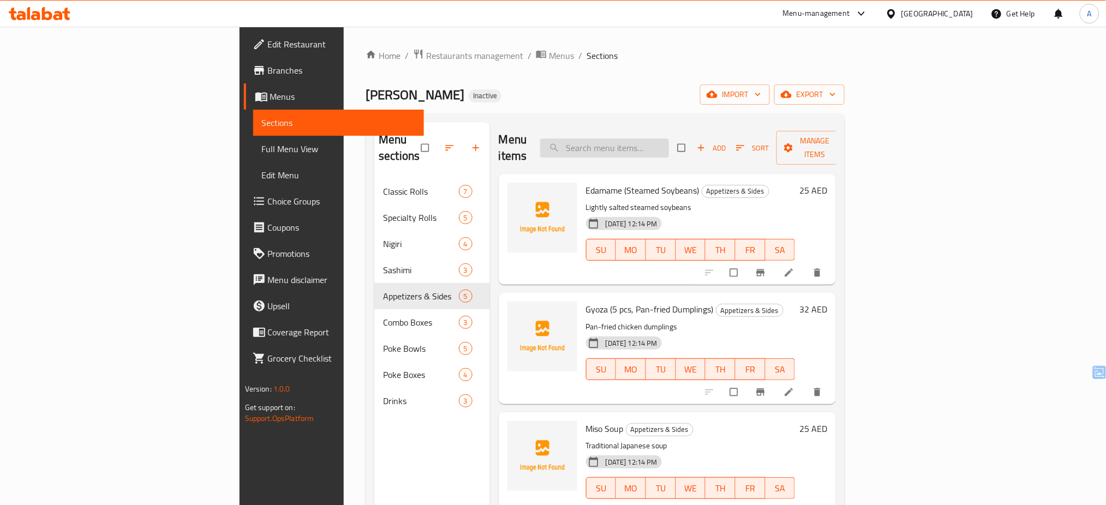
click at [644, 139] on input "search" at bounding box center [604, 148] width 129 height 19
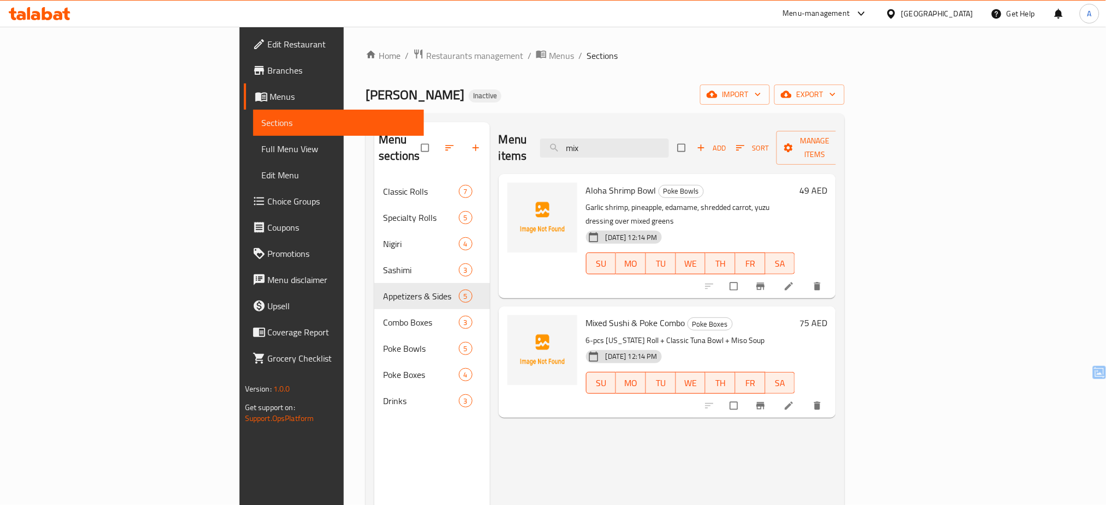
type input "mix"
click at [517, 194] on icon "upload picture" at bounding box center [521, 198] width 9 height 8
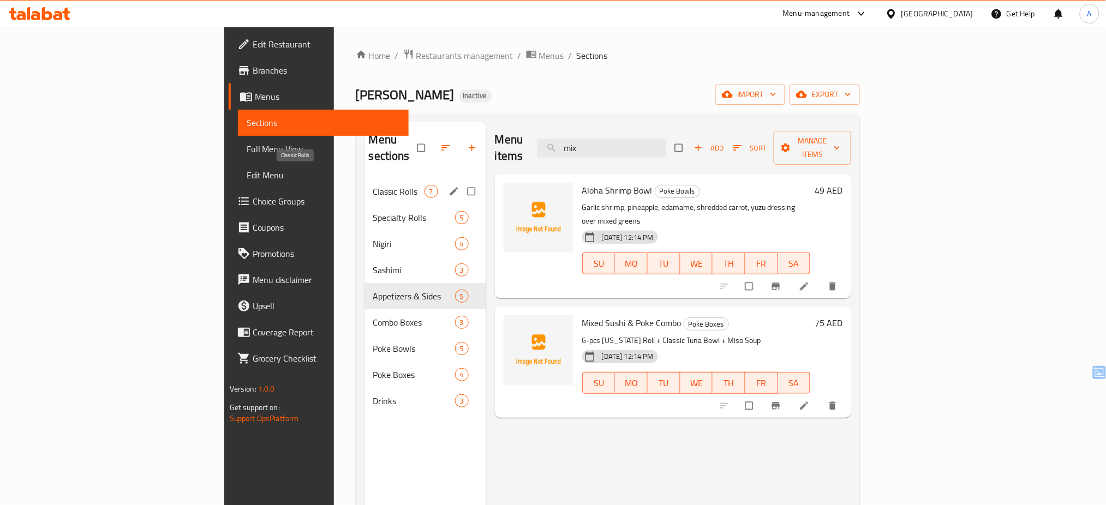
click at [373, 185] on span "Classic Rolls" at bounding box center [398, 191] width 51 height 13
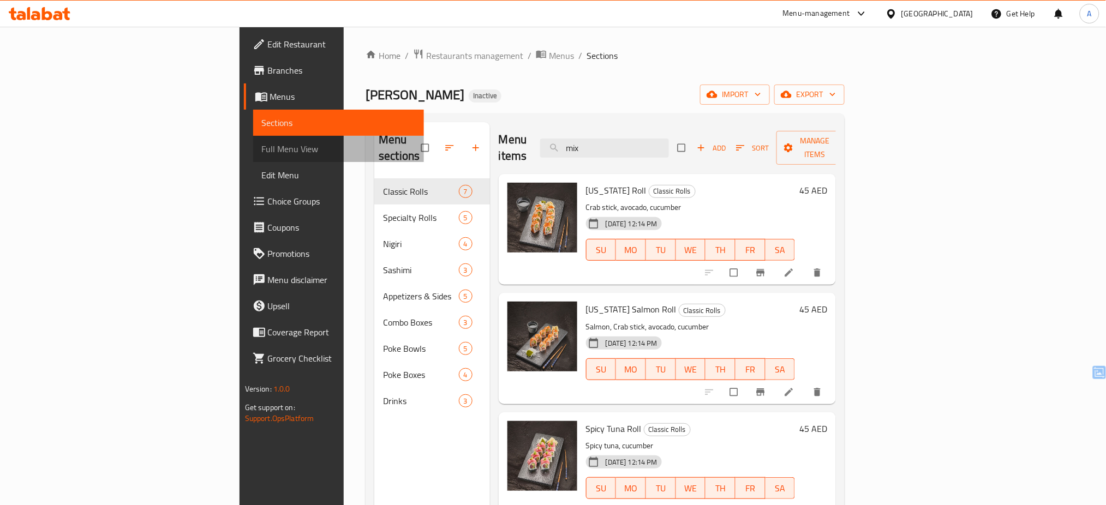
click at [262, 147] on span "Full Menu View" at bounding box center [339, 148] width 154 height 13
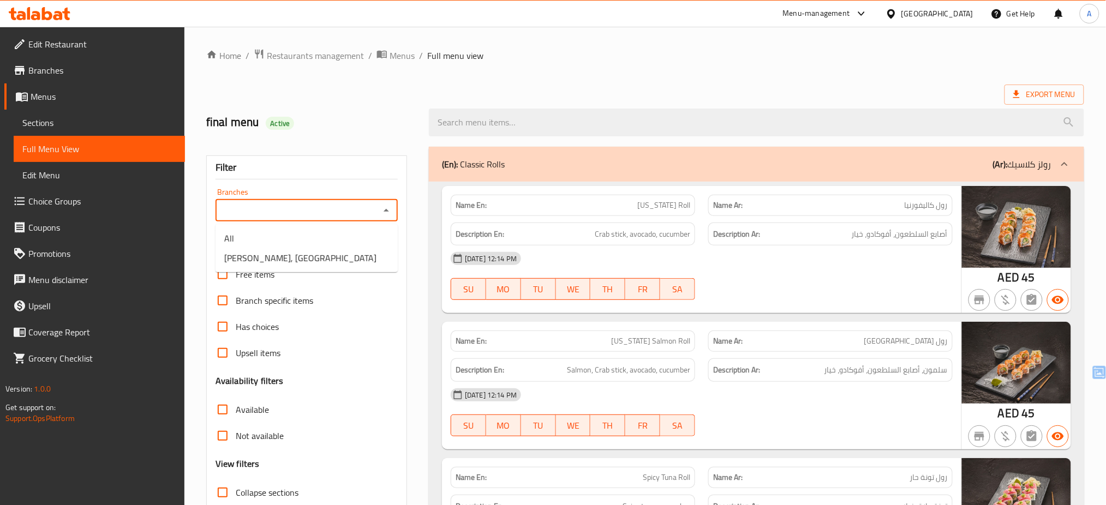
click at [307, 207] on input "Branches" at bounding box center [298, 210] width 158 height 15
click at [327, 262] on li "Yalla Sushi, Business Bay" at bounding box center [307, 258] width 182 height 20
type input "Yalla Sushi, Business Bay"
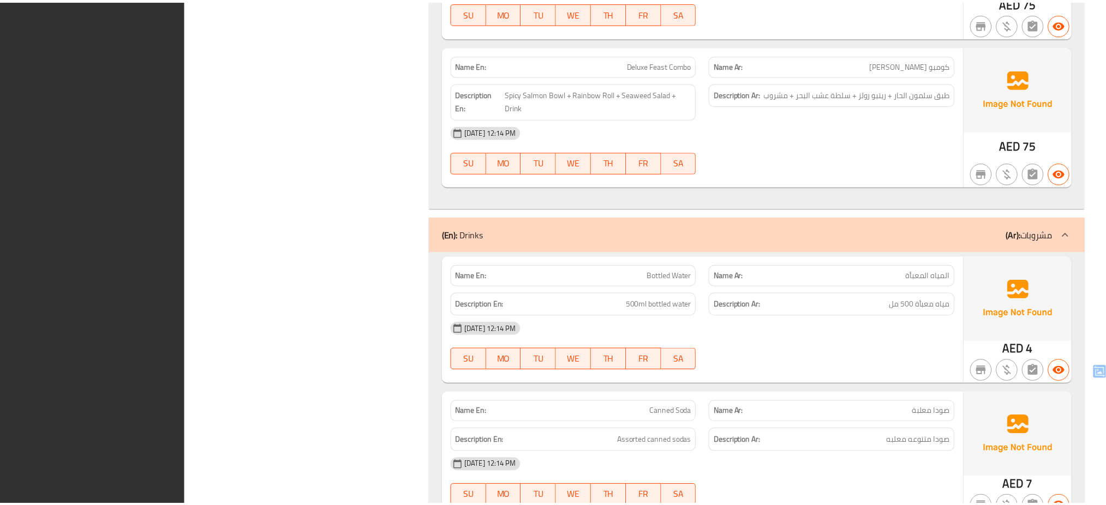
scroll to position [5730, 0]
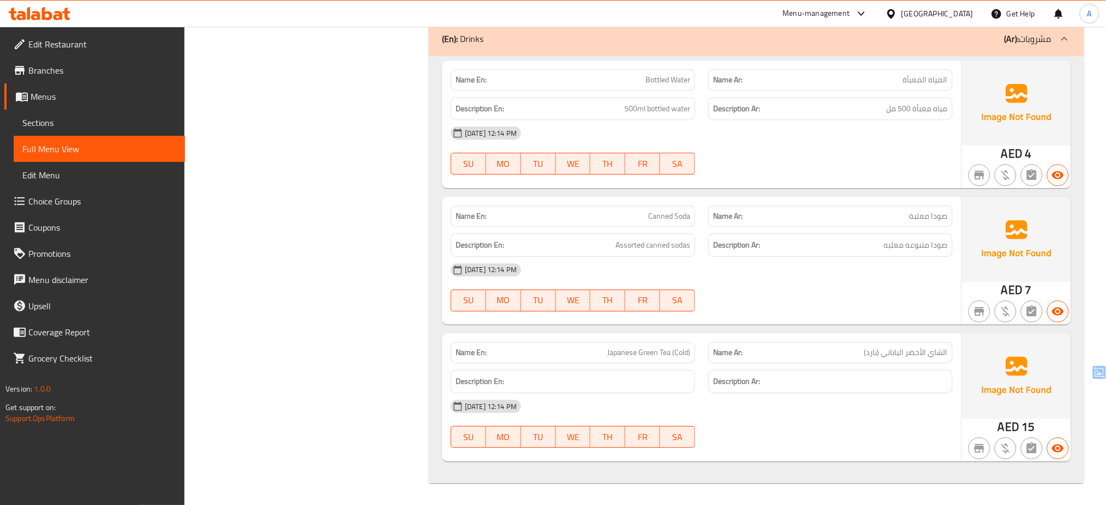
click at [31, 6] on div at bounding box center [39, 14] width 79 height 22
click at [23, 15] on icon at bounding box center [20, 15] width 9 height 9
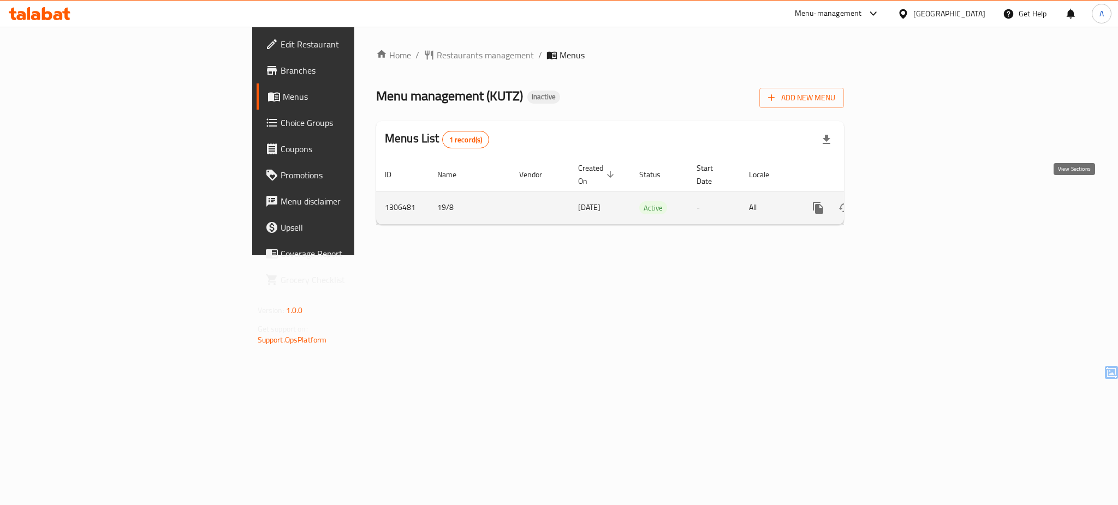
click at [902, 203] on icon "enhanced table" at bounding box center [897, 208] width 10 height 10
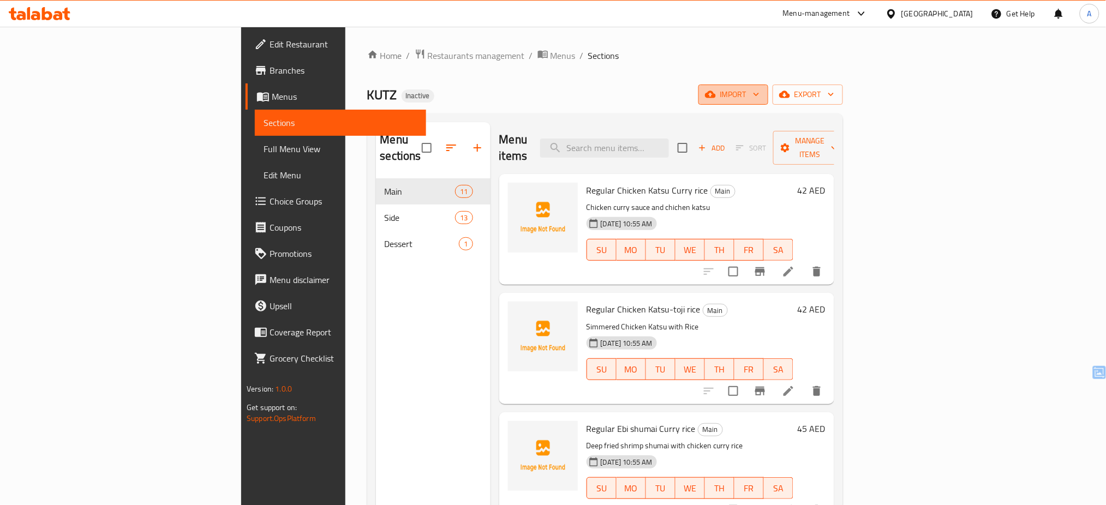
click at [716, 96] on icon "button" at bounding box center [710, 94] width 11 height 7
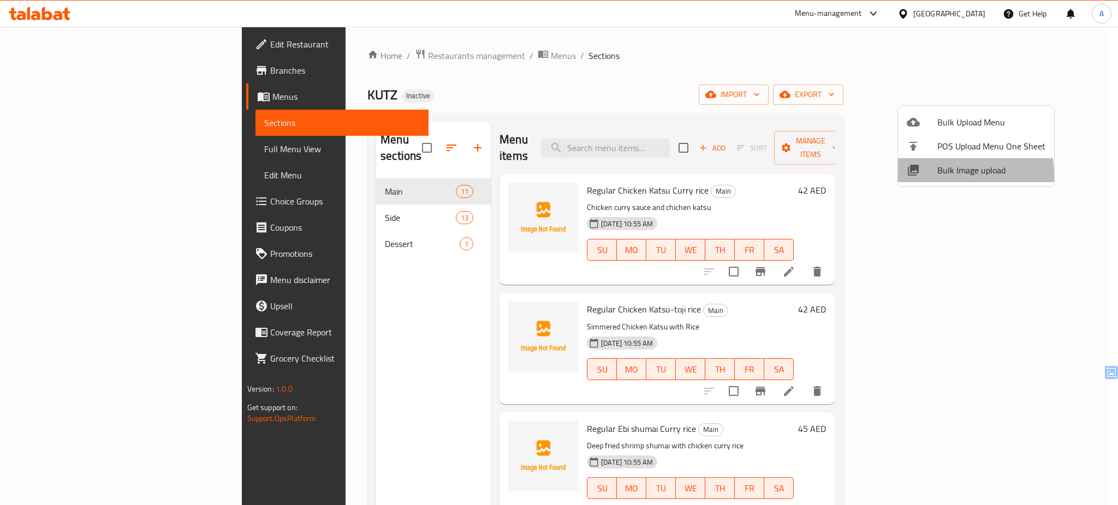
click at [932, 175] on div at bounding box center [921, 170] width 31 height 13
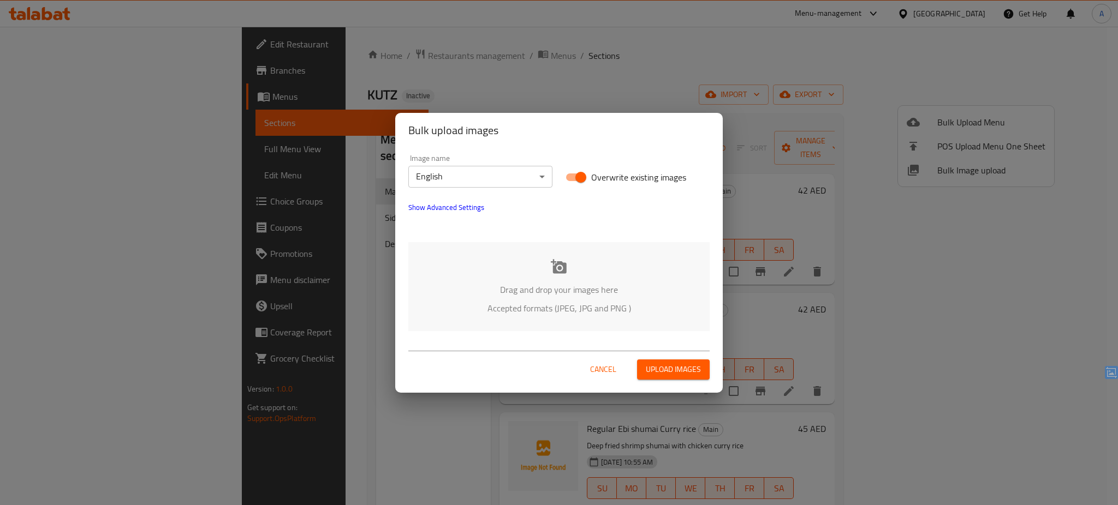
click at [601, 177] on span "Overwrite existing images" at bounding box center [638, 177] width 95 height 13
click at [601, 177] on input "Overwrite existing images" at bounding box center [581, 177] width 62 height 21
checkbox input "false"
click at [521, 271] on div "Drag and drop your images here Accepted formats (JPEG, JPG and PNG )" at bounding box center [558, 286] width 301 height 89
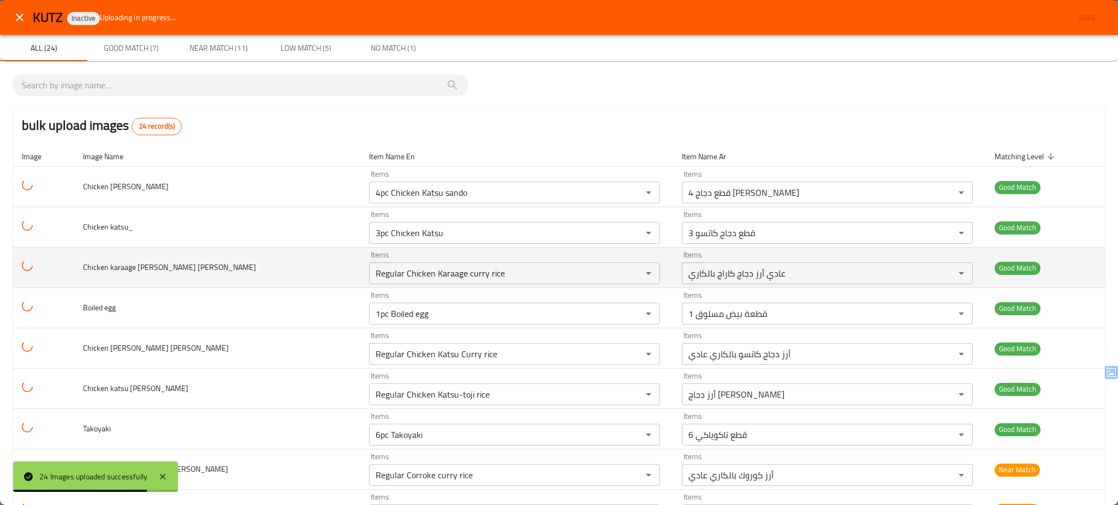
click at [225, 267] on td "Chicken karaage curry rice" at bounding box center [217, 268] width 286 height 40
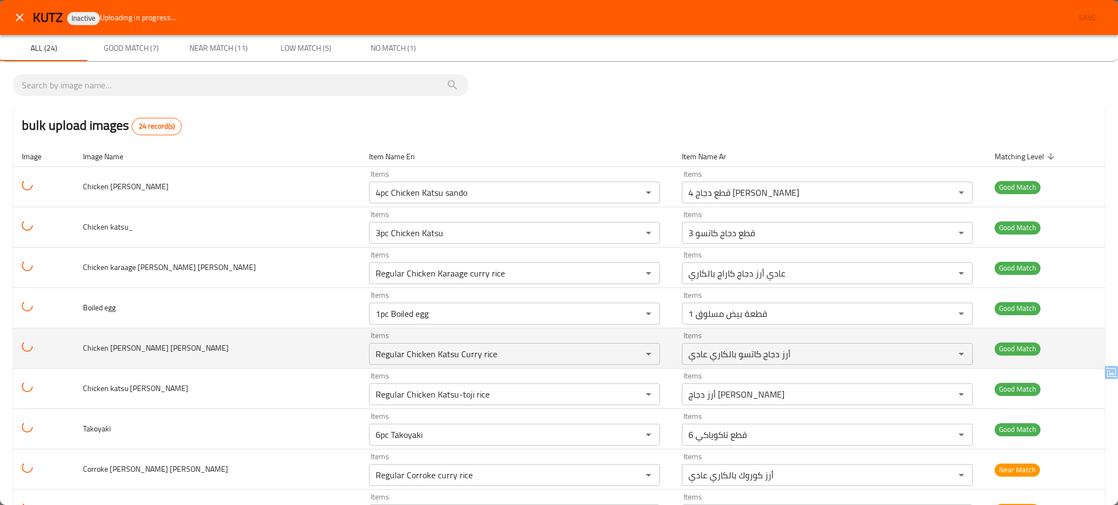
click at [228, 349] on td "Chicken katsu curry rice" at bounding box center [217, 349] width 286 height 40
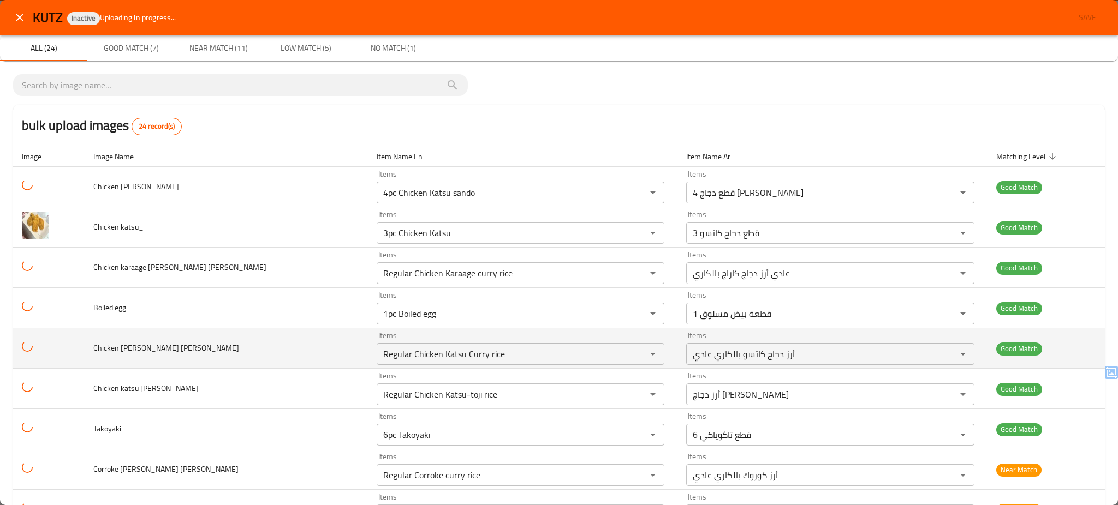
click at [231, 349] on td "Chicken katsu curry rice" at bounding box center [226, 349] width 283 height 40
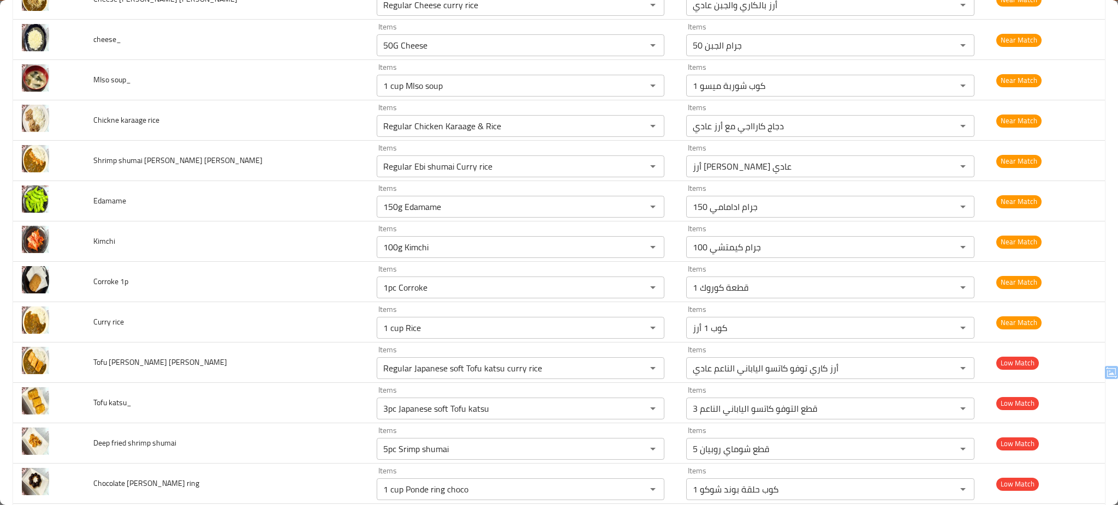
scroll to position [553, 0]
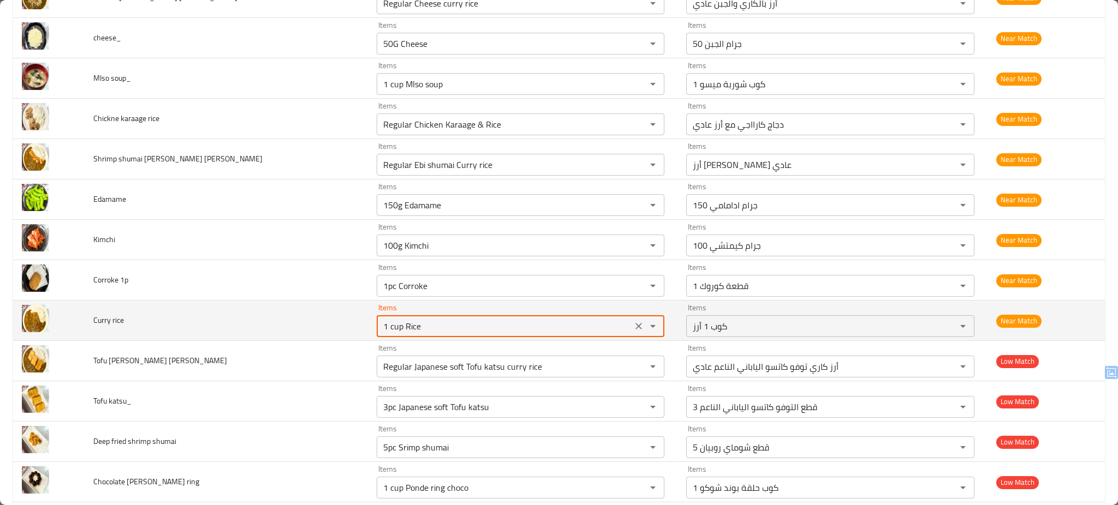
click at [380, 331] on rice "1 cup Rice" at bounding box center [504, 326] width 249 height 15
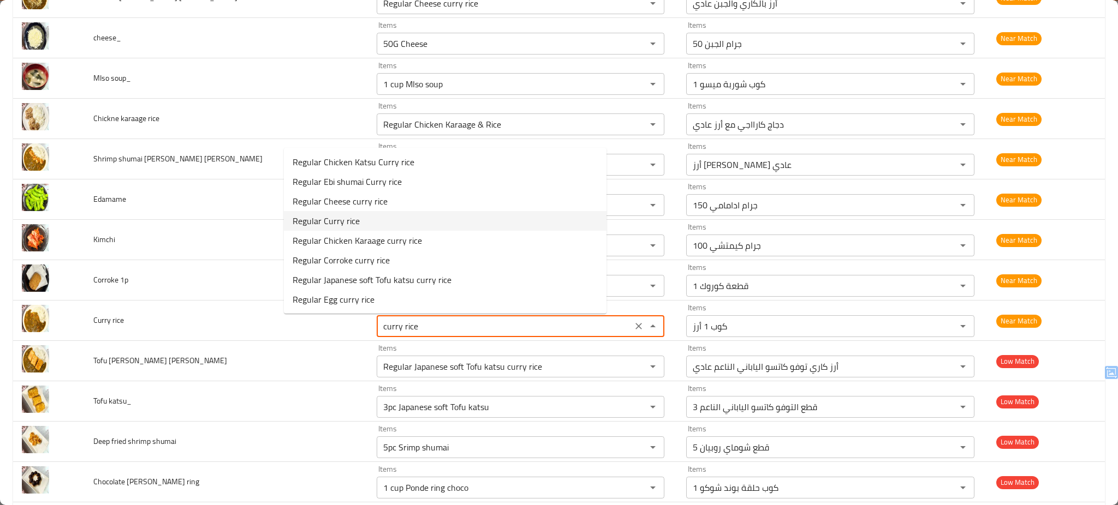
click at [344, 218] on span "Regular Curry rice" at bounding box center [326, 220] width 67 height 13
type rice "Regular Curry rice"
type rice-ar "أرز [PERSON_NAME]"
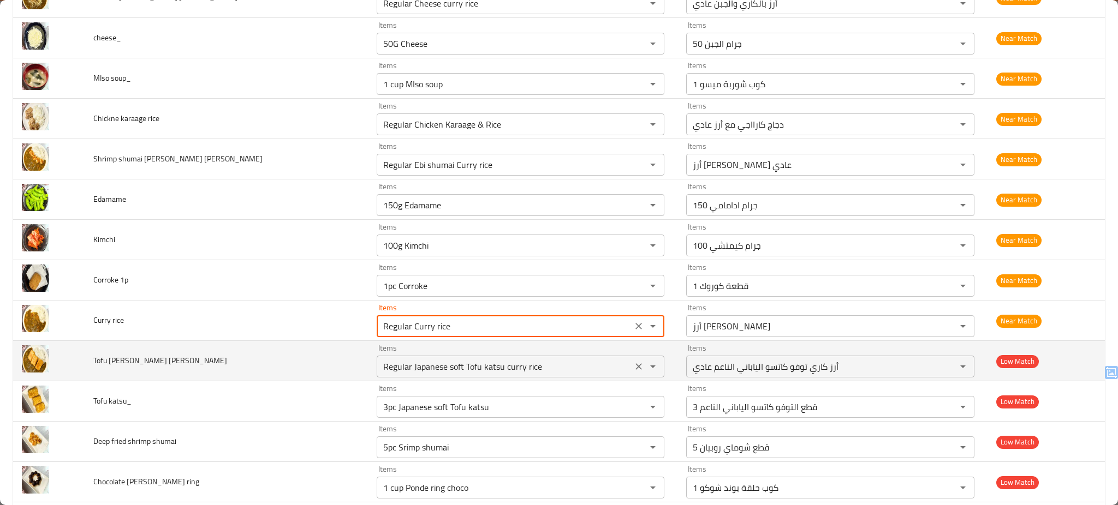
click at [414, 355] on div "Items Regular Japanese soft Tofu katsu curry rice Items" at bounding box center [521, 360] width 288 height 33
type rice "Regular Curry rice"
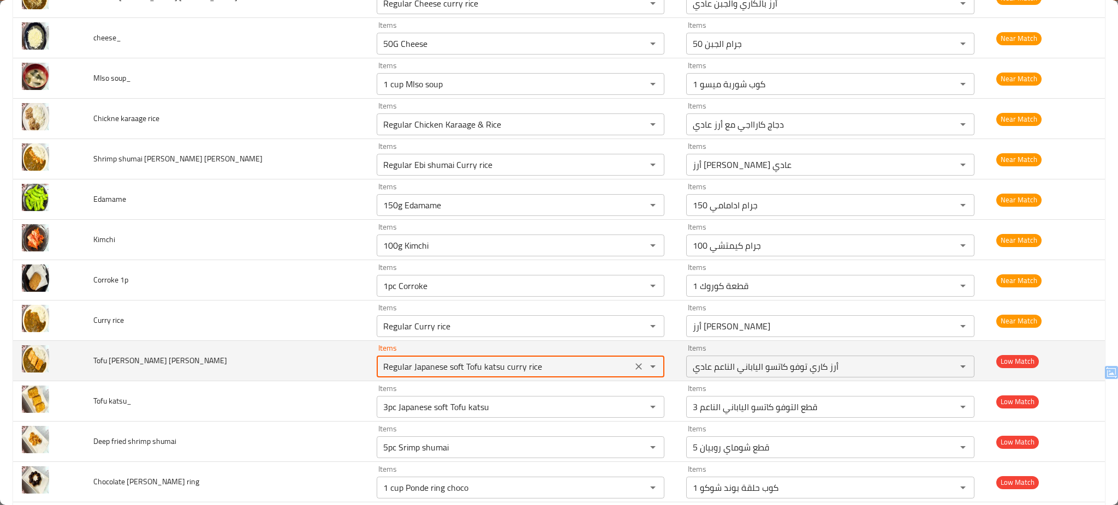
click at [414, 355] on div "Items Regular Japanese soft Tofu katsu curry rice Items" at bounding box center [521, 360] width 288 height 33
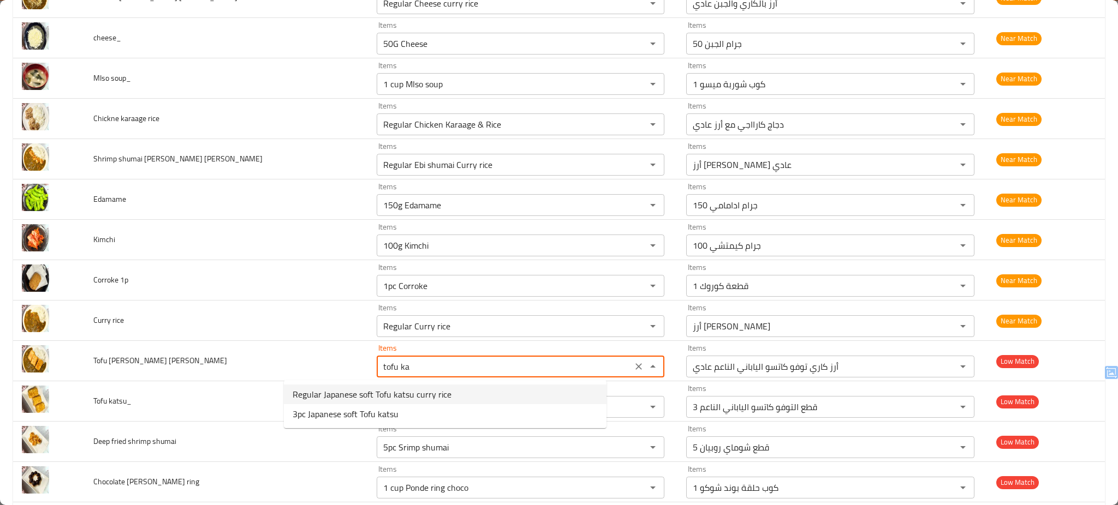
click at [390, 392] on span "Regular Japanese soft Tofu katsu curry rice" at bounding box center [372, 394] width 159 height 13
type rice "Regular Japanese soft Tofu katsu curry rice"
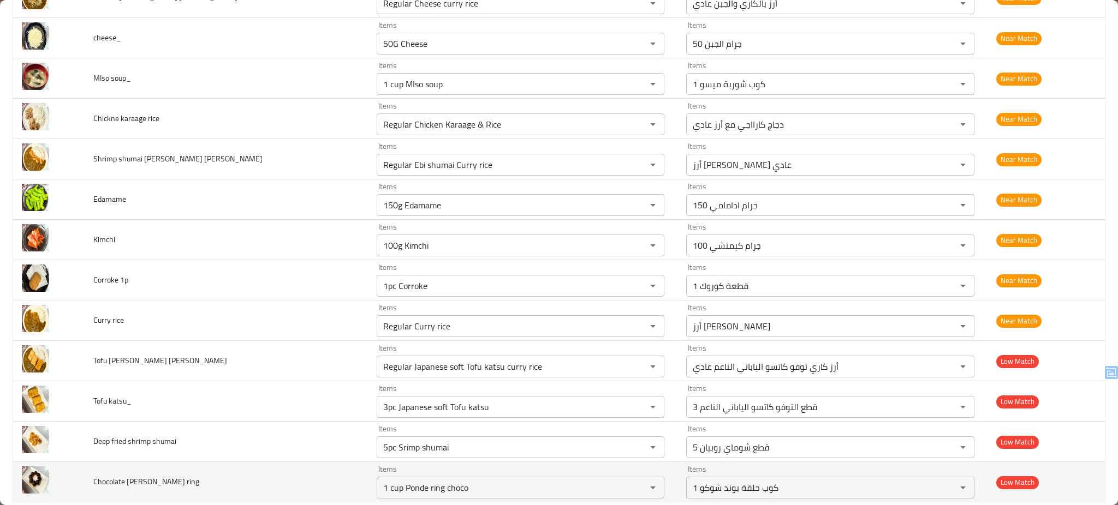
click at [210, 487] on td "Chocolate ponde ring" at bounding box center [226, 482] width 283 height 40
click at [198, 476] on td "Chocolate ponde ring" at bounding box center [226, 482] width 283 height 40
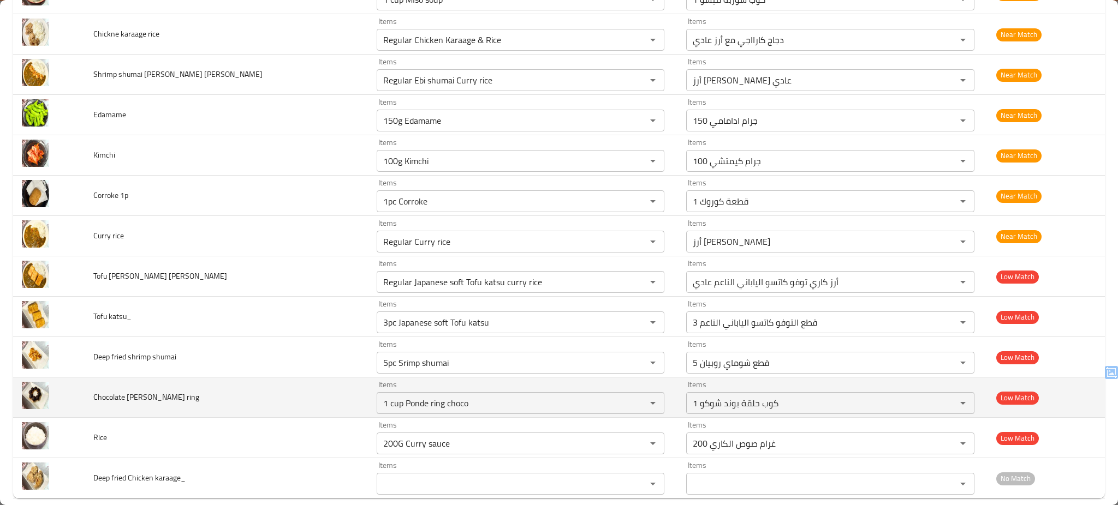
scroll to position [640, 0]
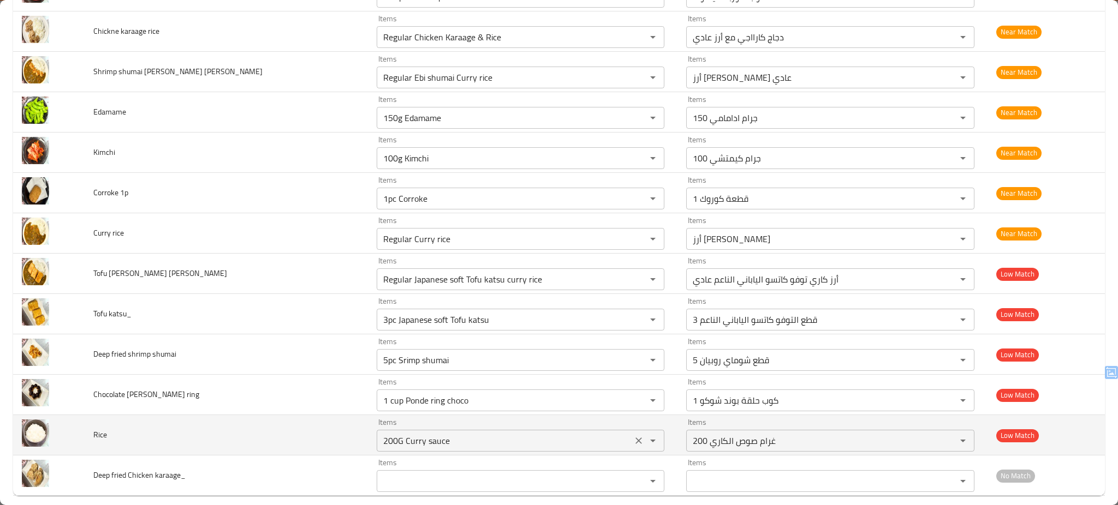
click at [380, 440] on input "200G Curry sauce" at bounding box center [504, 440] width 249 height 15
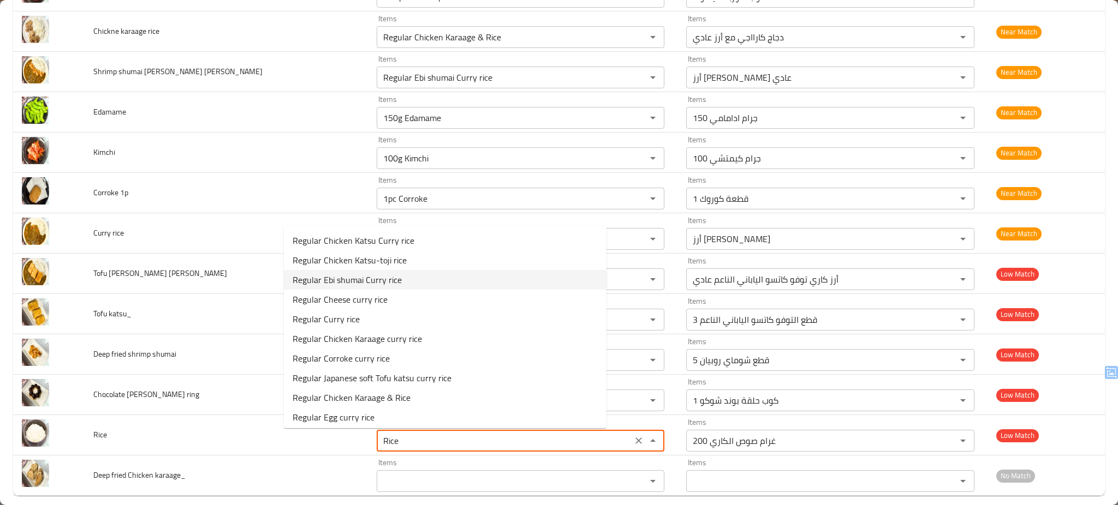
scroll to position [22, 0]
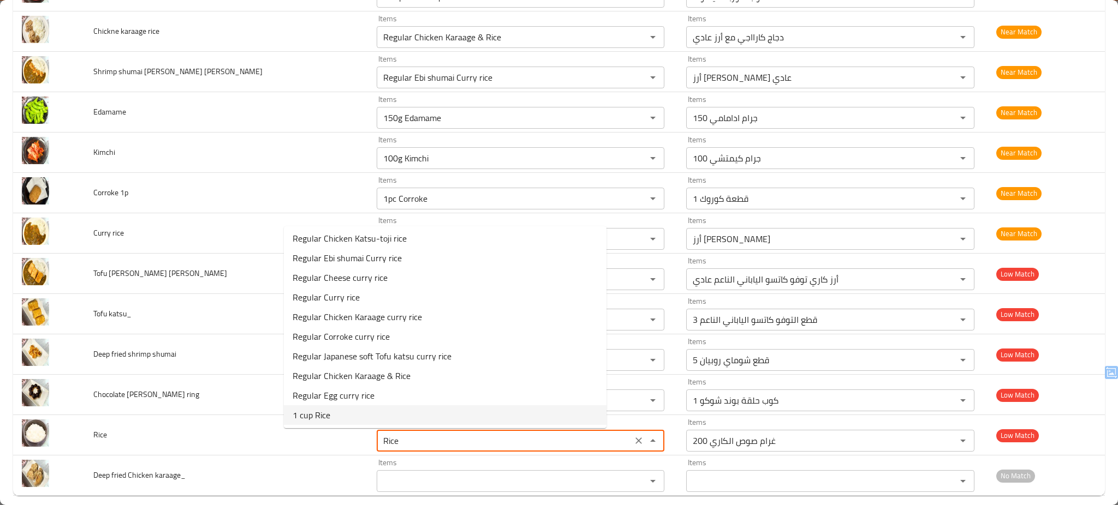
click at [364, 414] on li "1 cup Rice" at bounding box center [445, 415] width 323 height 20
type input "1 cup Rice"
type input "كوب 1 أرز"
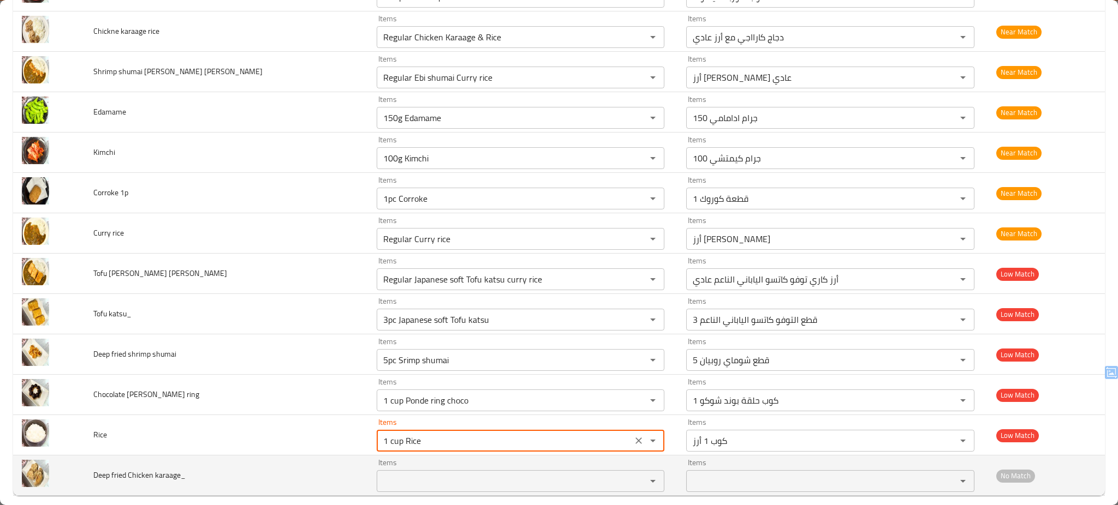
click at [377, 474] on div "Items" at bounding box center [521, 481] width 288 height 22
type input "1 cup Rice"
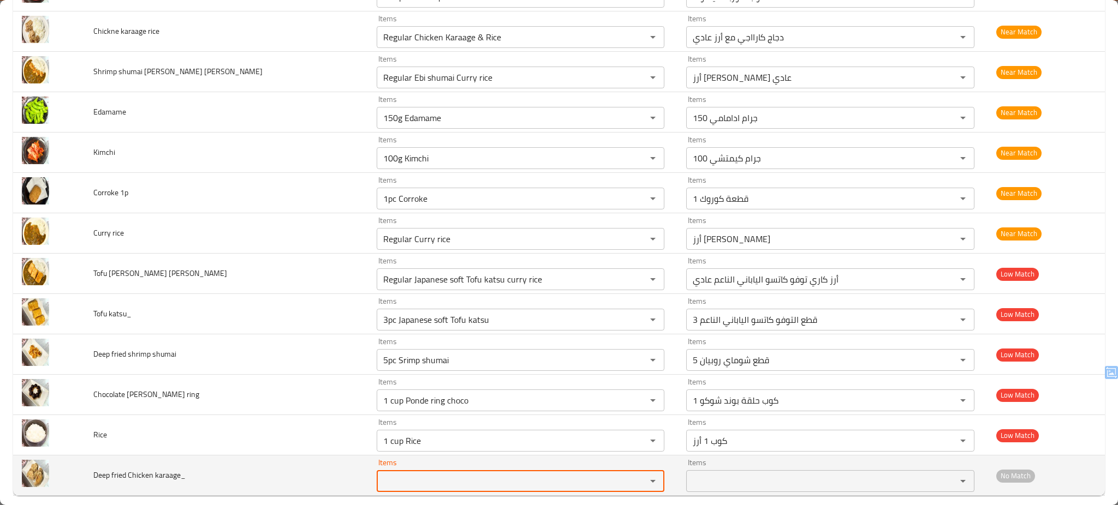
click at [377, 474] on div "Items" at bounding box center [521, 481] width 288 height 22
type karaage_ "kara"
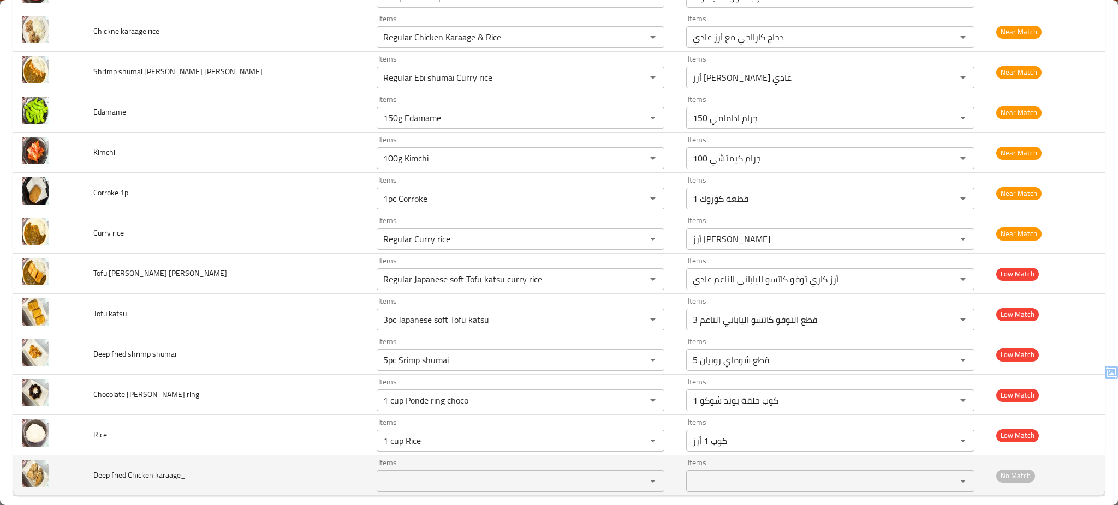
click at [240, 469] on td "Deep fried Chicken karaage_" at bounding box center [226, 476] width 283 height 40
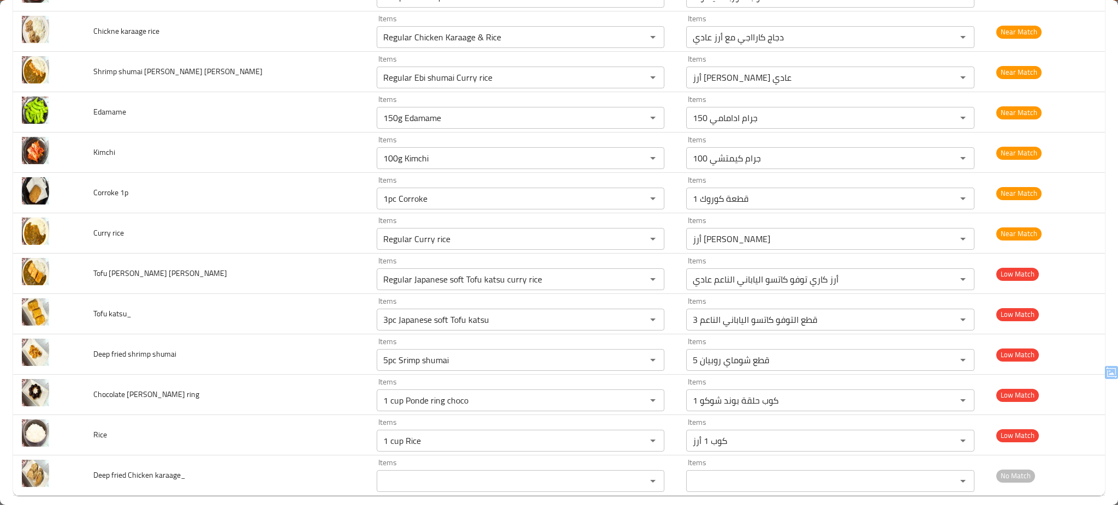
scroll to position [0, 0]
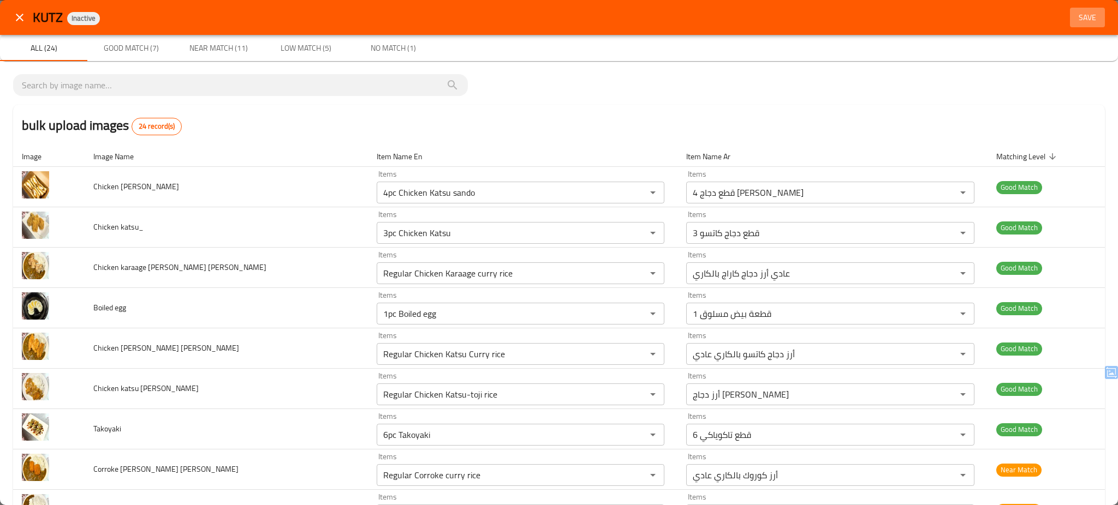
click at [1088, 25] on button "Save" at bounding box center [1087, 18] width 35 height 20
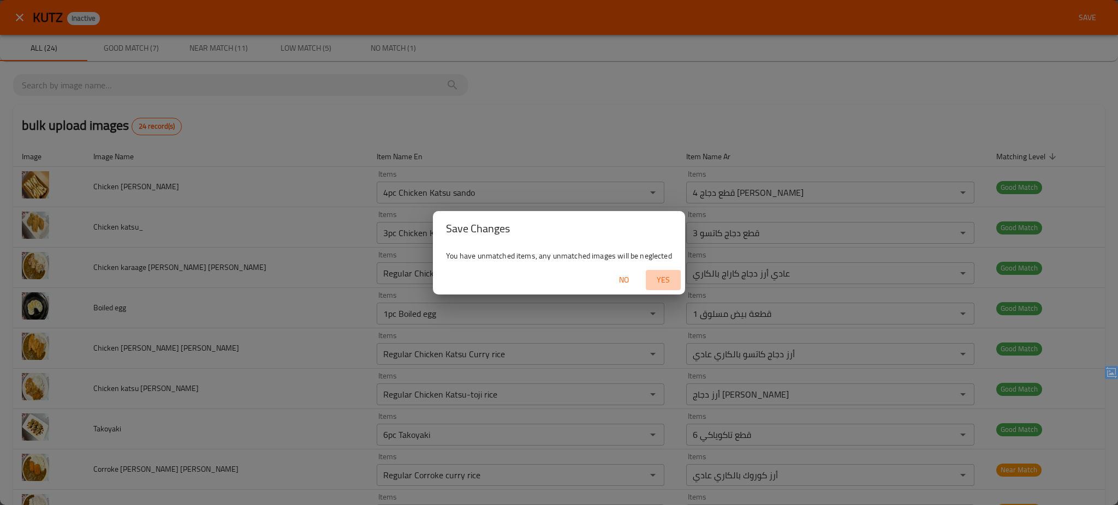
click at [661, 271] on button "Yes" at bounding box center [663, 280] width 35 height 20
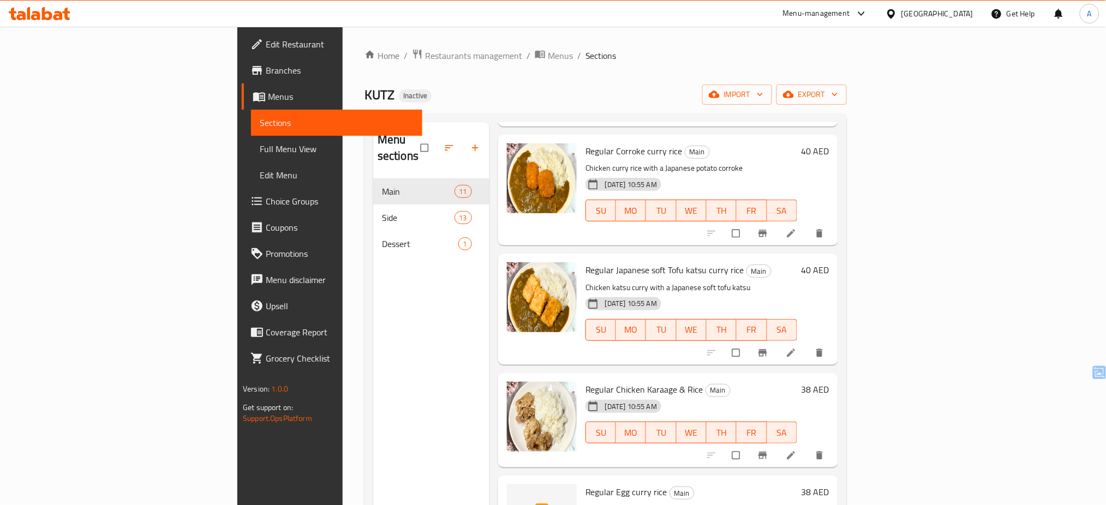
scroll to position [800, 0]
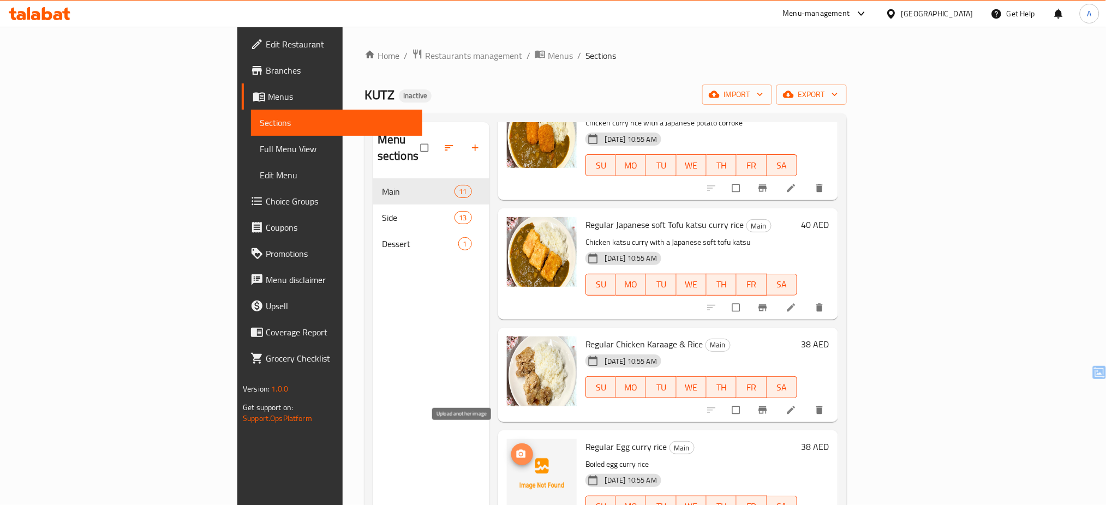
click at [511, 444] on button "upload picture" at bounding box center [522, 455] width 22 height 22
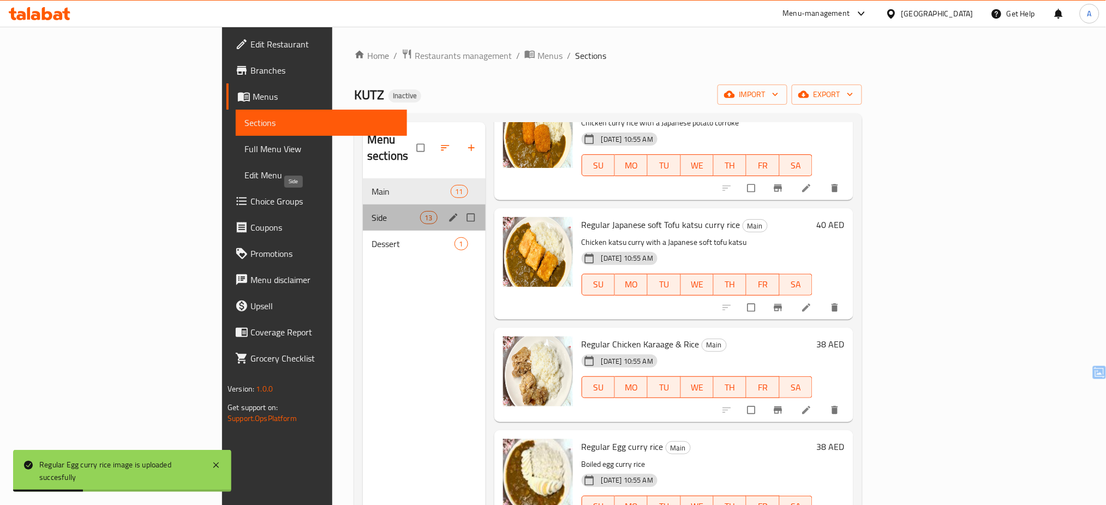
click at [372, 211] on span "Side" at bounding box center [396, 217] width 48 height 13
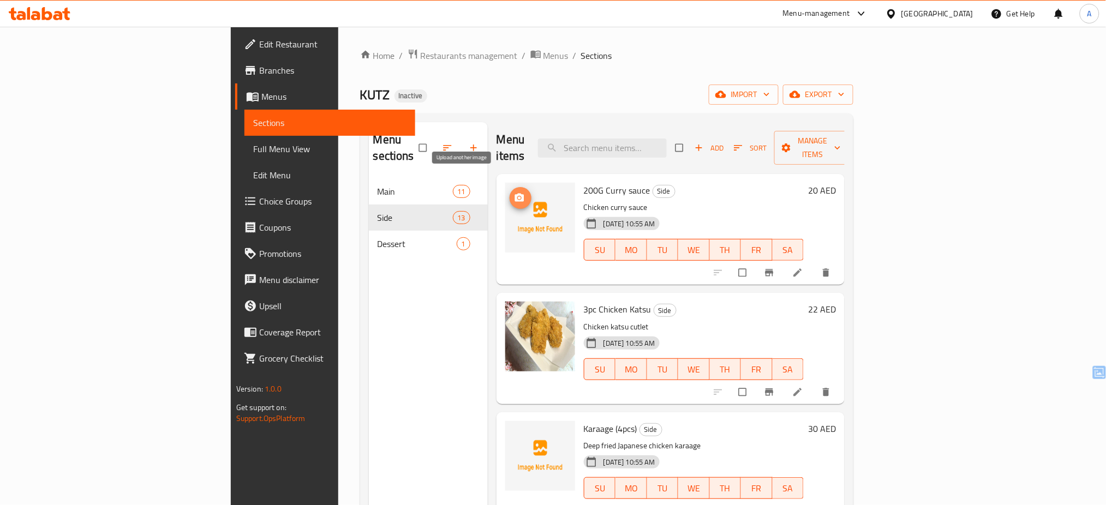
click at [515, 194] on icon "upload picture" at bounding box center [519, 198] width 9 height 8
click at [514, 431] on icon "upload picture" at bounding box center [519, 436] width 11 height 11
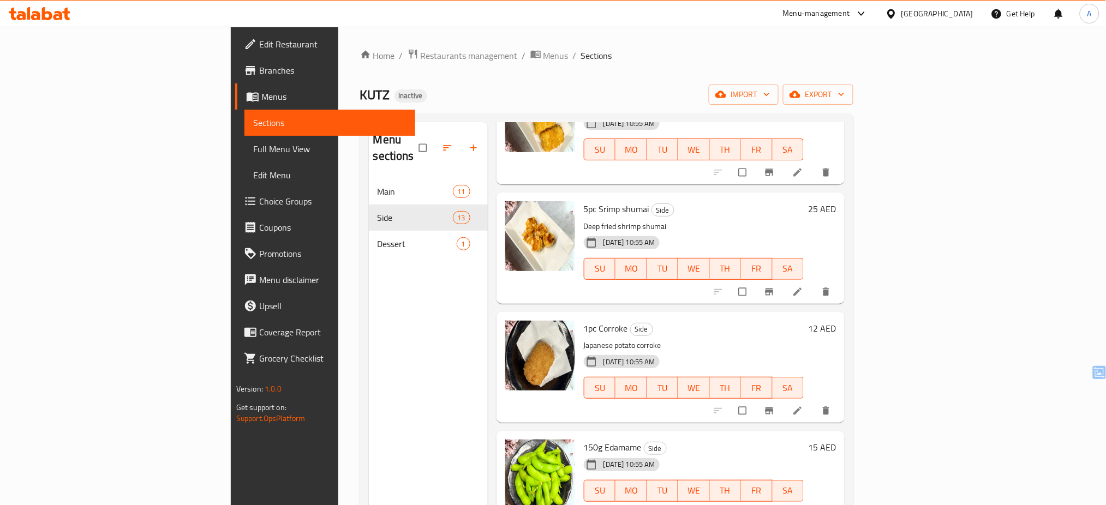
scroll to position [153, 0]
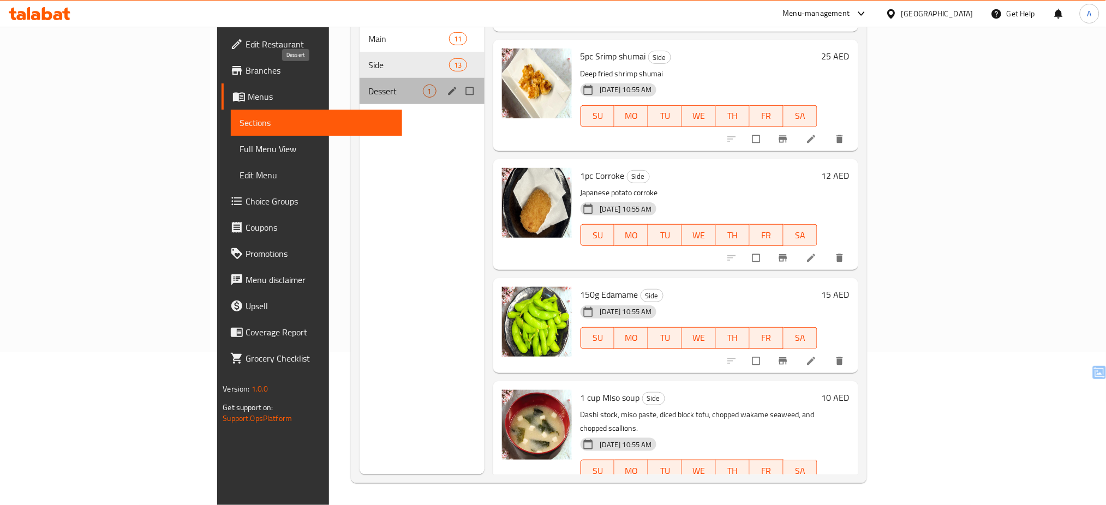
click at [368, 85] on span "Dessert" at bounding box center [395, 91] width 54 height 13
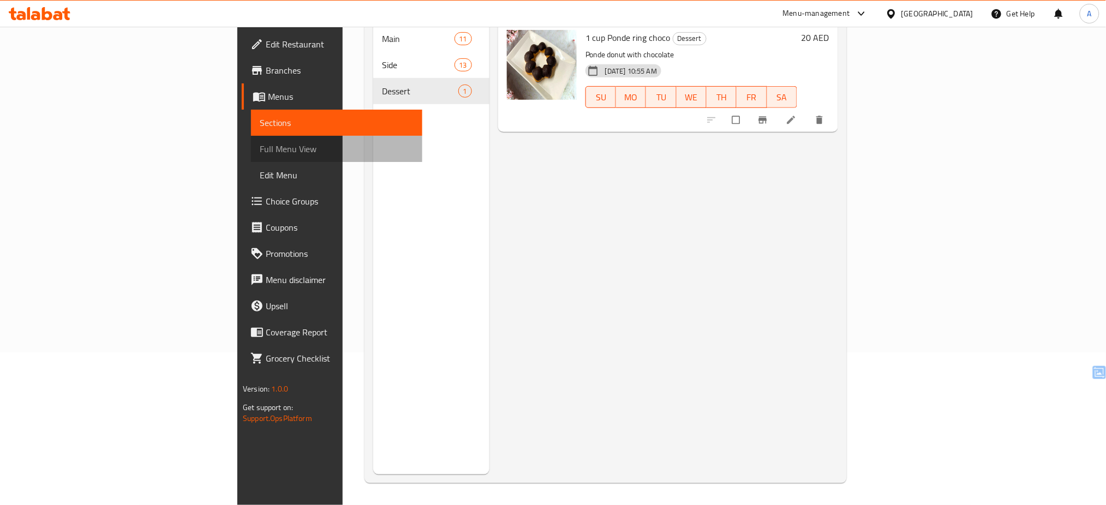
click at [260, 154] on span "Full Menu View" at bounding box center [337, 148] width 154 height 13
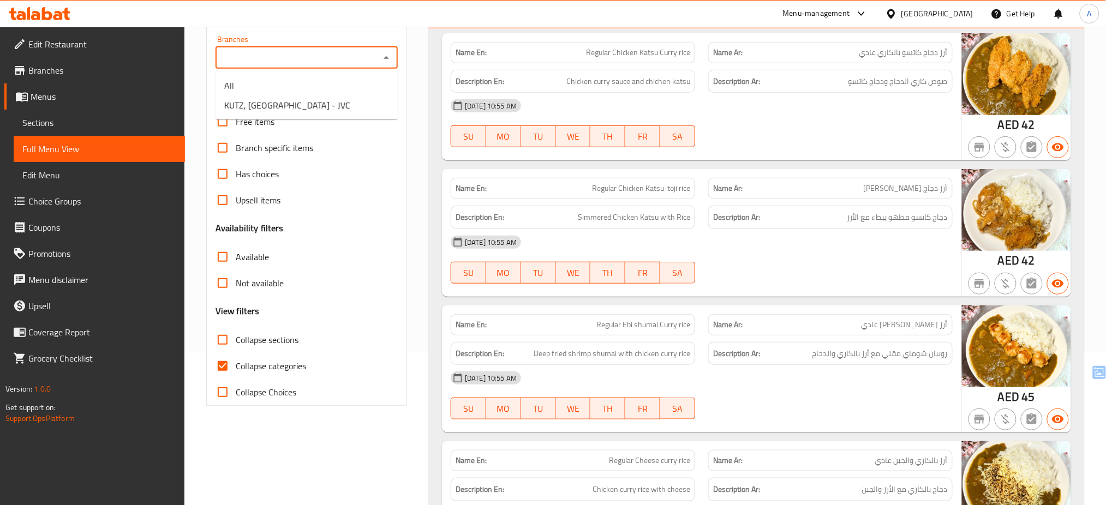
click at [377, 53] on input "Branches" at bounding box center [298, 57] width 158 height 15
click at [319, 104] on span "KUTZ, [GEOGRAPHIC_DATA] - JVC" at bounding box center [287, 105] width 126 height 13
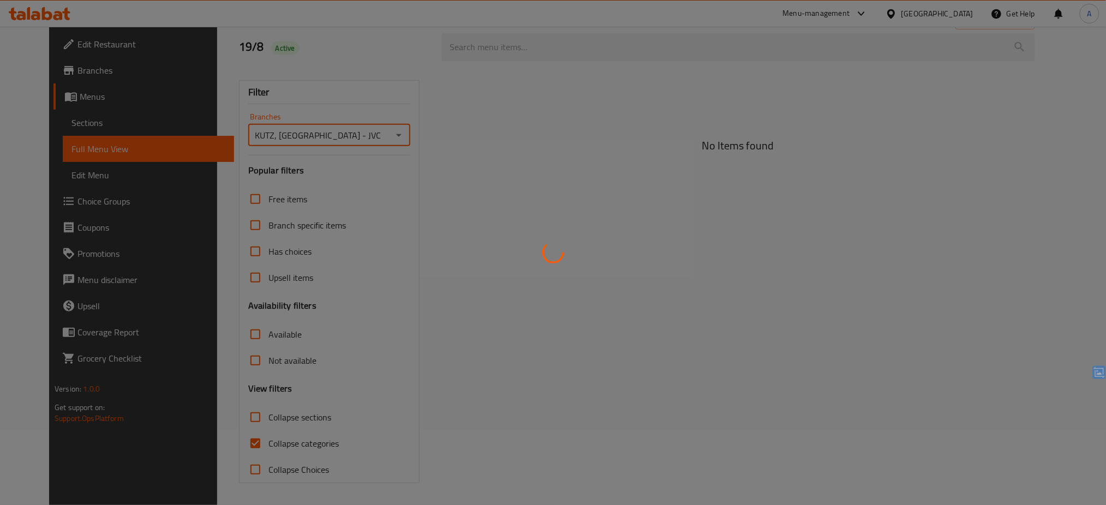
type input "KUTZ, [GEOGRAPHIC_DATA] - JVC"
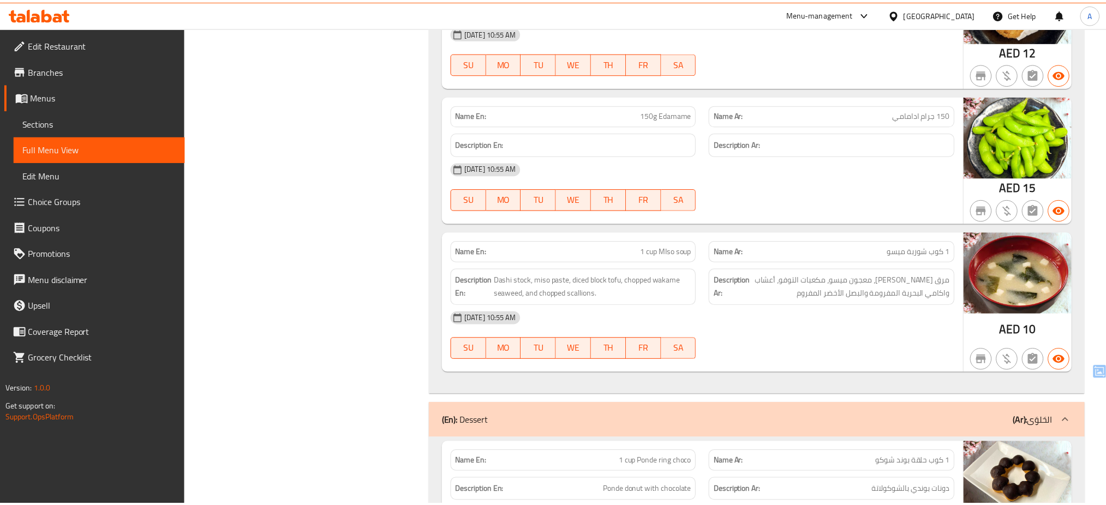
scroll to position [3272, 0]
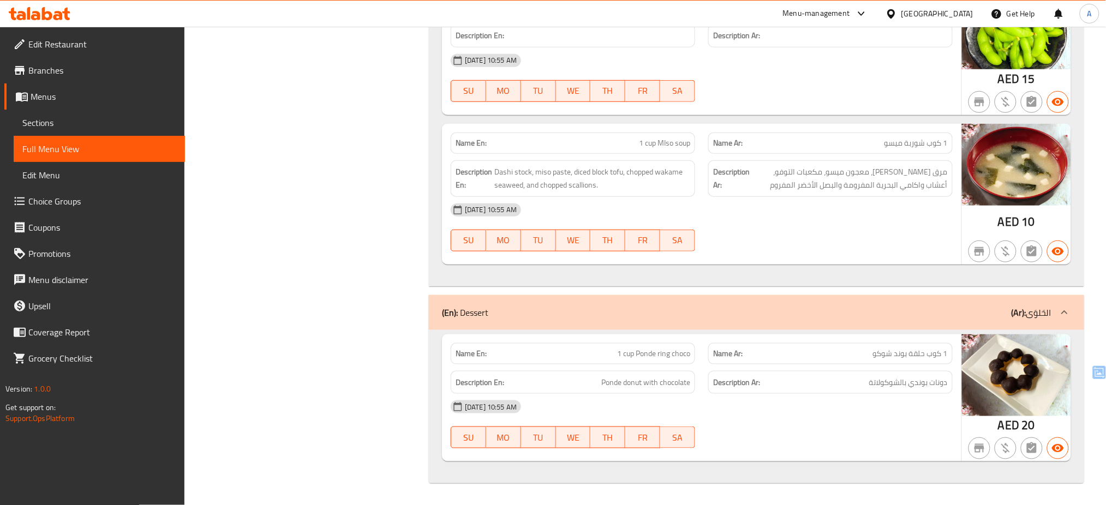
click at [58, 16] on icon at bounding box center [40, 13] width 62 height 13
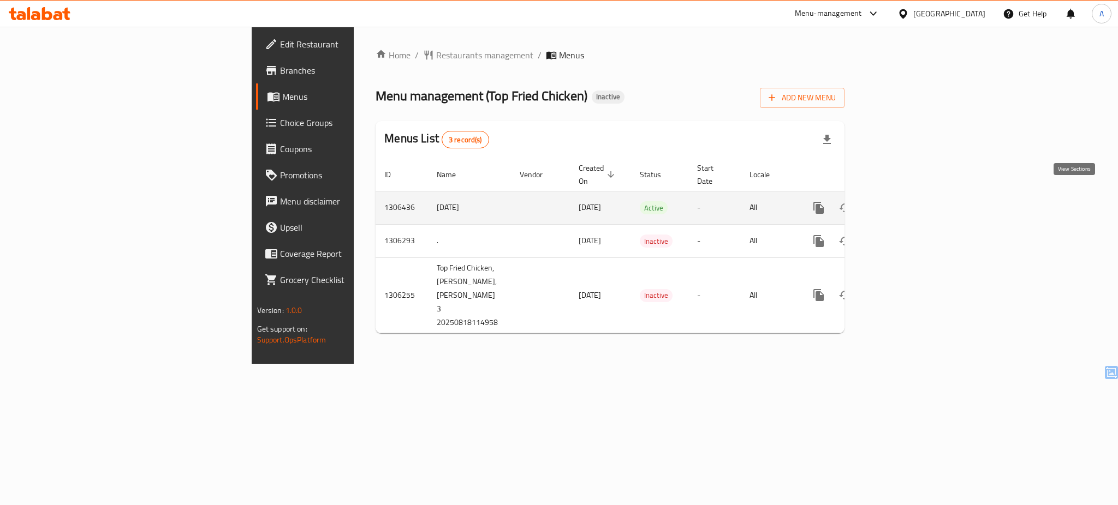
click at [902, 203] on icon "enhanced table" at bounding box center [897, 208] width 10 height 10
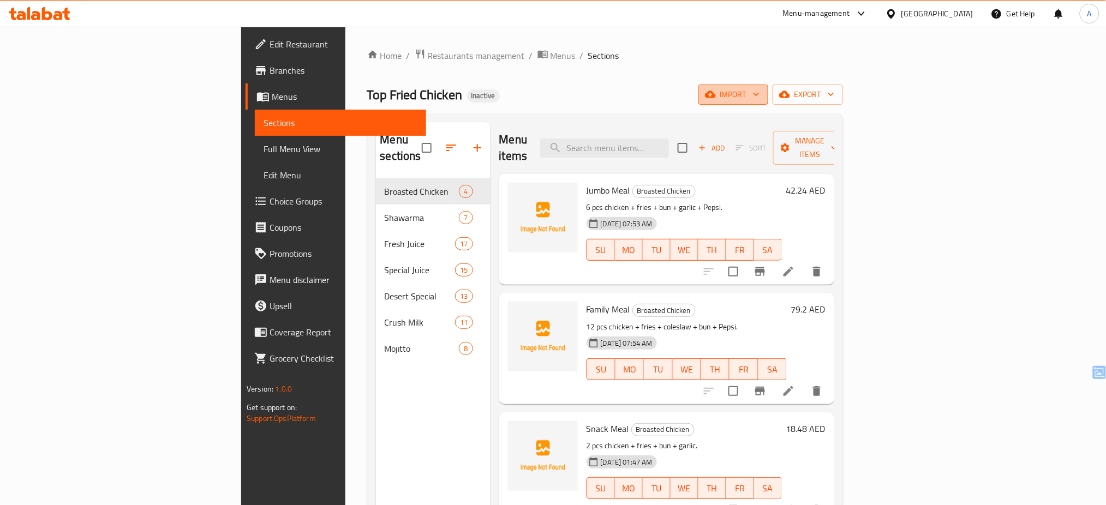
click at [760, 99] on span "import" at bounding box center [733, 95] width 52 height 14
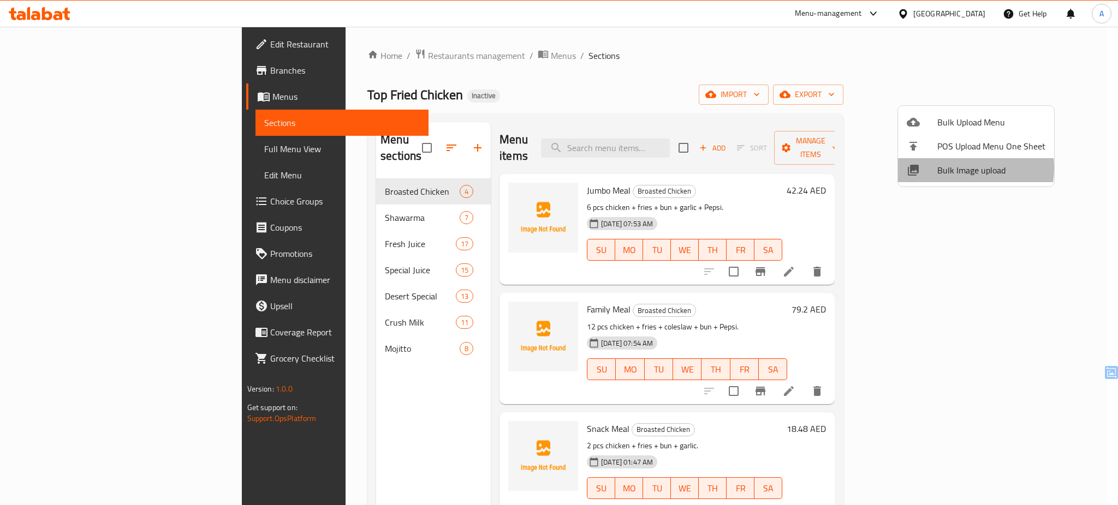
click at [949, 168] on span "Bulk Image upload" at bounding box center [991, 170] width 108 height 13
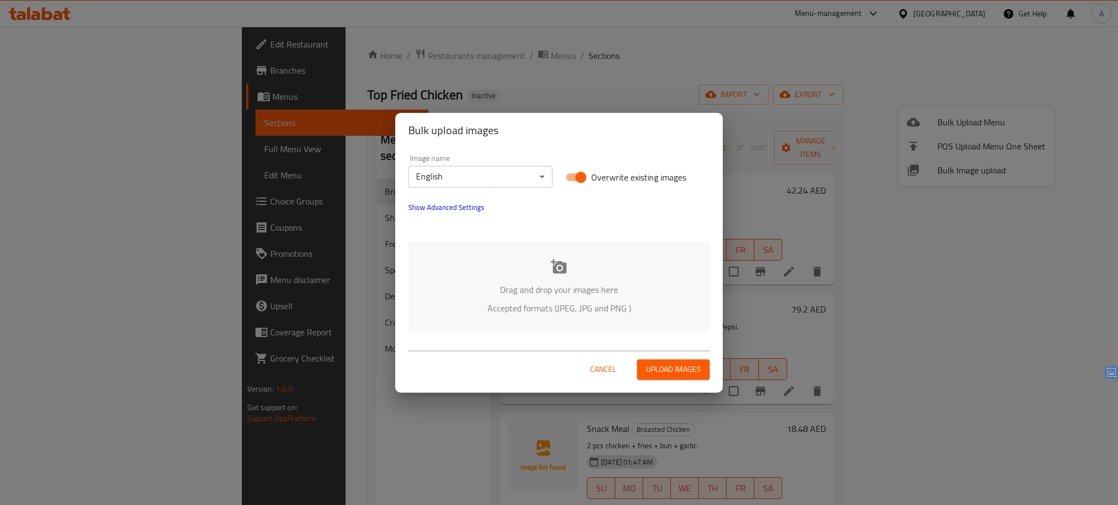
click at [602, 175] on span "Overwrite existing images" at bounding box center [638, 177] width 95 height 13
click at [602, 175] on input "Overwrite existing images" at bounding box center [581, 177] width 62 height 21
checkbox input "false"
click at [554, 273] on icon at bounding box center [559, 266] width 16 height 14
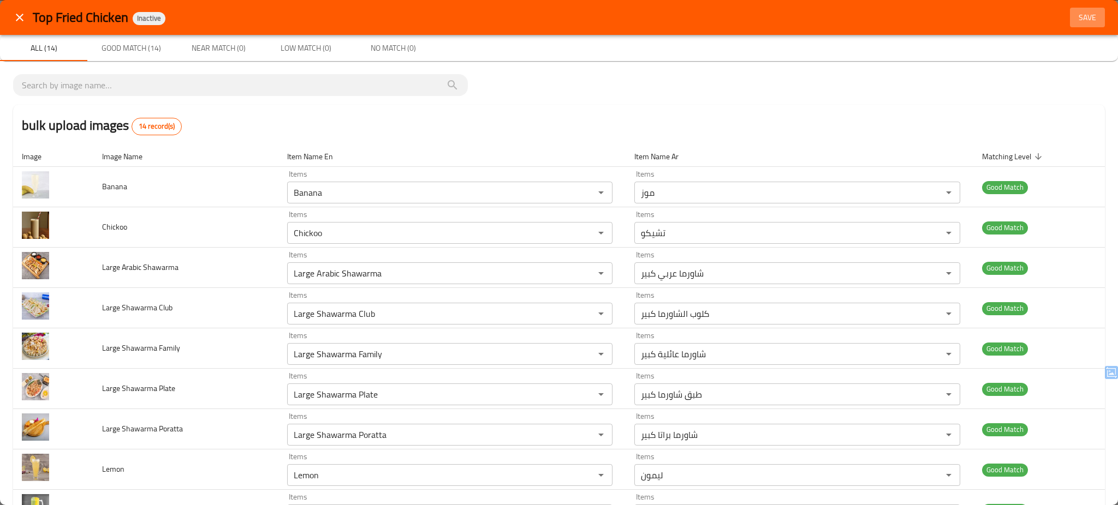
click at [1070, 24] on button "Save" at bounding box center [1087, 18] width 35 height 20
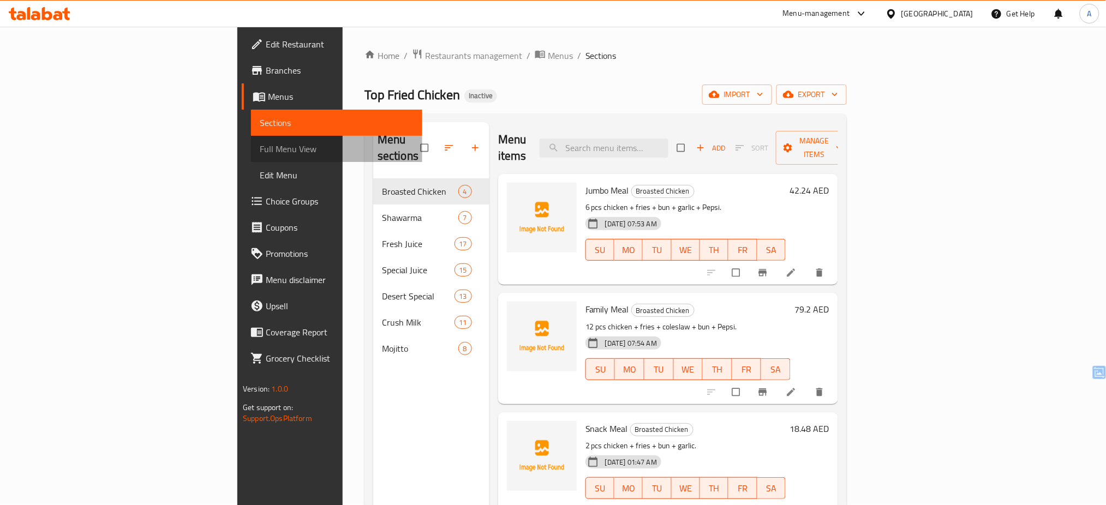
click at [260, 146] on span "Full Menu View" at bounding box center [337, 148] width 154 height 13
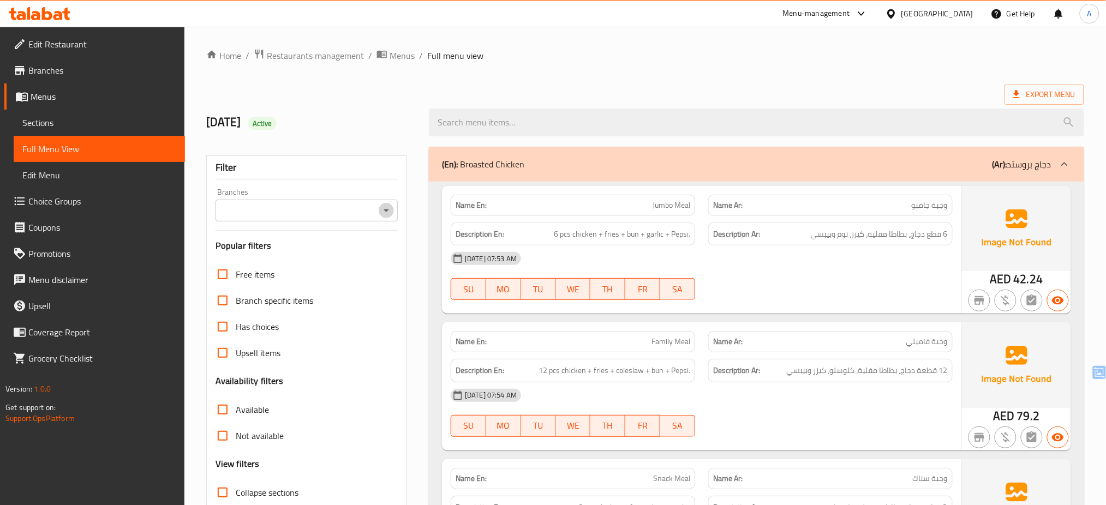
click at [386, 214] on icon "Open" at bounding box center [386, 210] width 13 height 13
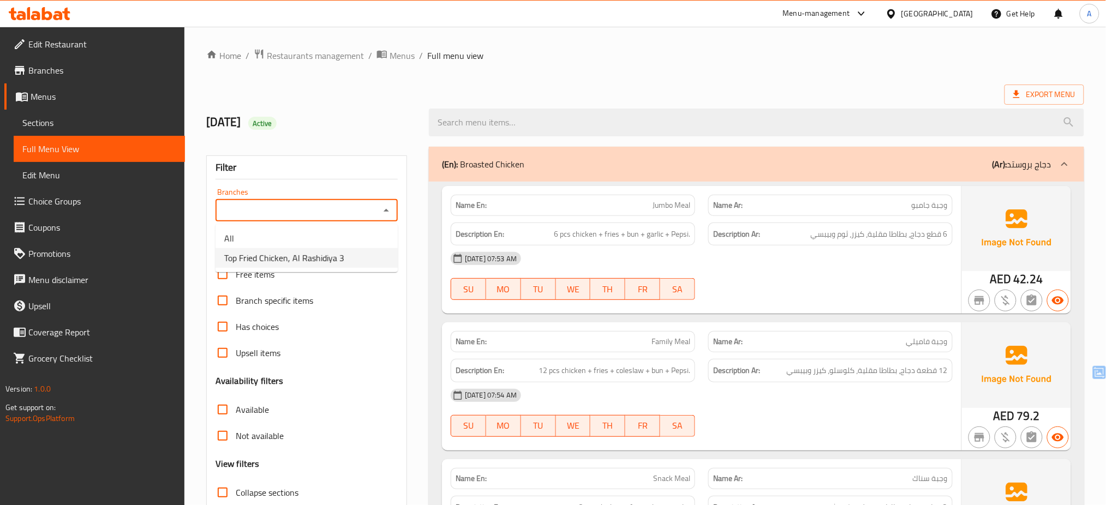
click at [366, 256] on li "Top Fried Chicken, Al Rashidiya 3" at bounding box center [307, 258] width 182 height 20
type input "Top Fried Chicken, Al Rashidiya 3"
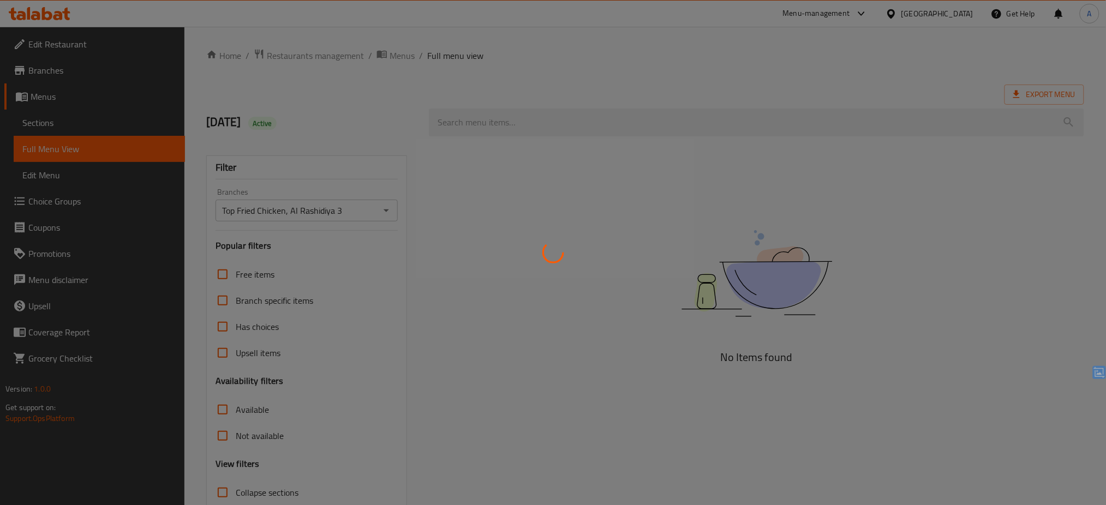
click at [366, 256] on div at bounding box center [553, 252] width 1106 height 505
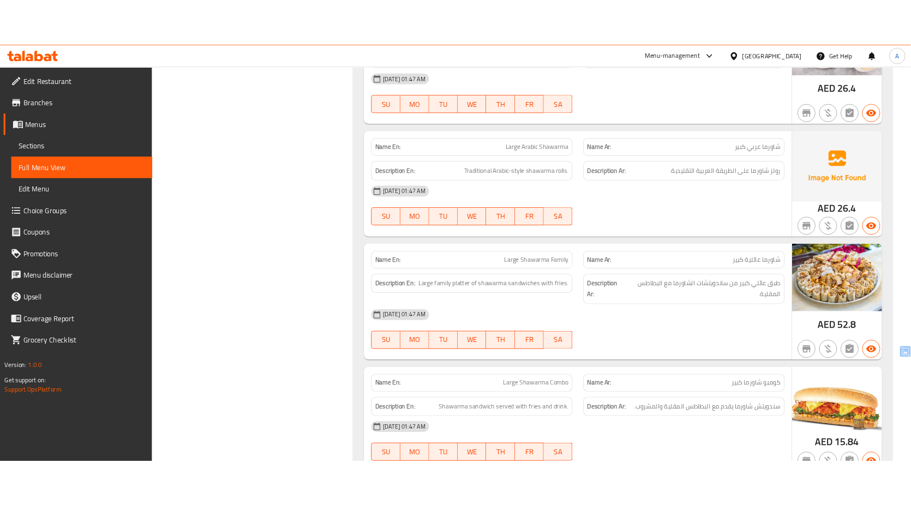
scroll to position [1066, 0]
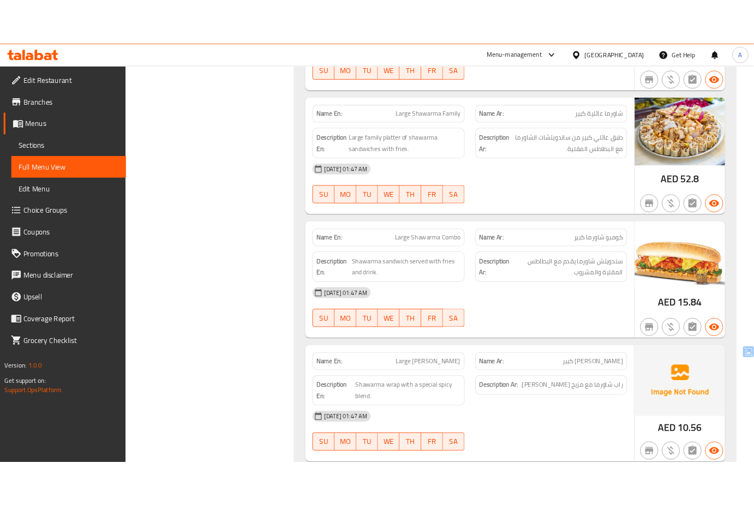
scroll to position [3184, 0]
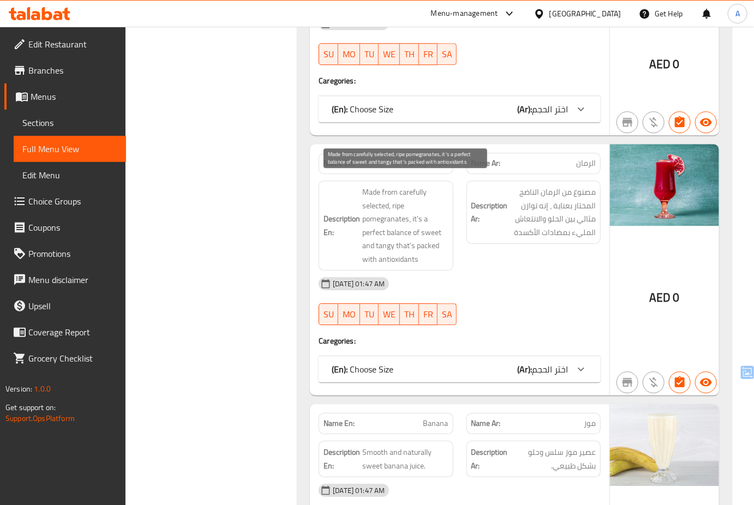
click at [390, 216] on span "Made from carefully selected, ripe pomegranates, it's a perfect balance of swee…" at bounding box center [405, 226] width 86 height 80
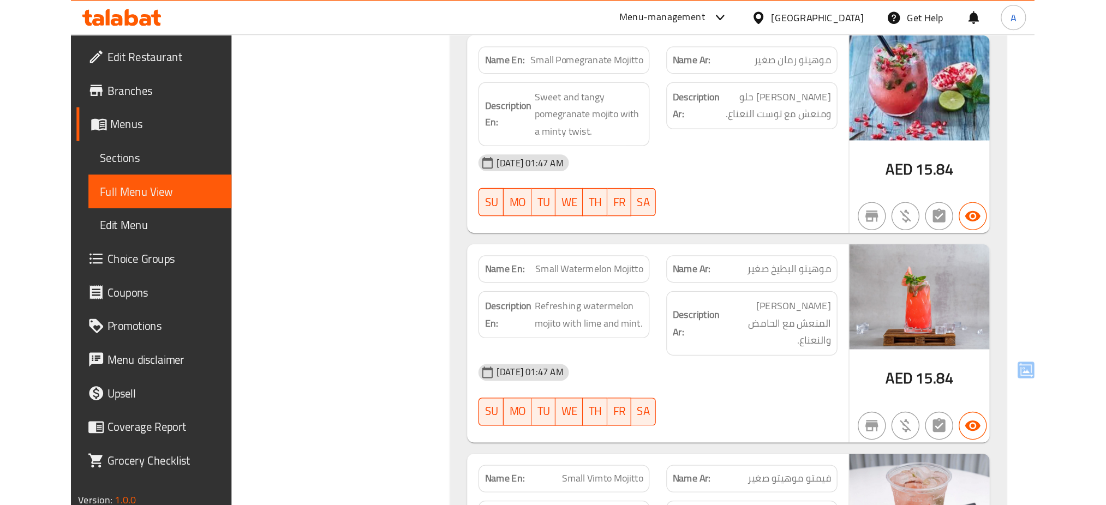
scroll to position [11990, 0]
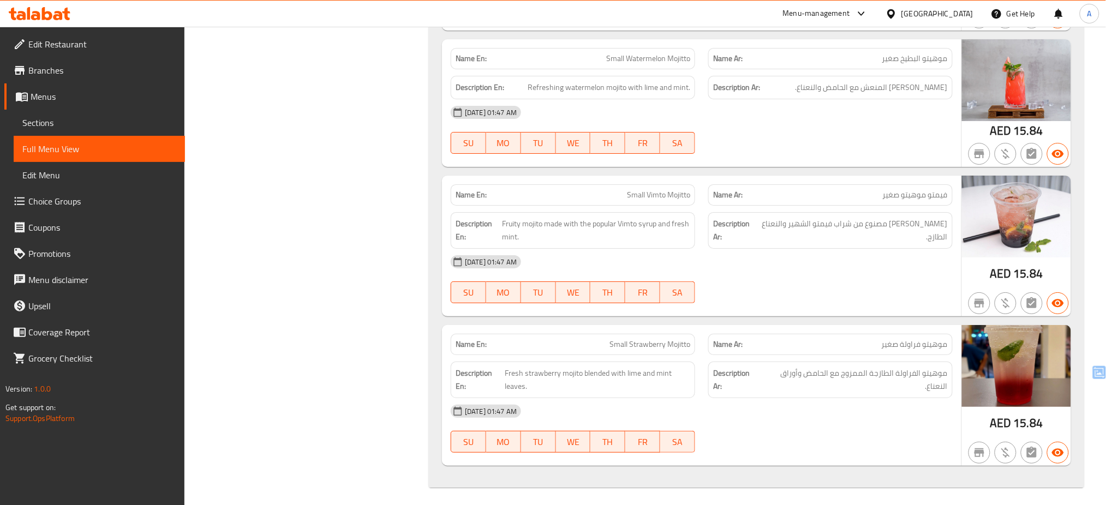
click at [934, 15] on div "United Arab Emirates" at bounding box center [938, 14] width 72 height 12
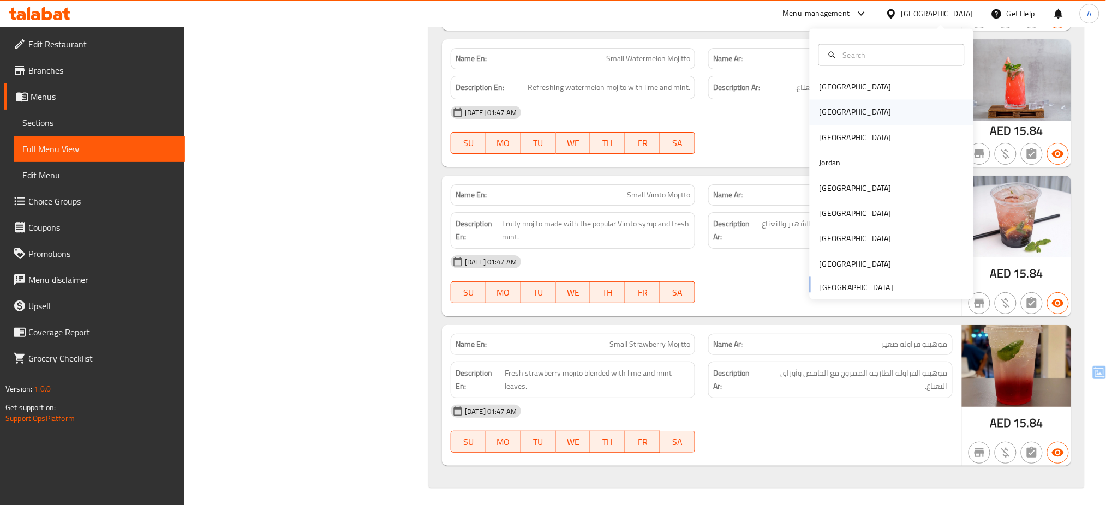
click at [833, 121] on div "[GEOGRAPHIC_DATA]" at bounding box center [855, 112] width 89 height 25
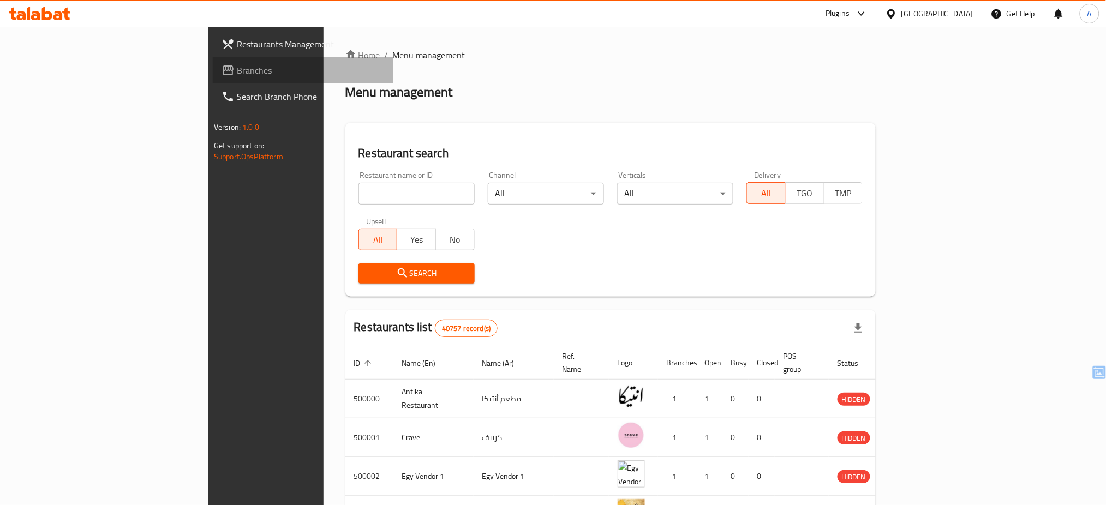
click at [237, 70] on span "Branches" at bounding box center [311, 70] width 148 height 13
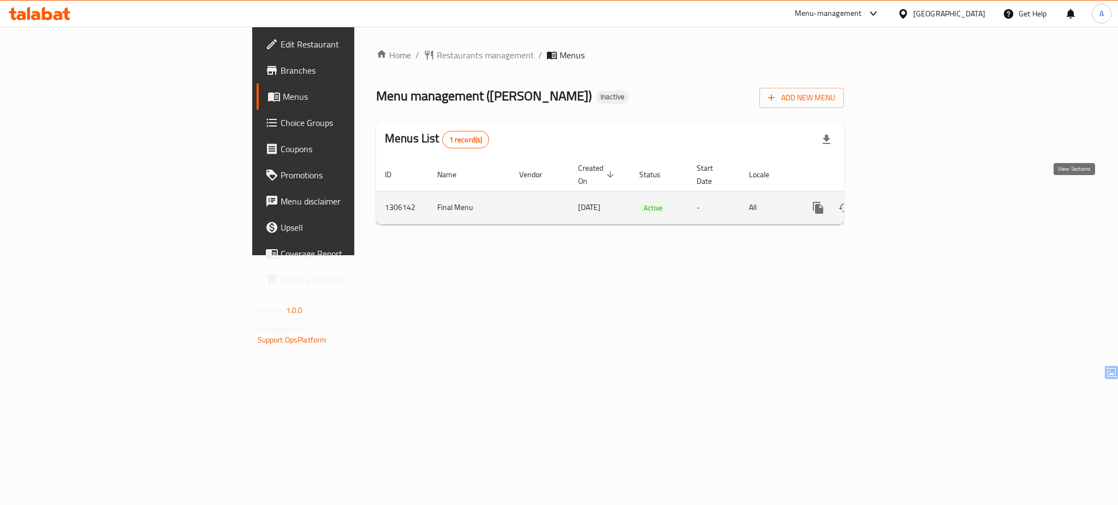
click at [903, 201] on icon "enhanced table" at bounding box center [896, 207] width 13 height 13
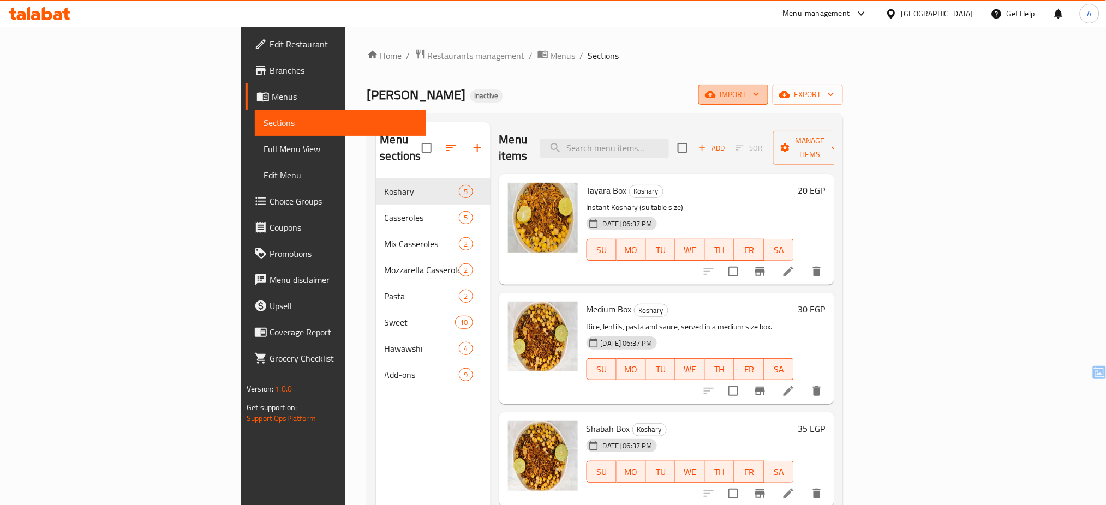
click at [760, 102] on span "import" at bounding box center [733, 95] width 52 height 14
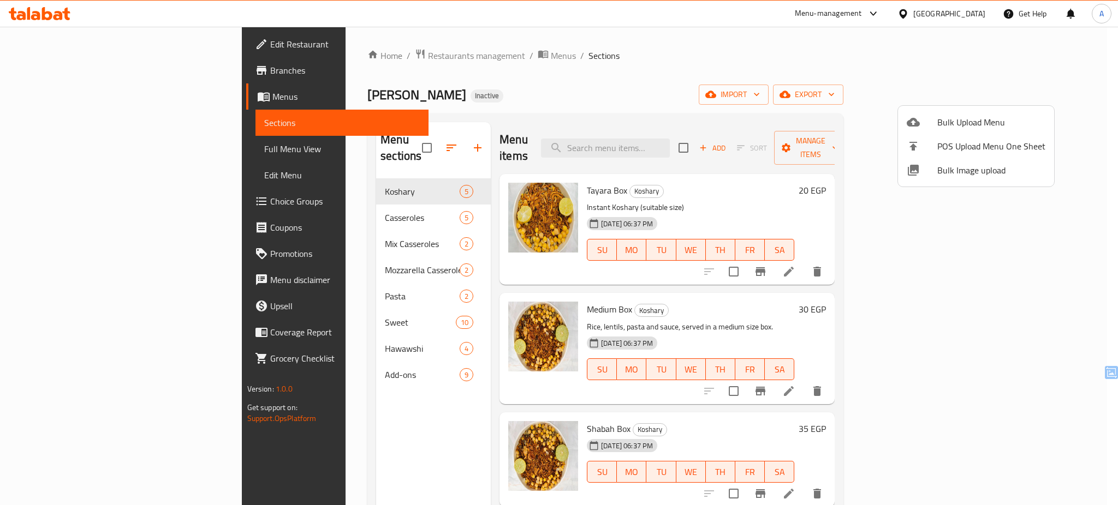
click at [978, 172] on span "Bulk Image upload" at bounding box center [991, 170] width 108 height 13
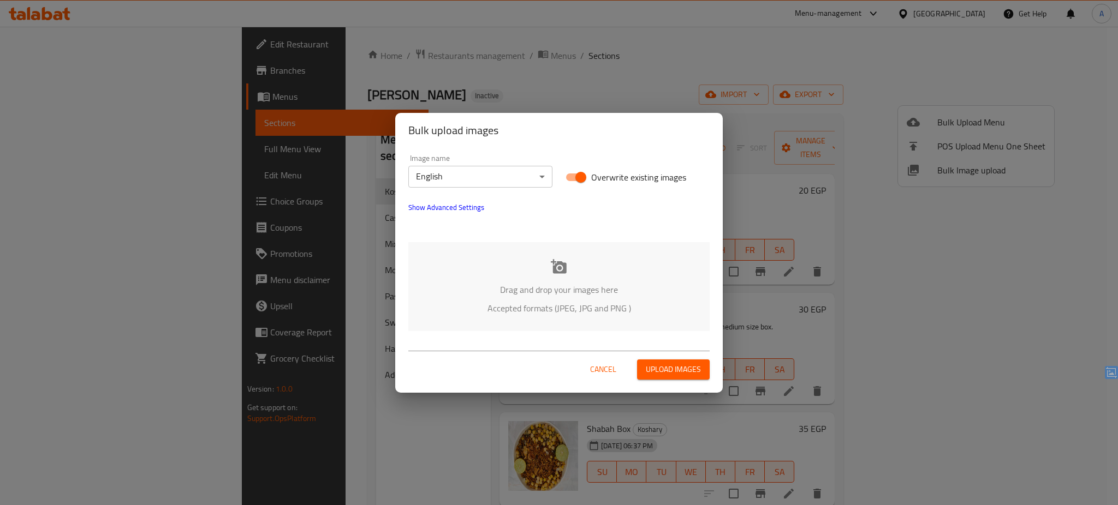
click at [592, 175] on span "Overwrite existing images" at bounding box center [638, 177] width 95 height 13
click at [592, 175] on input "Overwrite existing images" at bounding box center [581, 177] width 62 height 21
checkbox input "false"
click at [508, 182] on body "​ Menu-management [GEOGRAPHIC_DATA] Get Help A Edit Restaurant Branches Menus S…" at bounding box center [559, 266] width 1118 height 479
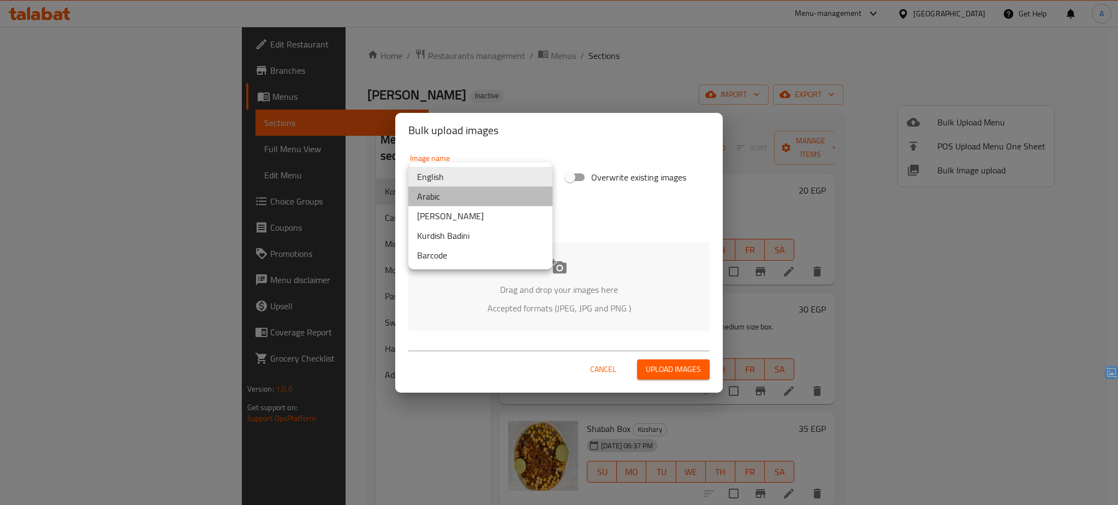
click at [502, 192] on li "Arabic" at bounding box center [480, 197] width 144 height 20
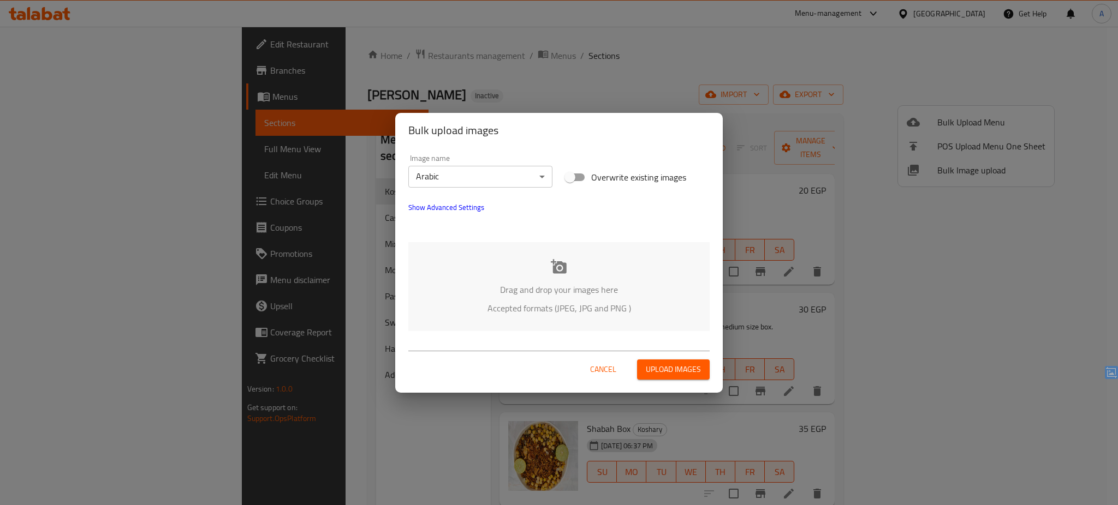
click at [543, 319] on div "Drag and drop your images here Accepted formats (JPEG, JPG and PNG )" at bounding box center [558, 286] width 301 height 89
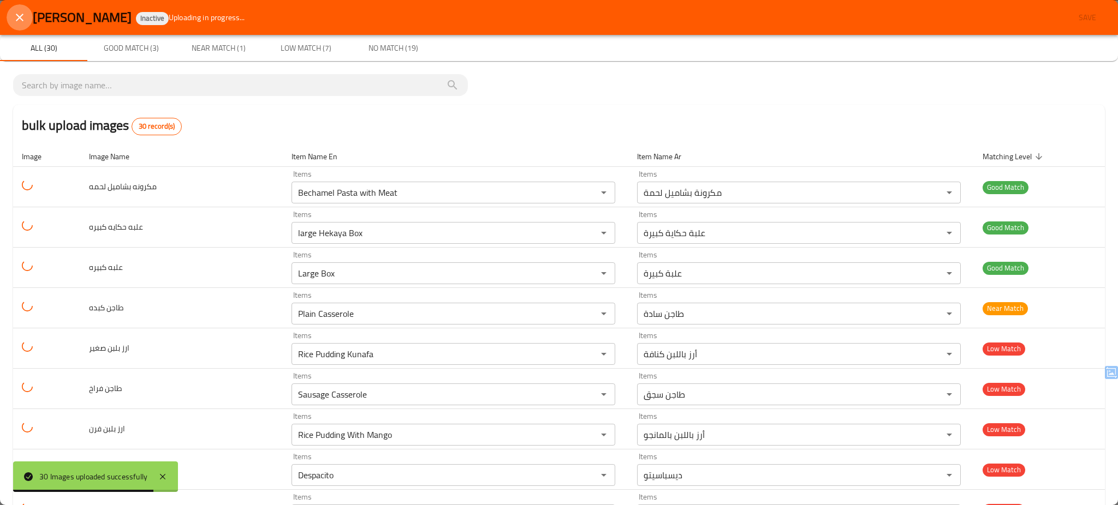
click at [18, 15] on icon "close" at bounding box center [19, 17] width 13 height 13
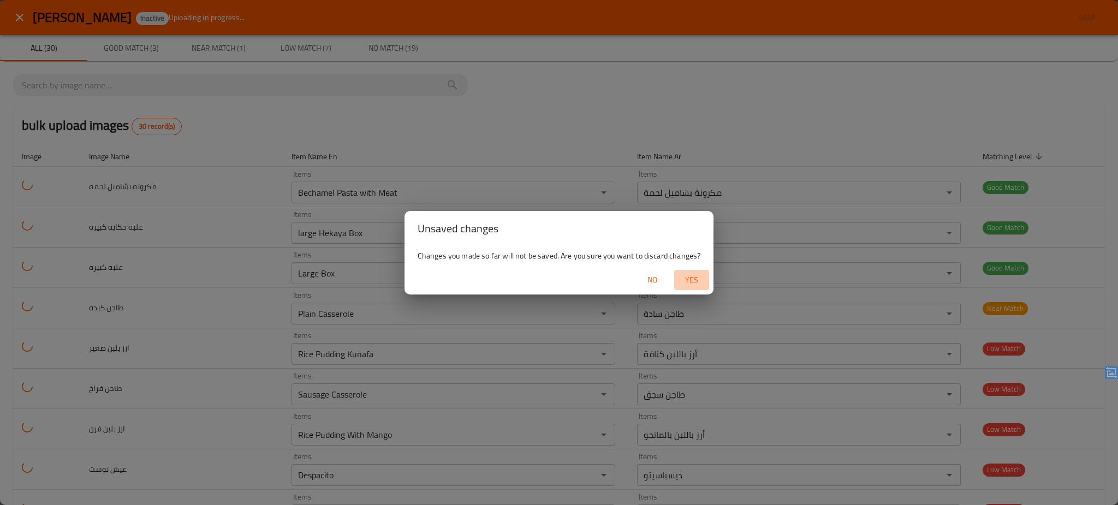
click at [701, 282] on span "Yes" at bounding box center [691, 280] width 26 height 14
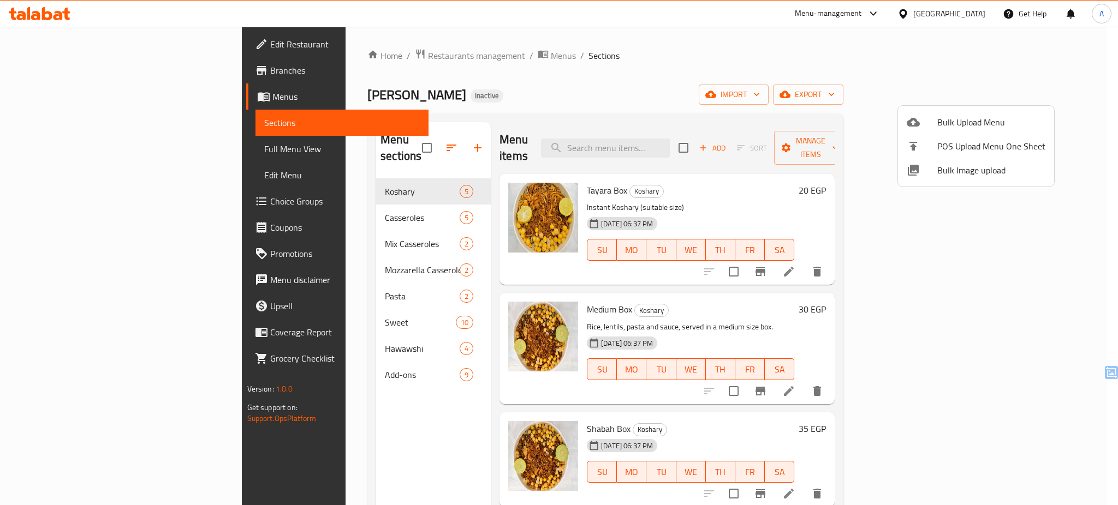
click at [44, 13] on div at bounding box center [559, 252] width 1118 height 505
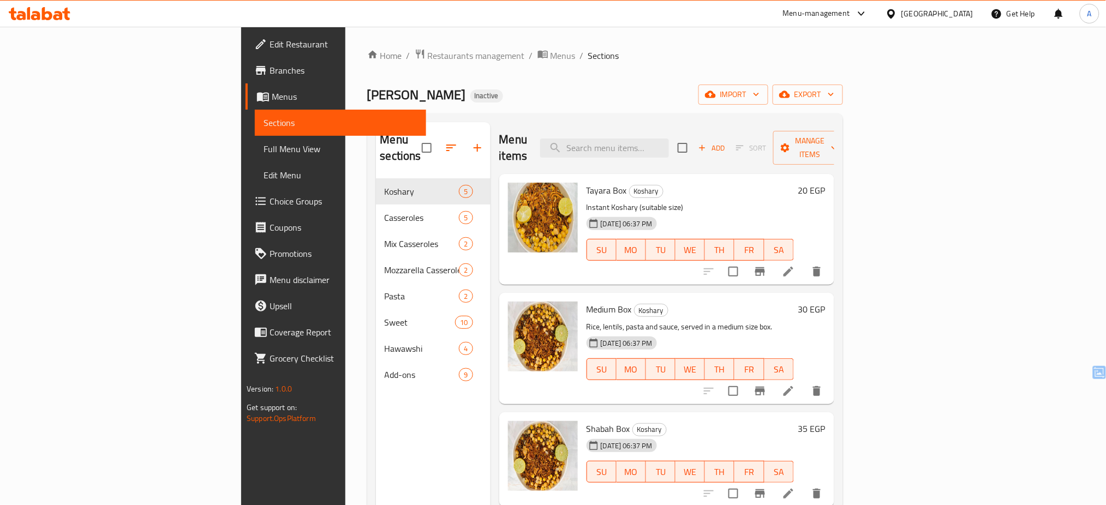
click at [44, 13] on icon at bounding box center [47, 13] width 10 height 13
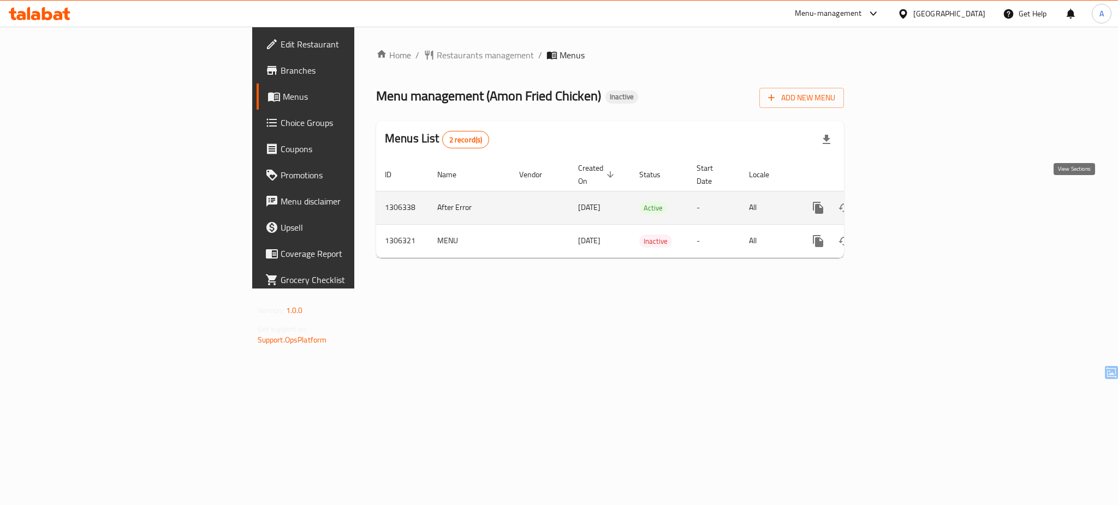
click at [902, 203] on icon "enhanced table" at bounding box center [897, 208] width 10 height 10
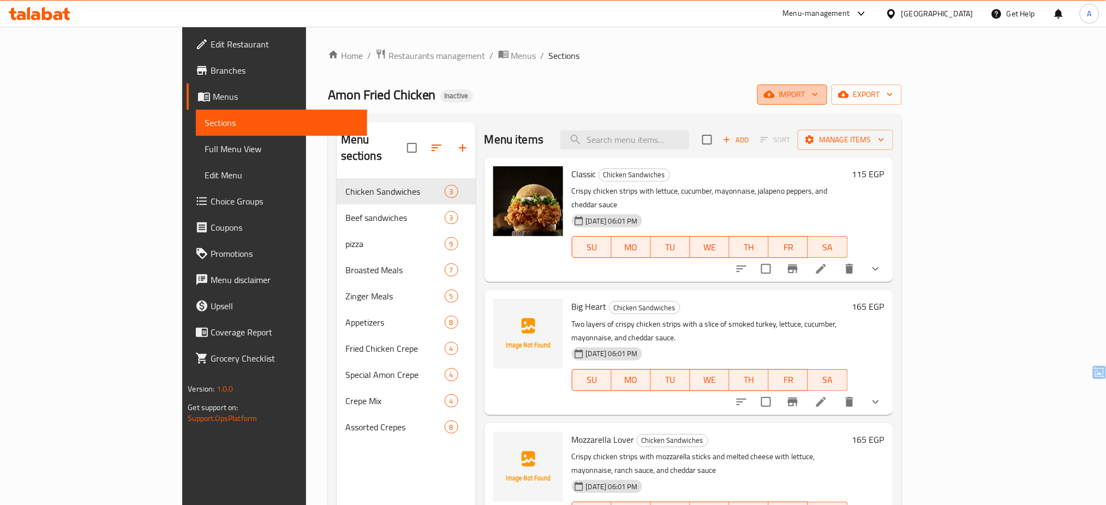
click at [819, 91] on span "import" at bounding box center [792, 95] width 52 height 14
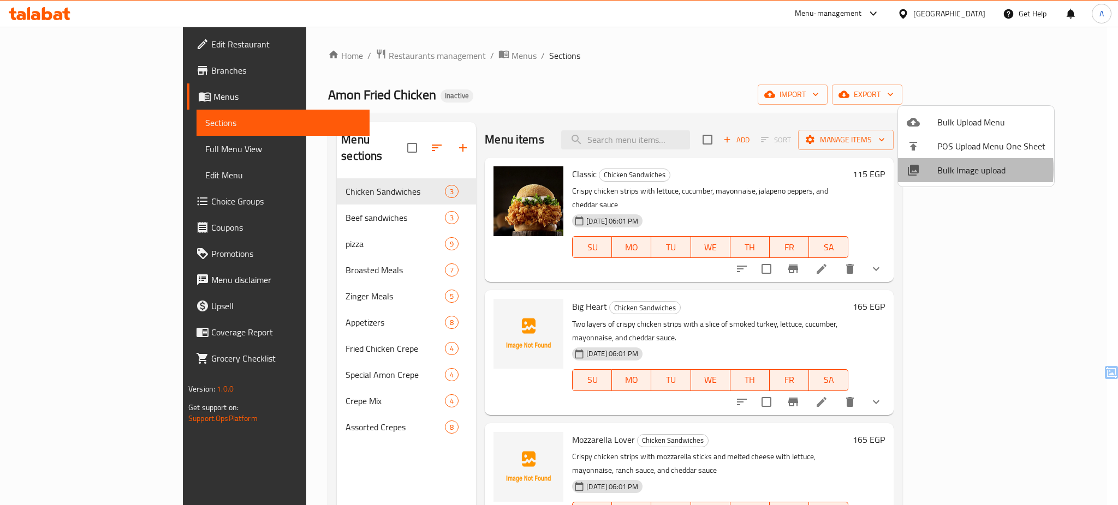
click at [919, 169] on icon at bounding box center [912, 170] width 13 height 13
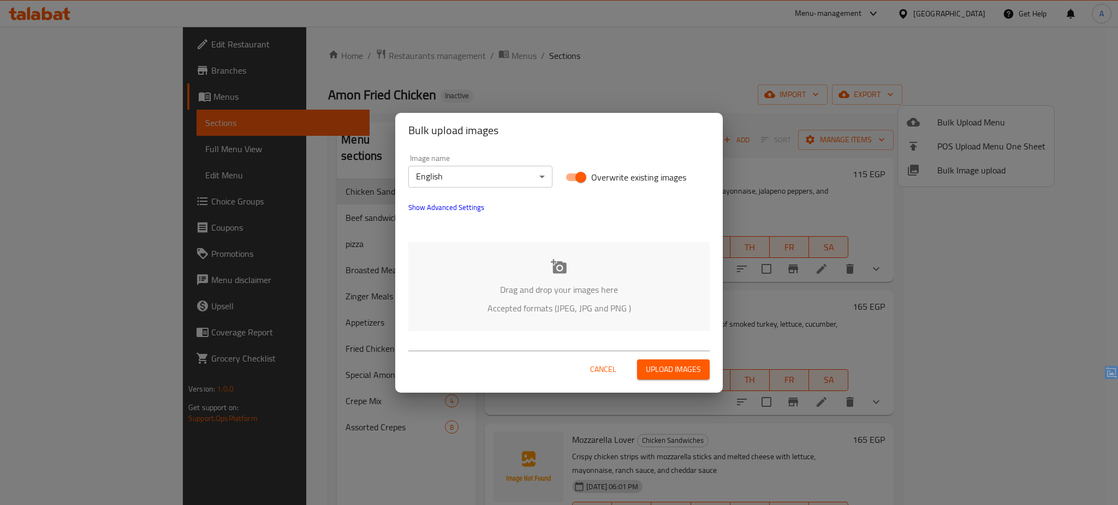
click at [598, 172] on span "Overwrite existing images" at bounding box center [638, 177] width 95 height 13
click at [598, 172] on input "Overwrite existing images" at bounding box center [581, 177] width 62 height 21
checkbox input "false"
click at [564, 242] on div "Drag and drop your images here Accepted formats (JPEG, JPG and PNG )" at bounding box center [558, 286] width 301 height 89
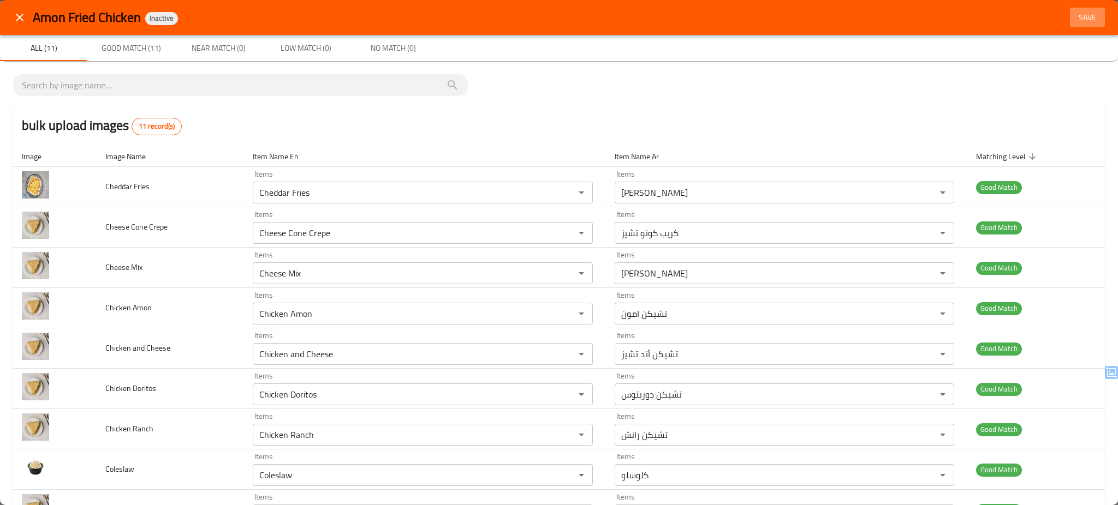
click at [1077, 17] on span "Save" at bounding box center [1087, 18] width 26 height 14
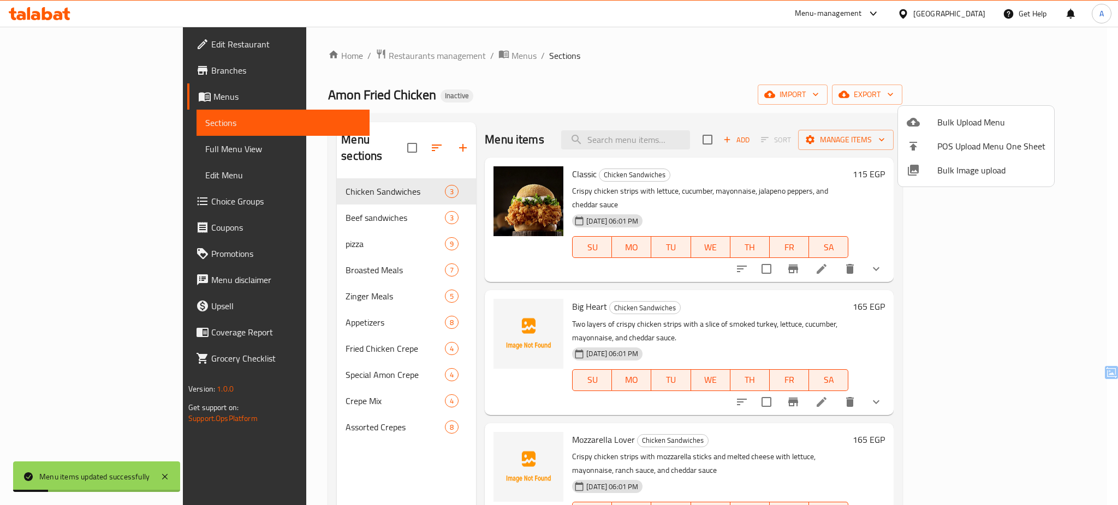
click at [65, 148] on div at bounding box center [559, 252] width 1118 height 505
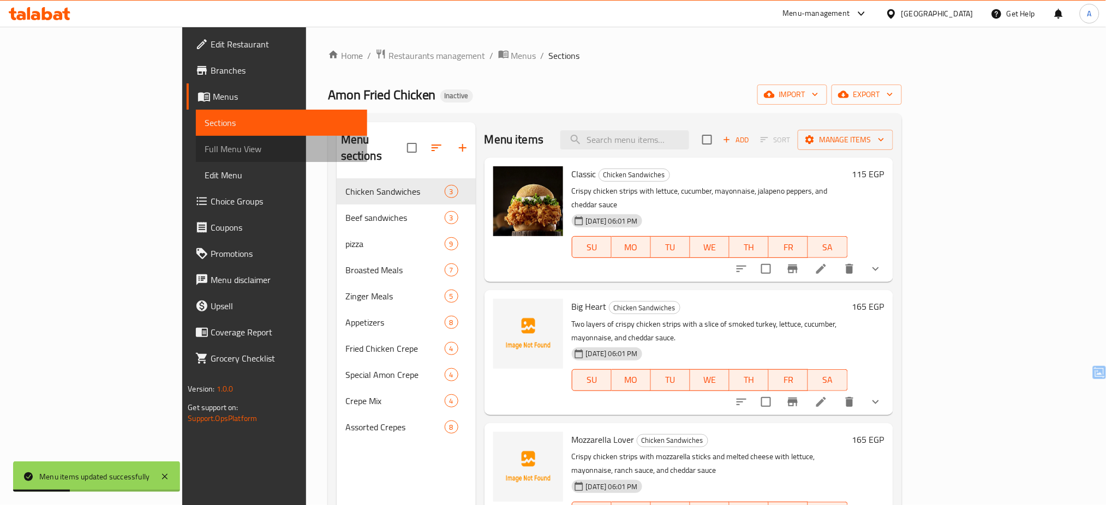
click at [205, 148] on span "Full Menu View" at bounding box center [282, 148] width 154 height 13
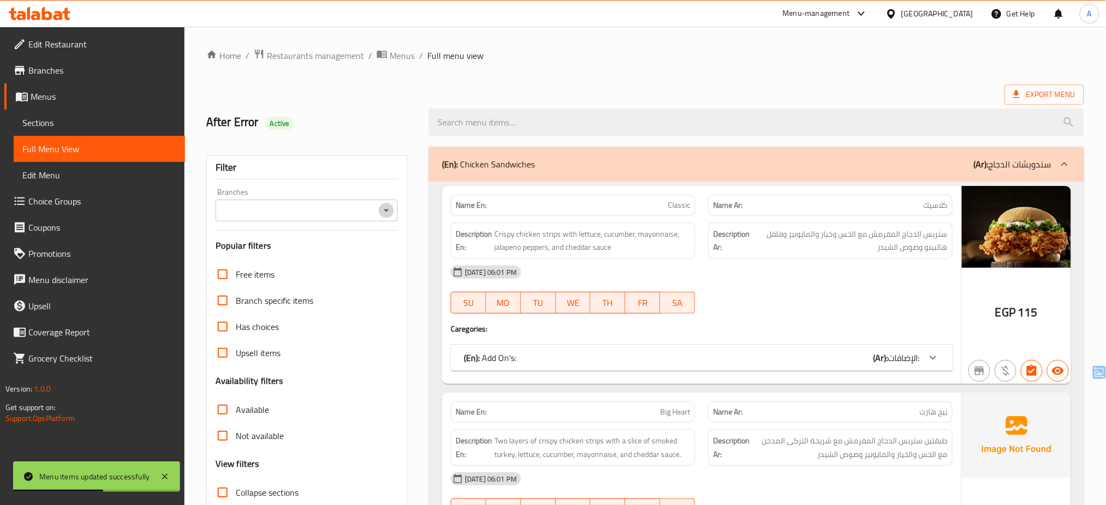
click at [386, 208] on icon "Open" at bounding box center [386, 210] width 13 height 13
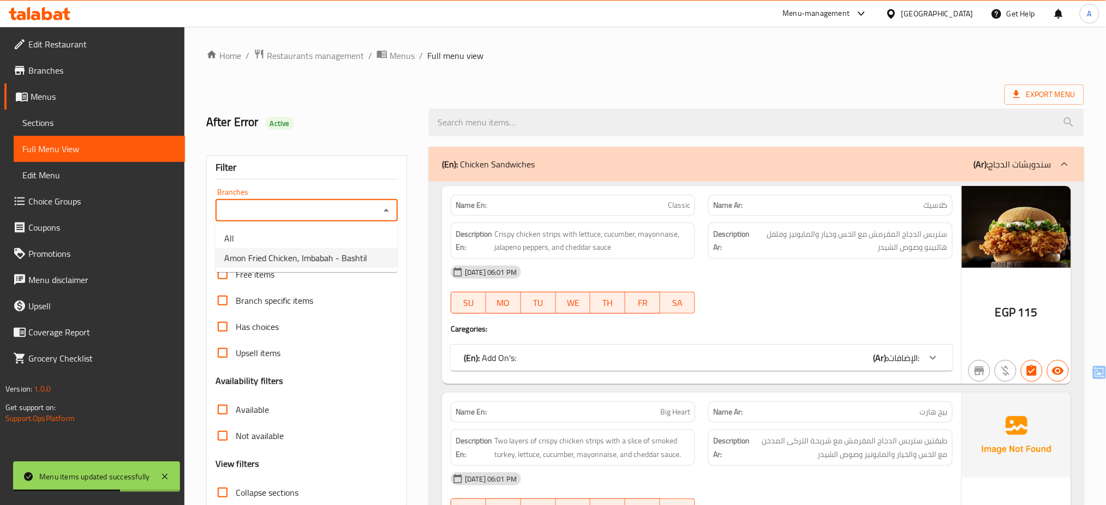
click at [359, 254] on span "Amon Fried Chicken, Imbabah - Bashtil" at bounding box center [295, 258] width 143 height 13
type input "Amon Fried Chicken, Imbabah - Bashtil"
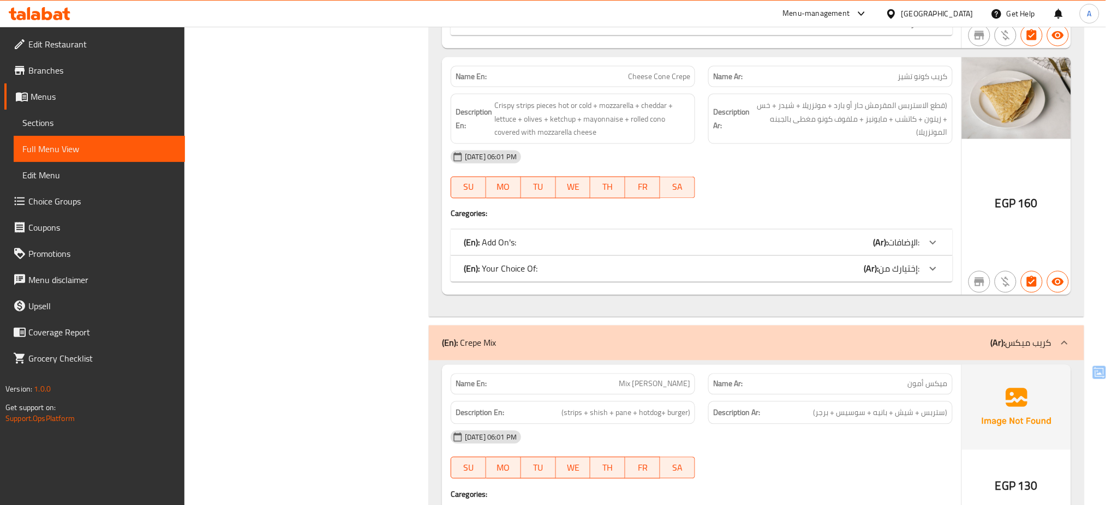
scroll to position [9806, 0]
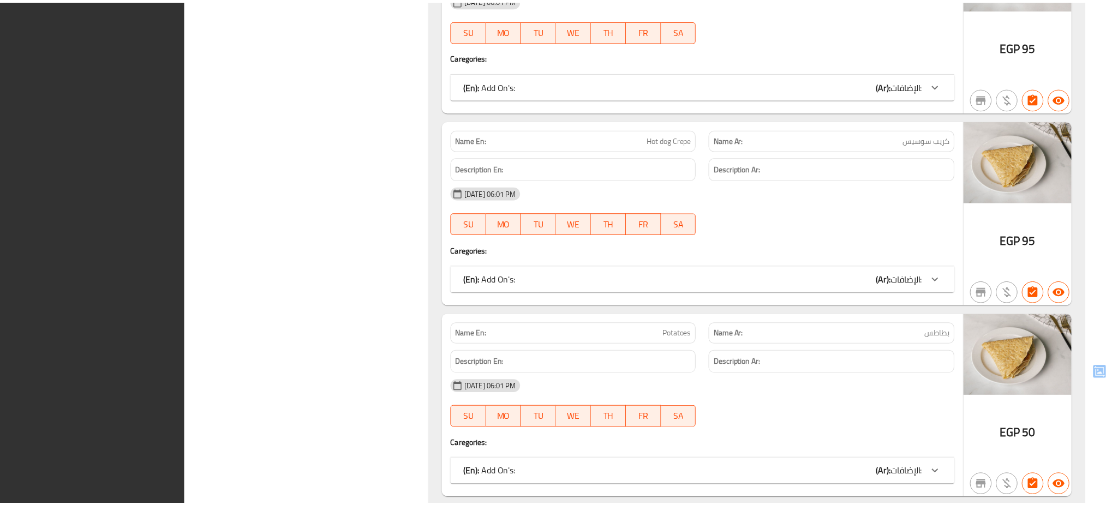
scroll to position [11898, 0]
